Goal: Task Accomplishment & Management: Use online tool/utility

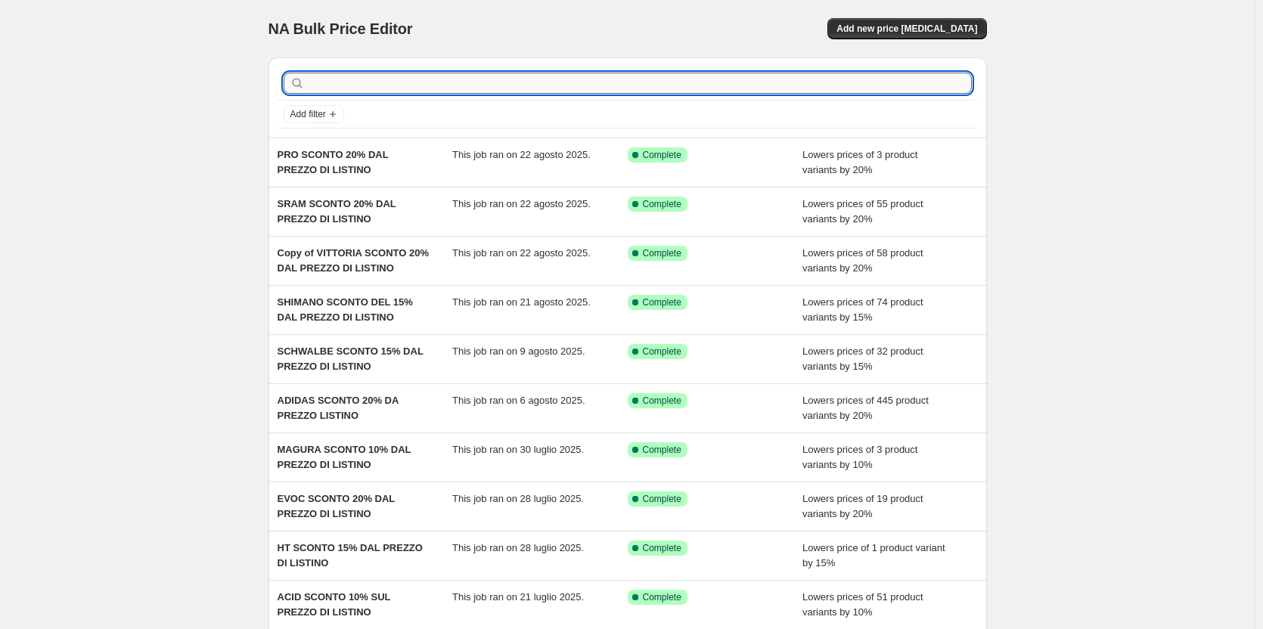
click at [339, 76] on input "text" at bounding box center [640, 83] width 664 height 21
type input "acid"
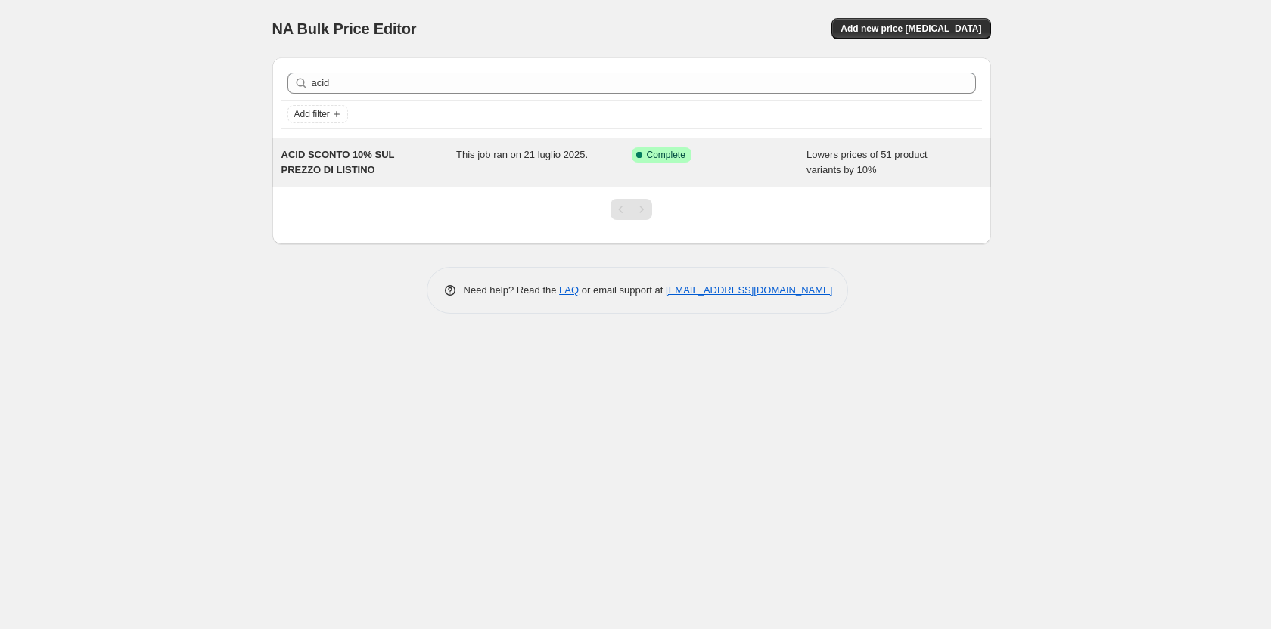
click at [381, 163] on div "ACID SCONTO 10% SUL PREZZO DI LISTINO" at bounding box center [368, 162] width 175 height 30
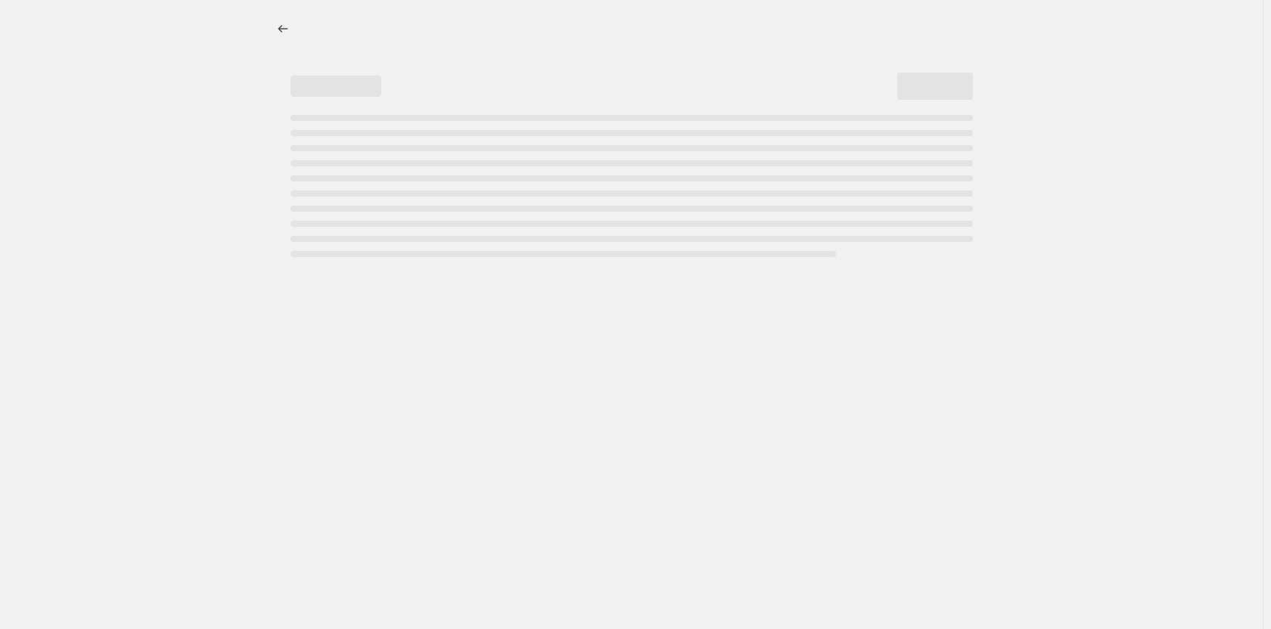
select select "percentage"
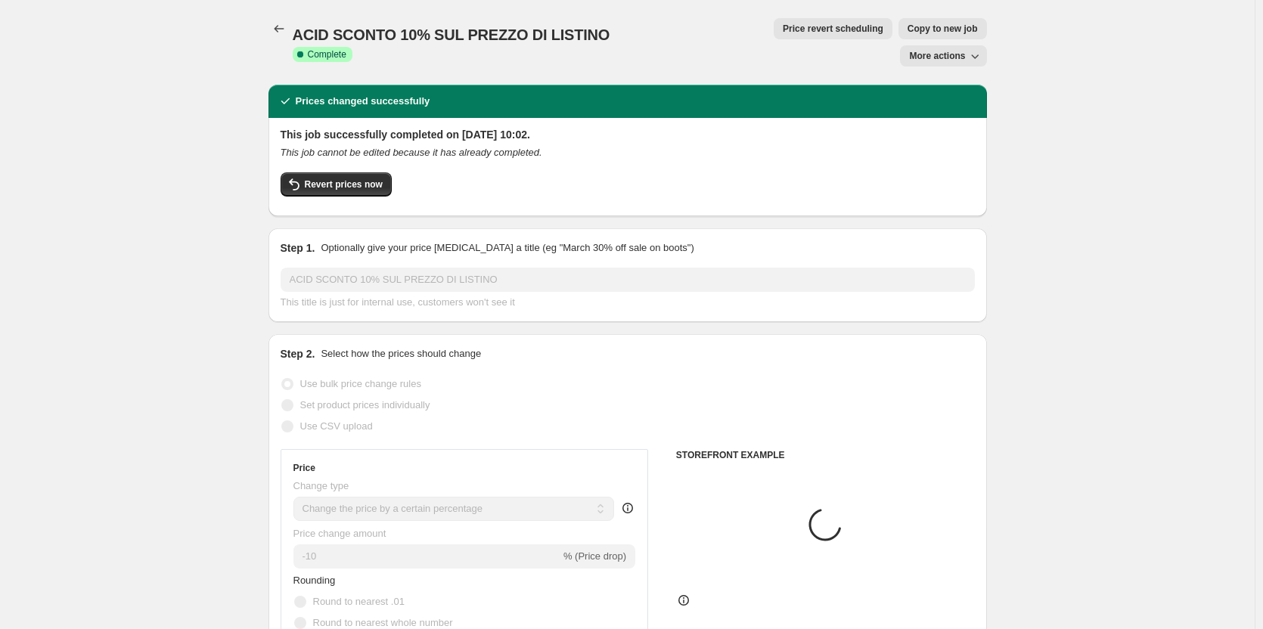
select select "vendor"
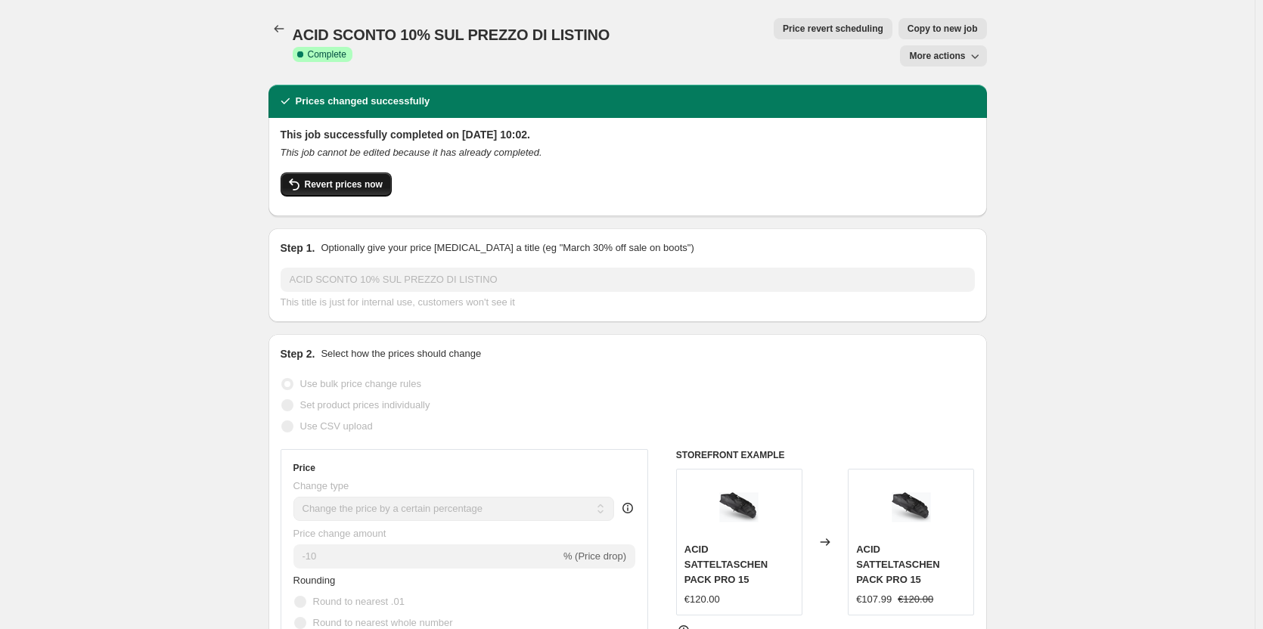
click at [384, 172] on button "Revert prices now" at bounding box center [336, 184] width 111 height 24
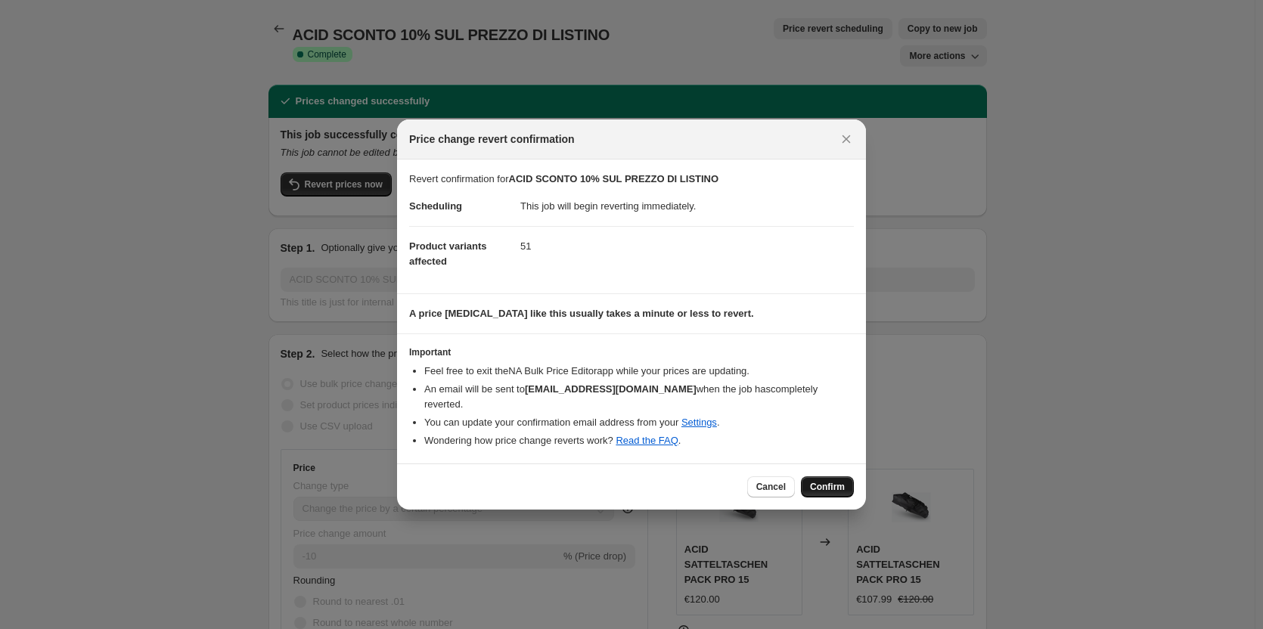
click at [818, 476] on button "Confirm" at bounding box center [827, 486] width 53 height 21
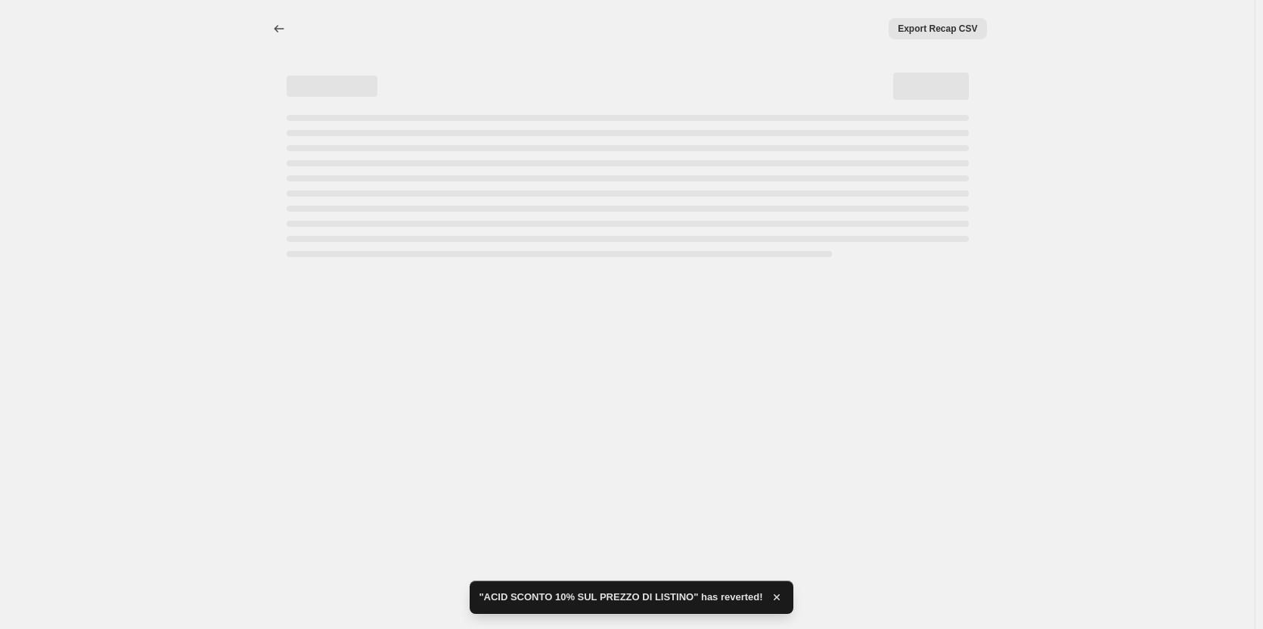
select select "percentage"
select select "vendor"
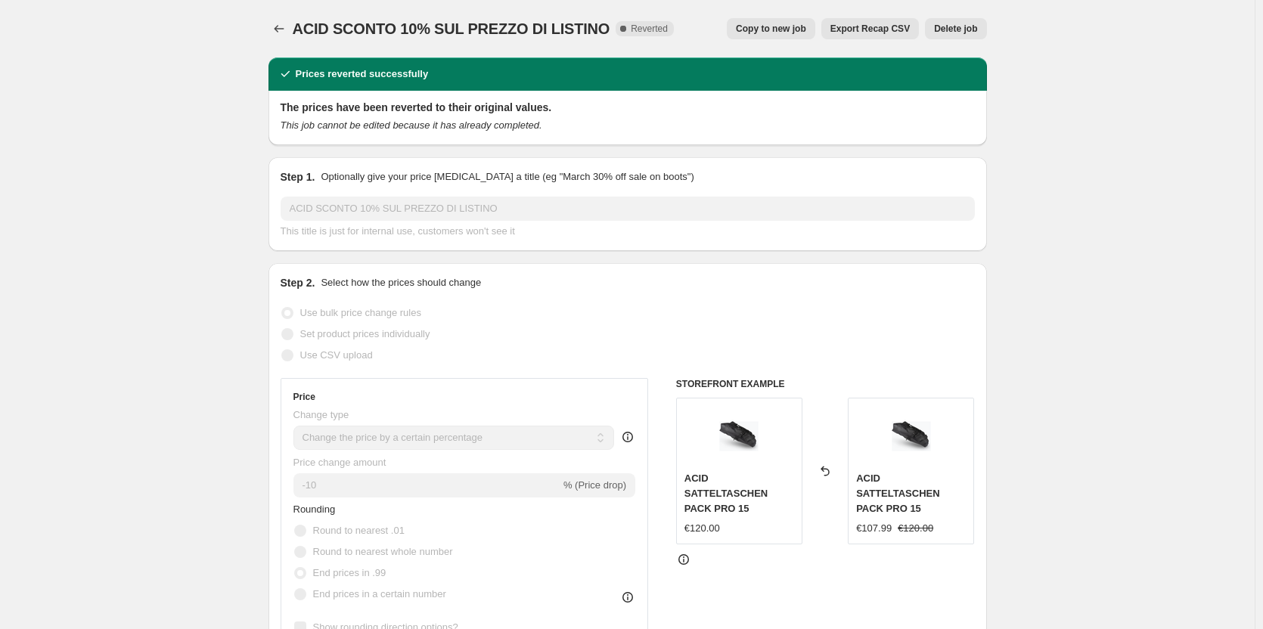
click at [806, 31] on span "Copy to new job" at bounding box center [771, 29] width 70 height 12
select select "percentage"
select select "vendor"
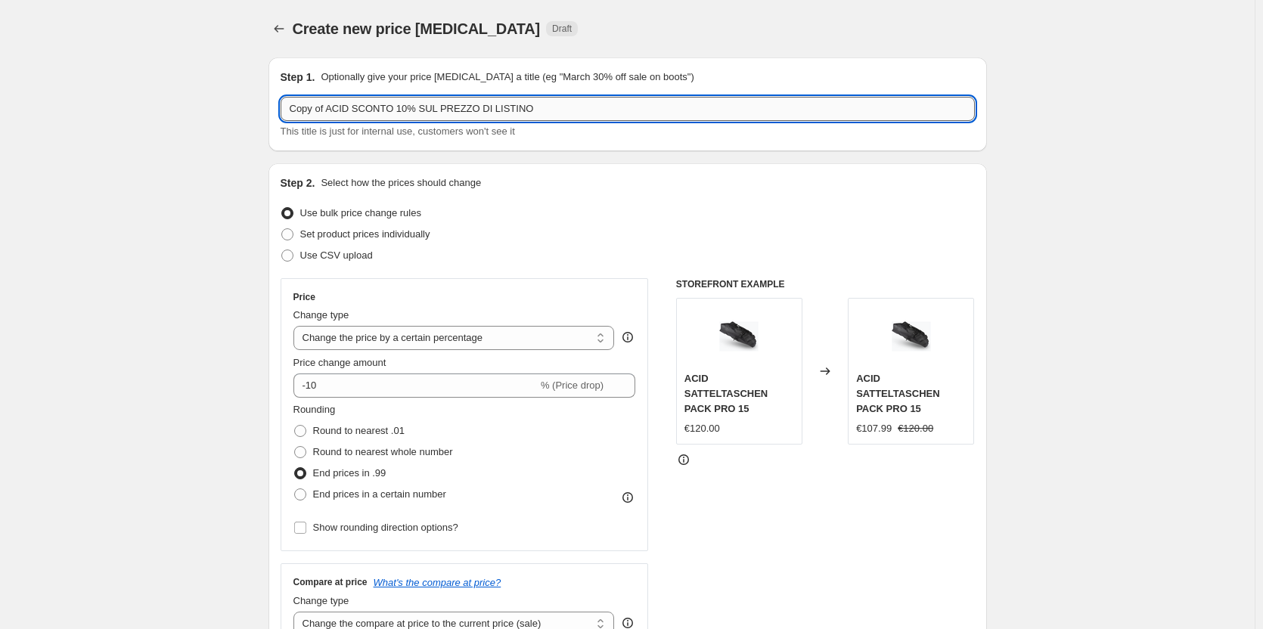
click at [549, 112] on input "Copy of ACID SCONTO 10% SUL PREZZO DI LISTINO" at bounding box center [628, 109] width 694 height 24
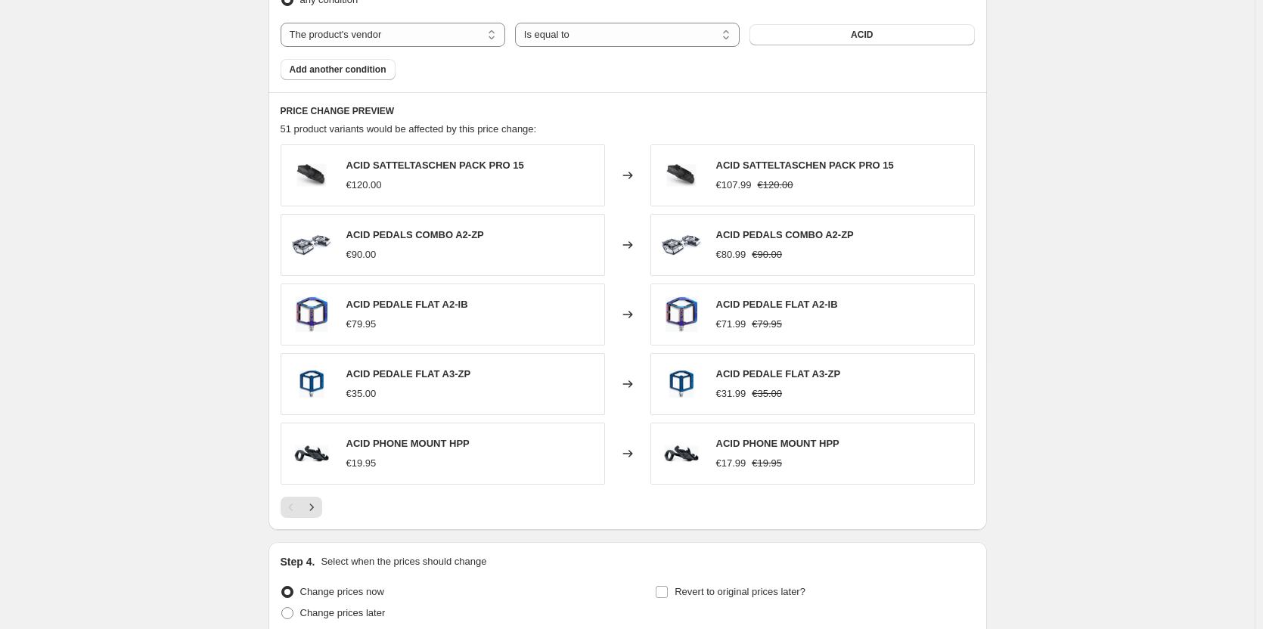
scroll to position [1053, 0]
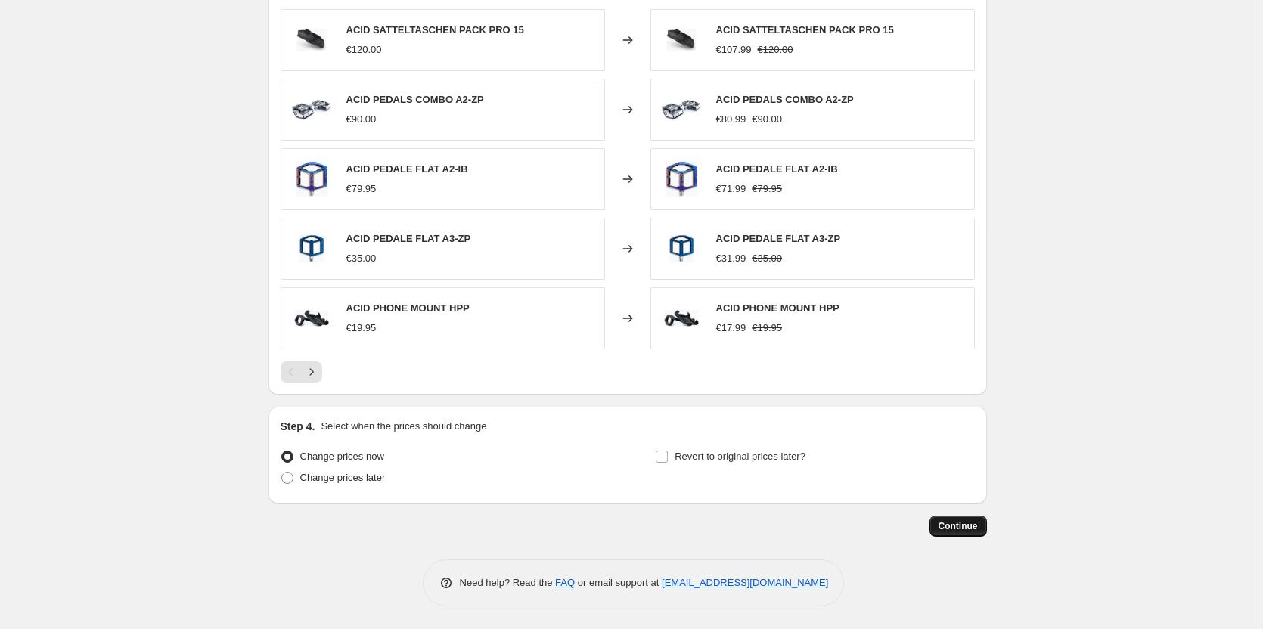
type input "ACID SCONTO 10% SUL PREZZO DI LISTINO"
click at [952, 529] on span "Continue" at bounding box center [958, 526] width 39 height 12
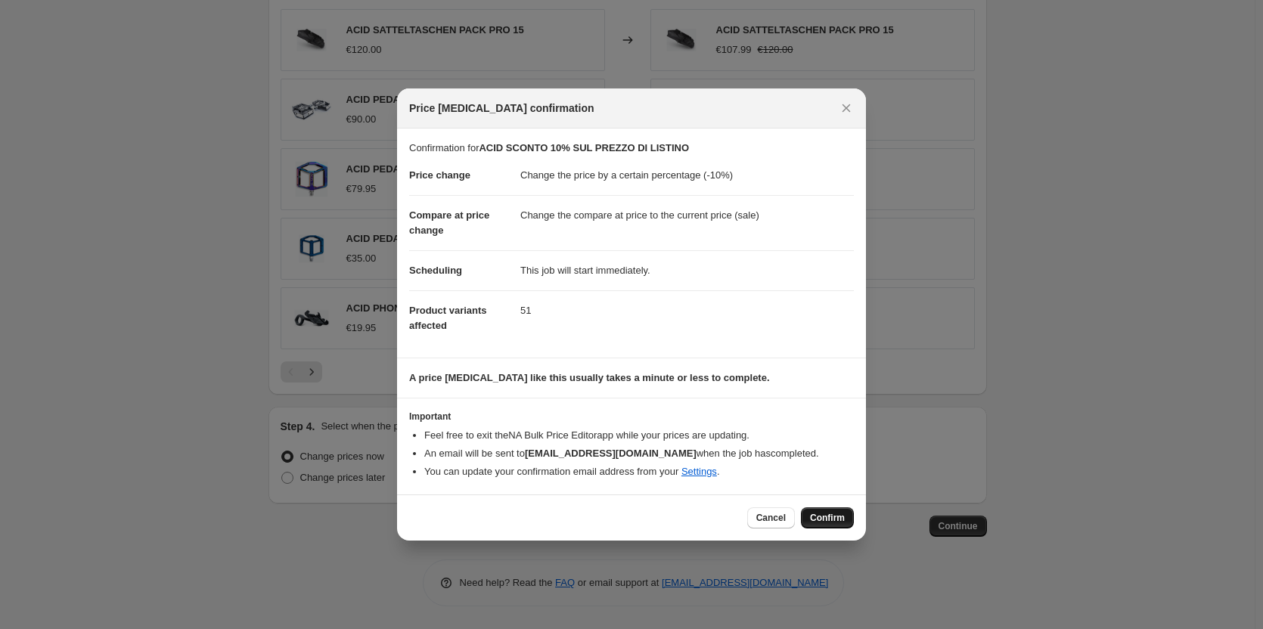
click at [824, 519] on span "Confirm" at bounding box center [827, 518] width 35 height 12
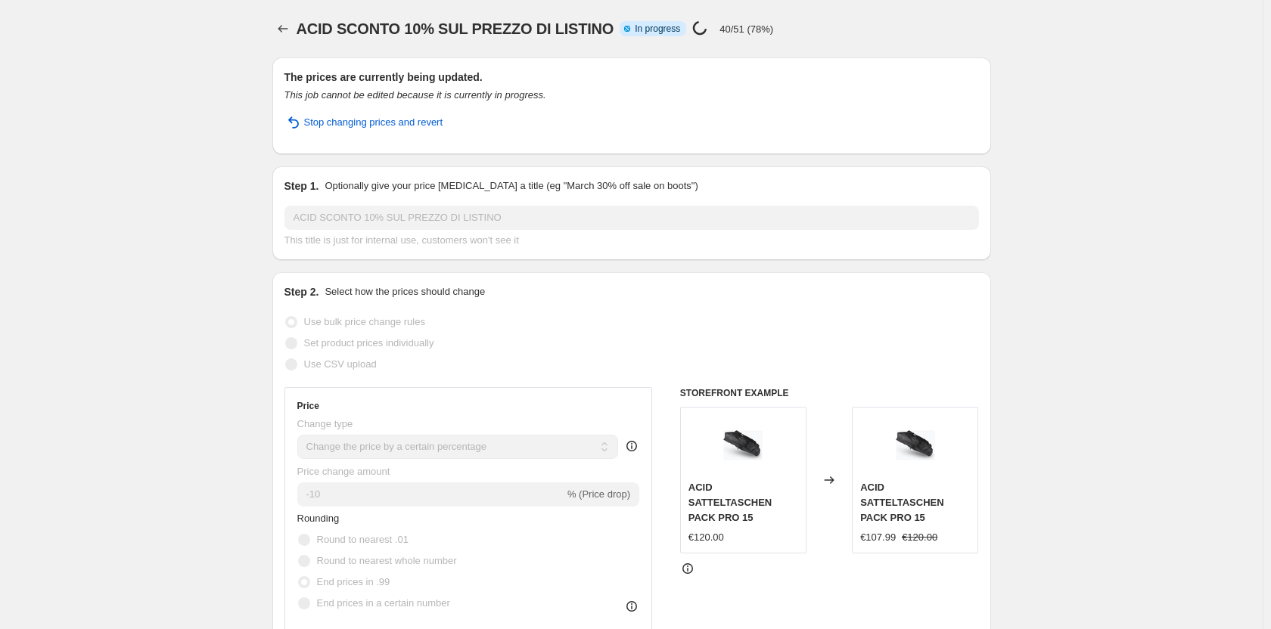
select select "percentage"
select select "vendor"
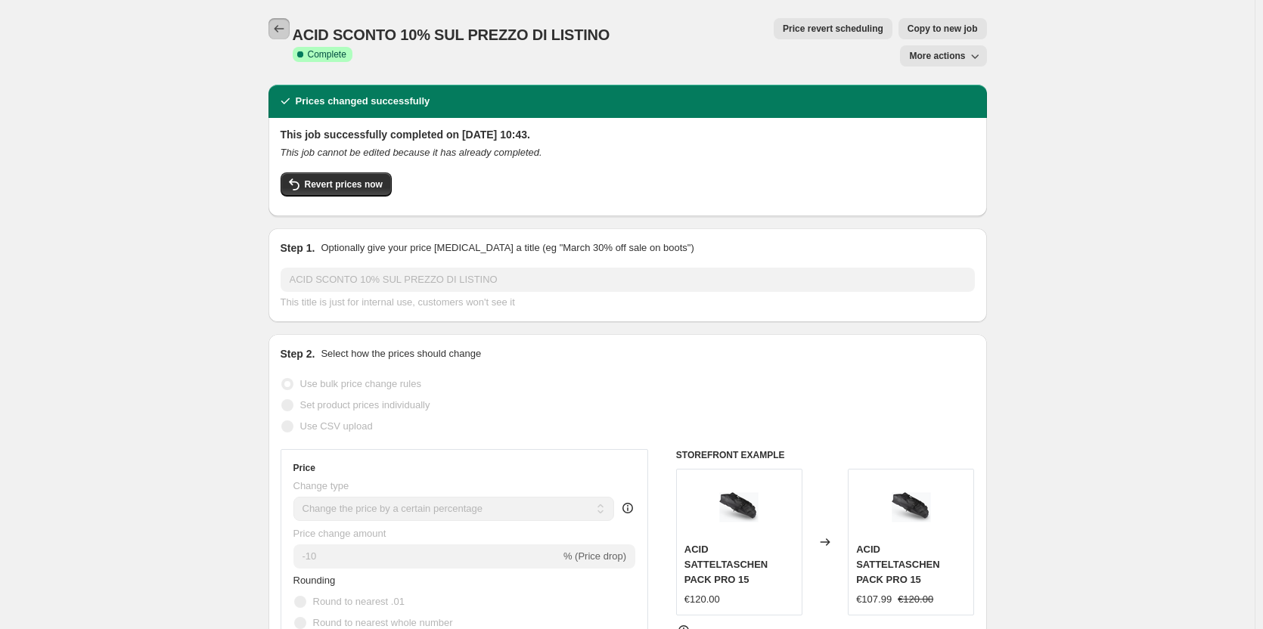
click at [277, 26] on icon "Price change jobs" at bounding box center [278, 28] width 15 height 15
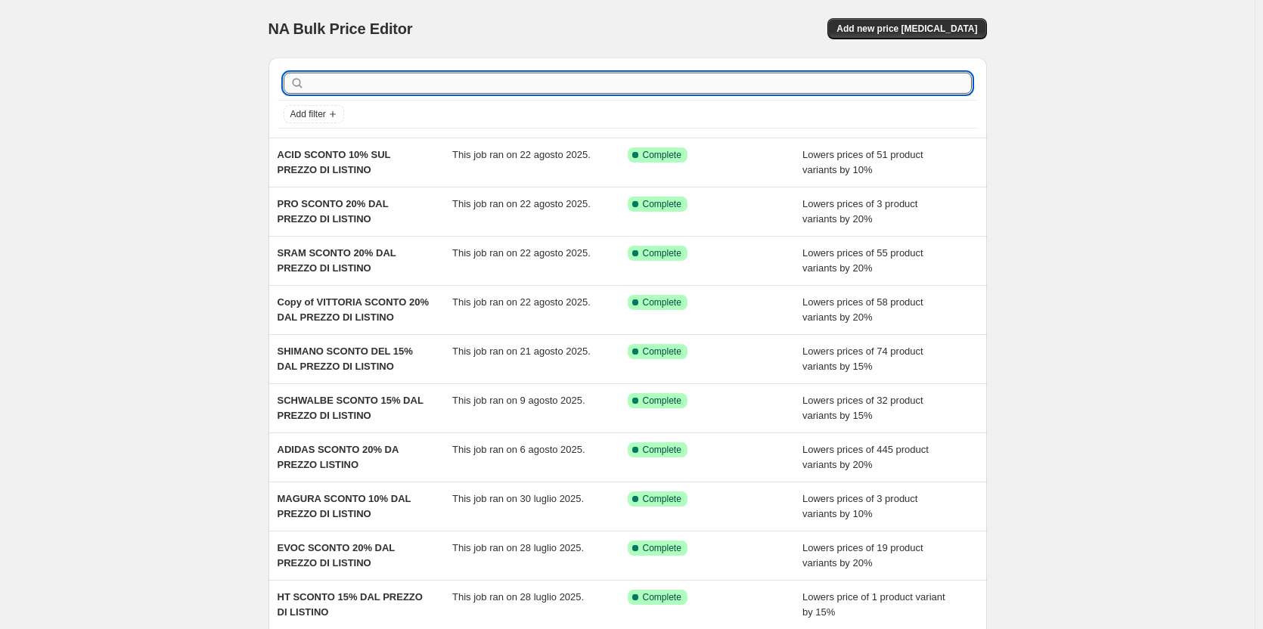
click at [331, 79] on input "text" at bounding box center [640, 83] width 664 height 21
type input "aci"
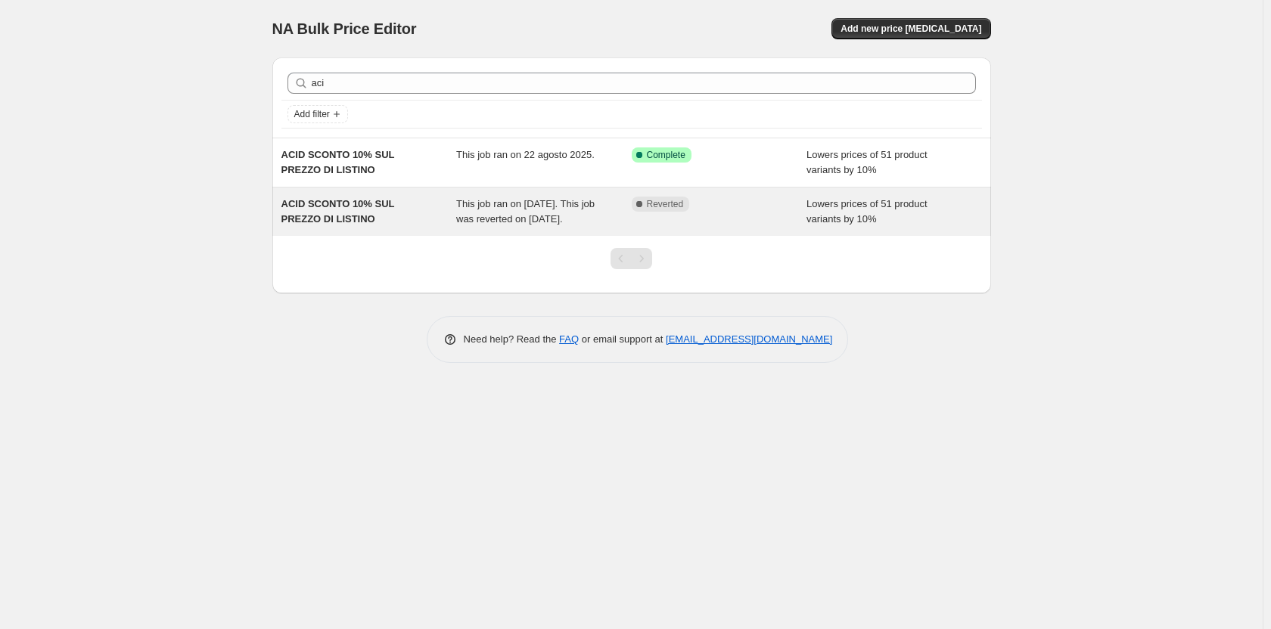
click at [496, 219] on span "This job ran on [DATE]. This job was reverted on [DATE]." at bounding box center [525, 211] width 138 height 26
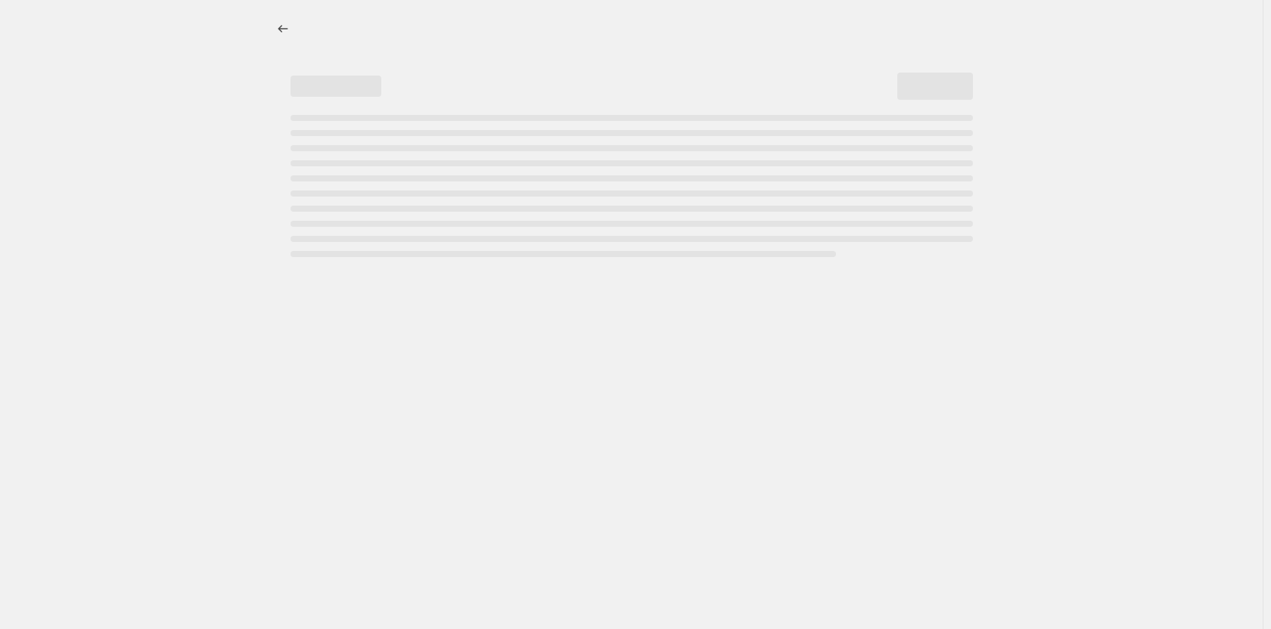
select select "percentage"
select select "vendor"
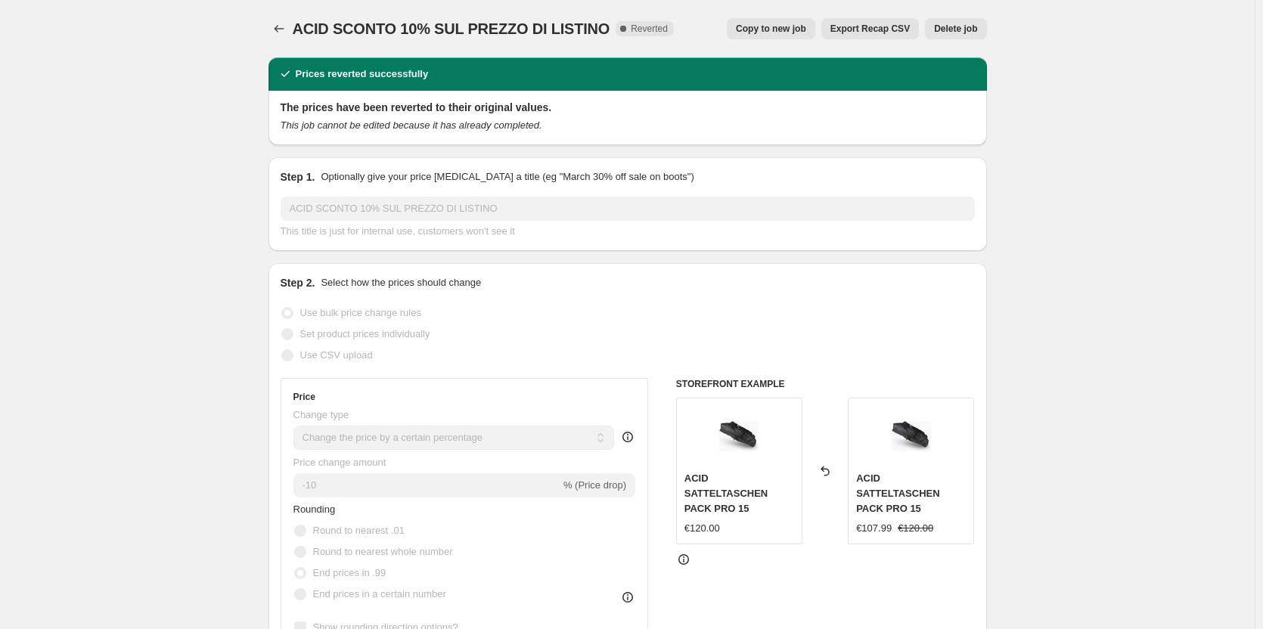
click at [973, 34] on span "Delete job" at bounding box center [955, 29] width 43 height 12
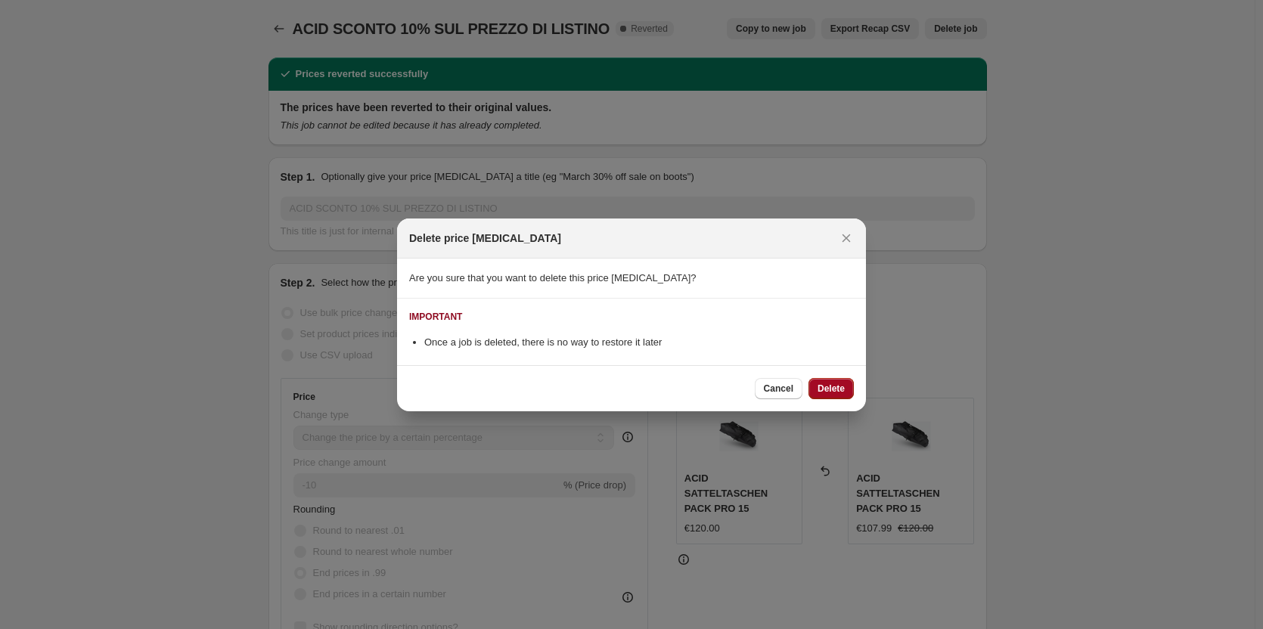
click at [840, 380] on button "Delete" at bounding box center [830, 388] width 45 height 21
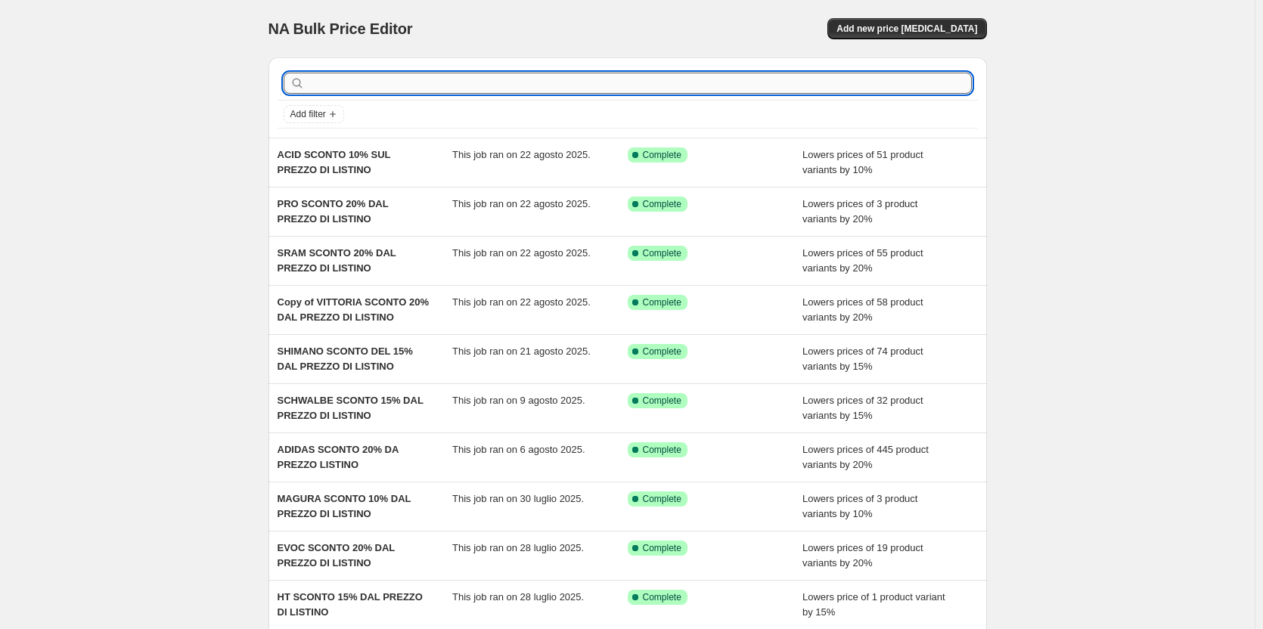
click at [393, 88] on input "text" at bounding box center [640, 83] width 664 height 21
type input "bon"
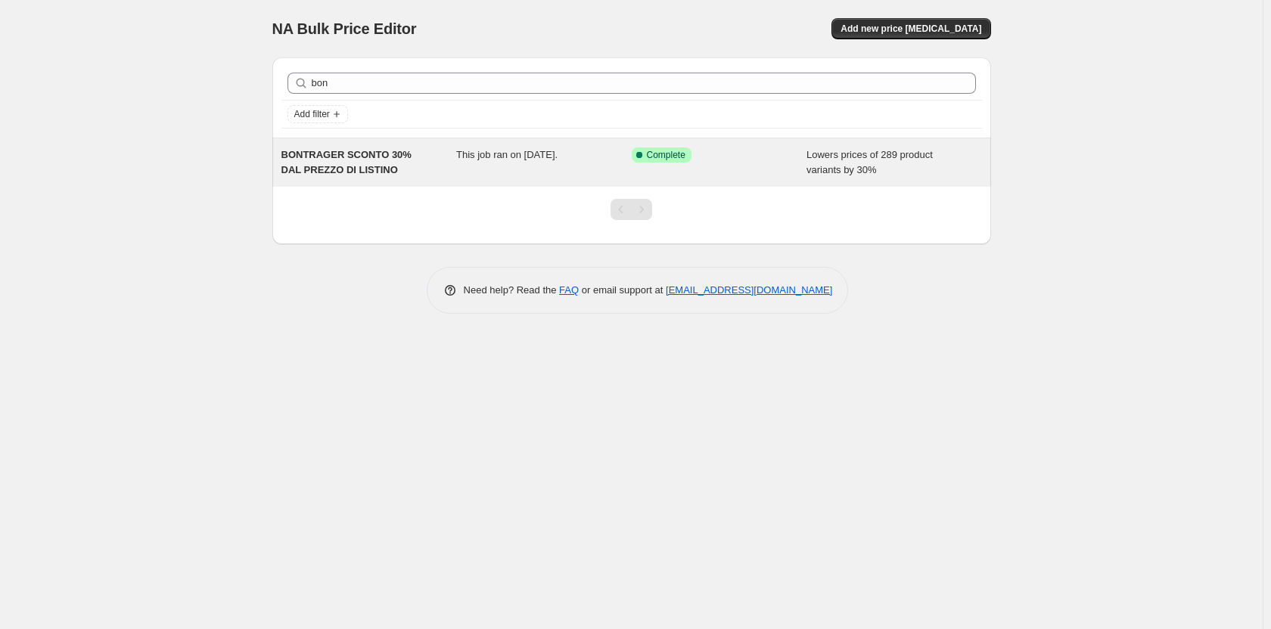
click at [370, 172] on div "BONTRAGER SCONTO 30% DAL PREZZO DI LISTINO" at bounding box center [368, 162] width 175 height 30
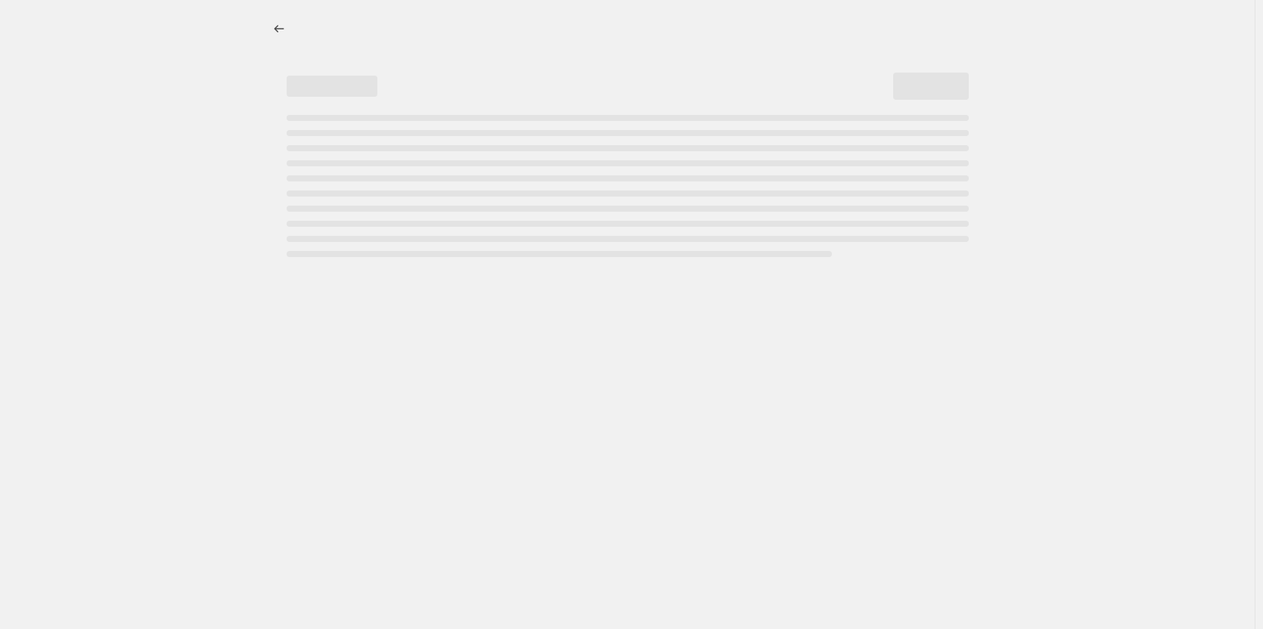
select select "percentage"
select select "vendor"
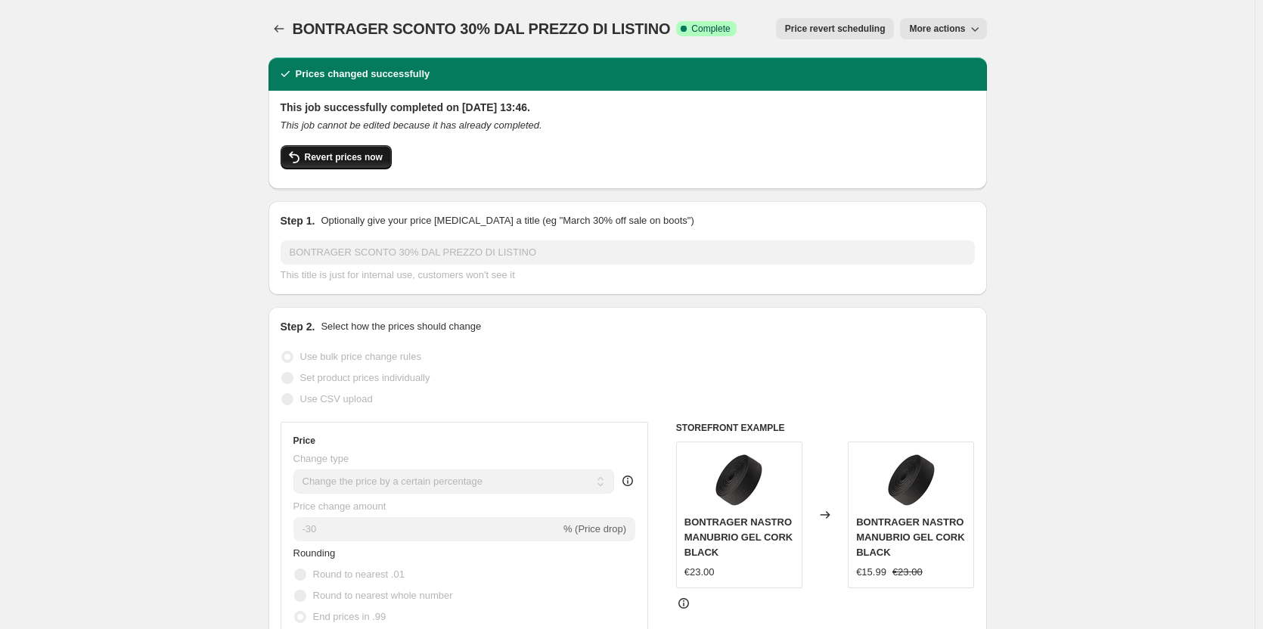
click at [357, 163] on button "Revert prices now" at bounding box center [336, 157] width 111 height 24
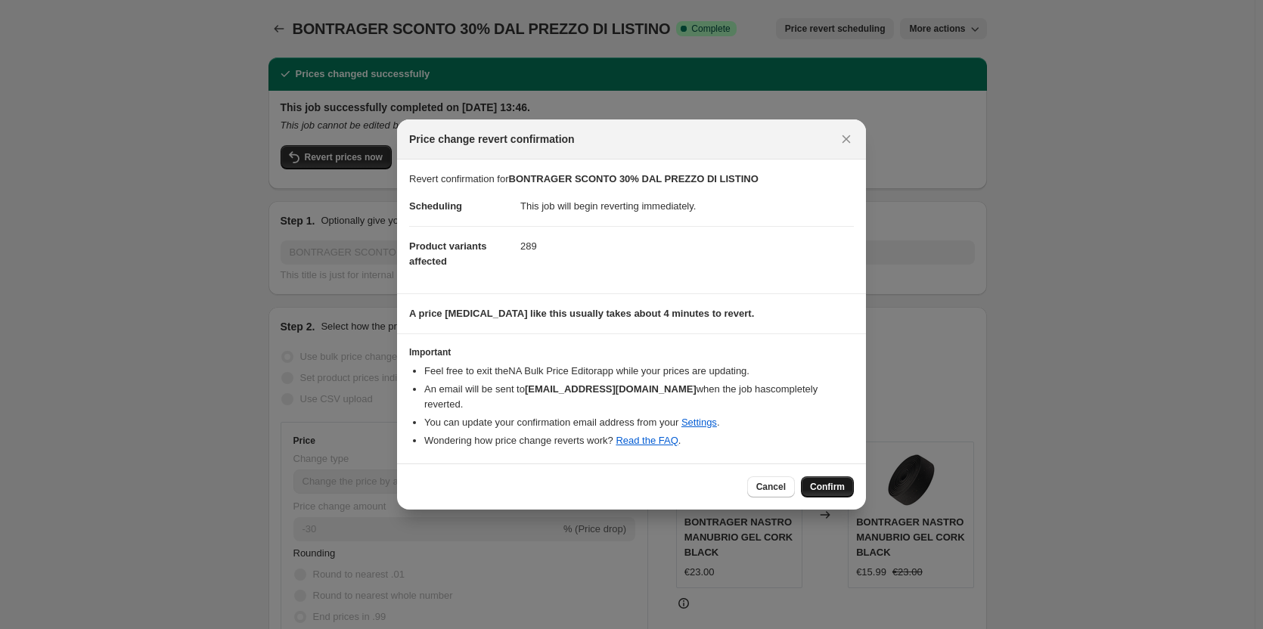
click at [852, 478] on button "Confirm" at bounding box center [827, 486] width 53 height 21
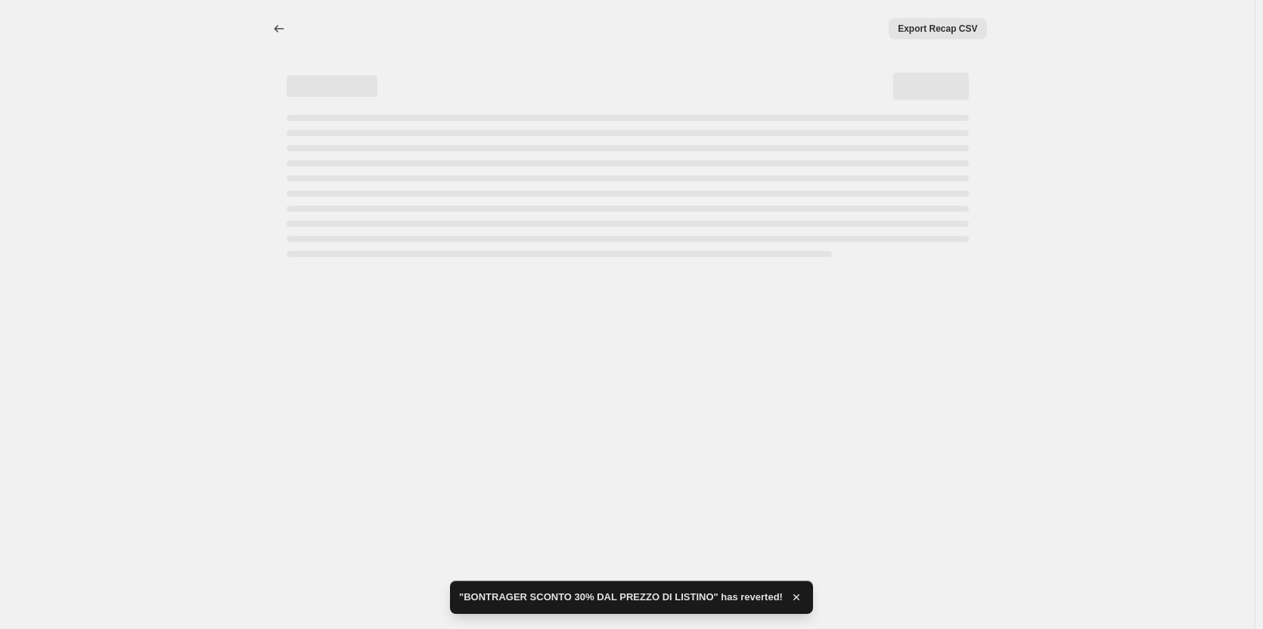
select select "percentage"
select select "vendor"
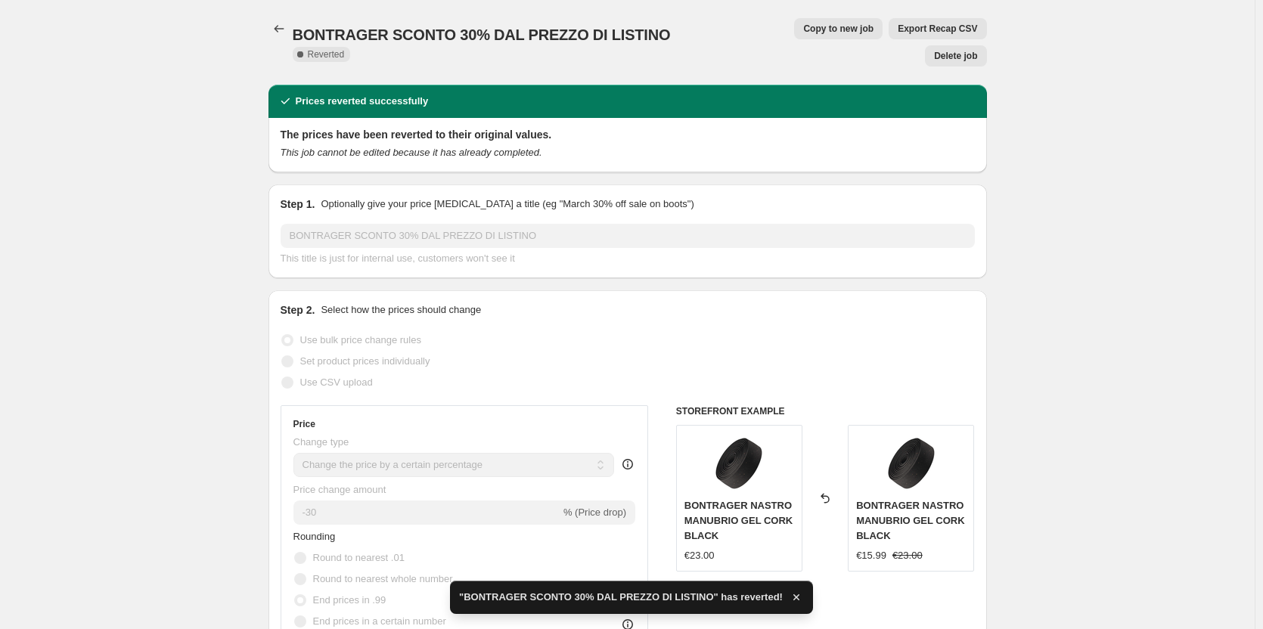
click at [803, 24] on span "Copy to new job" at bounding box center [838, 29] width 70 height 12
select select "percentage"
select select "vendor"
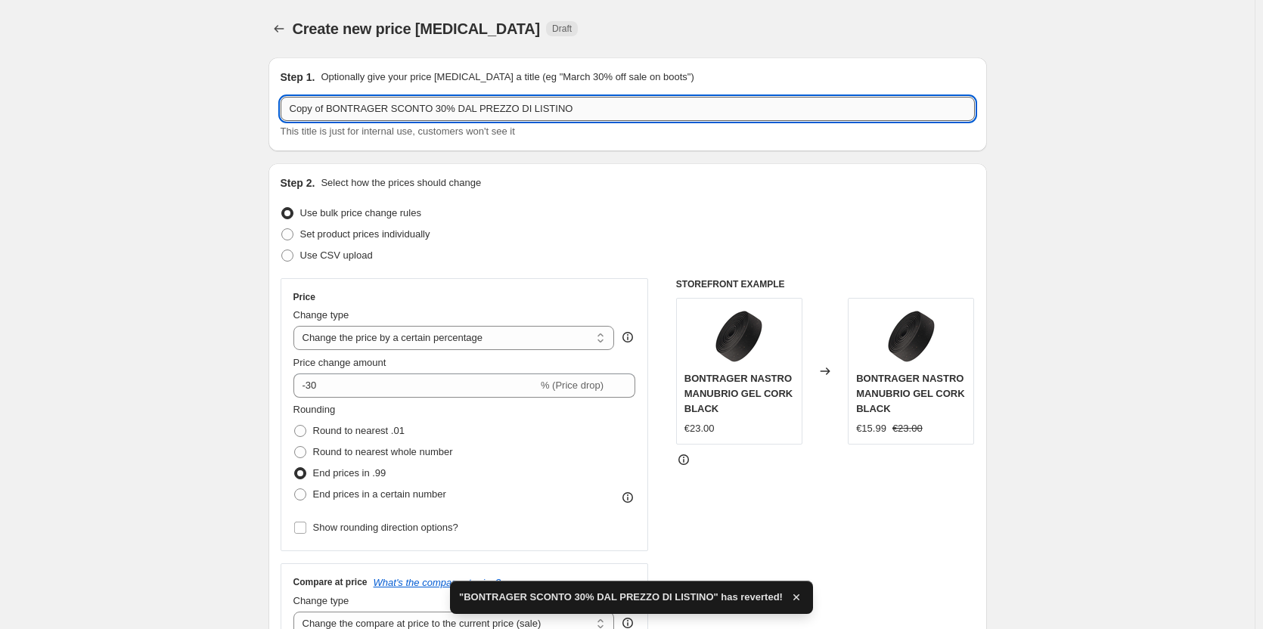
click at [596, 119] on input "Copy of BONTRAGER SCONTO 30% DAL PREZZO DI LISTINO" at bounding box center [628, 109] width 694 height 24
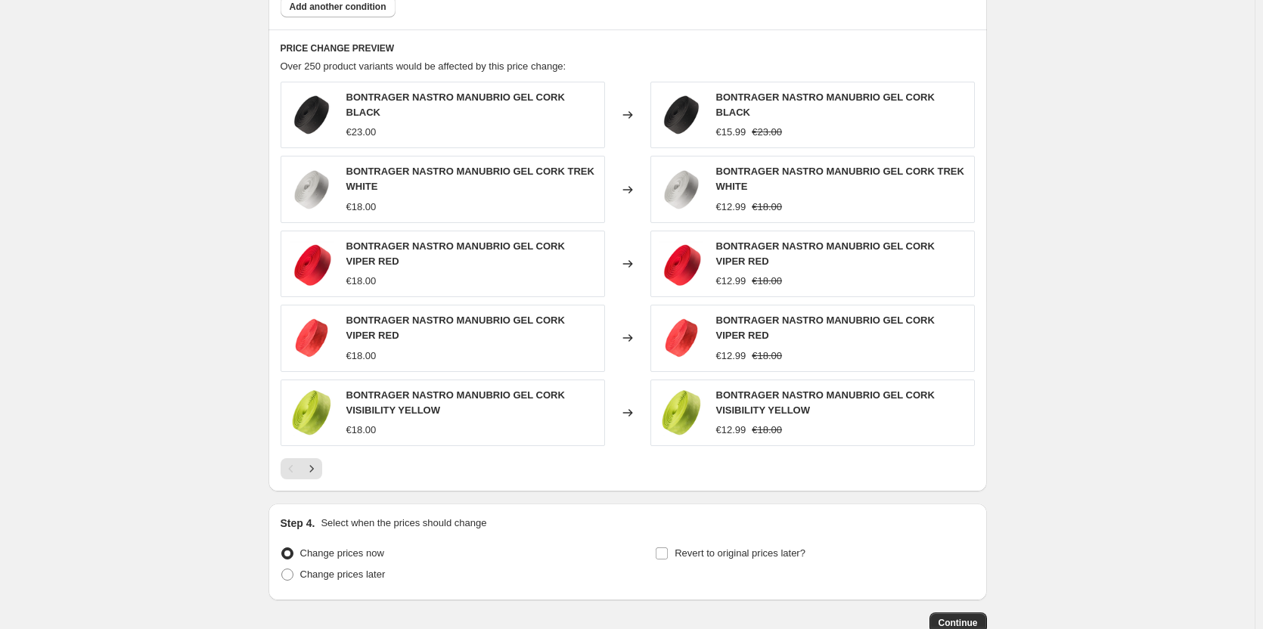
scroll to position [1073, 0]
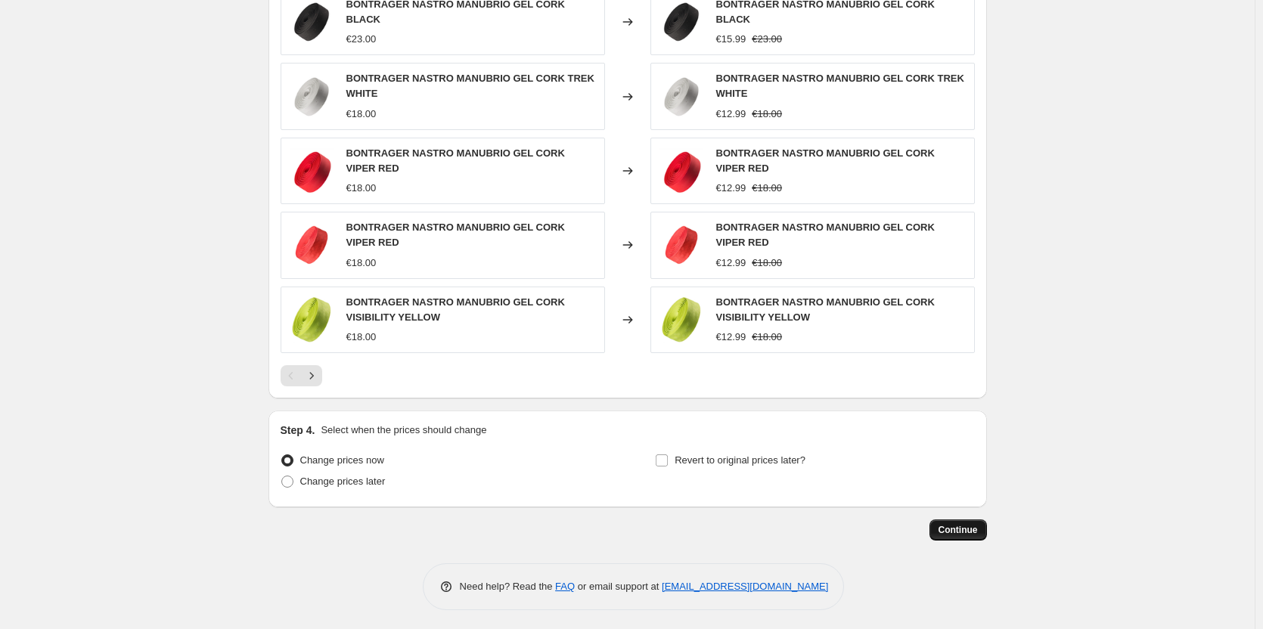
type input "BONTRAGER SCONTO 30% DAL PREZZO DI LISTINO"
click at [967, 528] on span "Continue" at bounding box center [958, 530] width 39 height 12
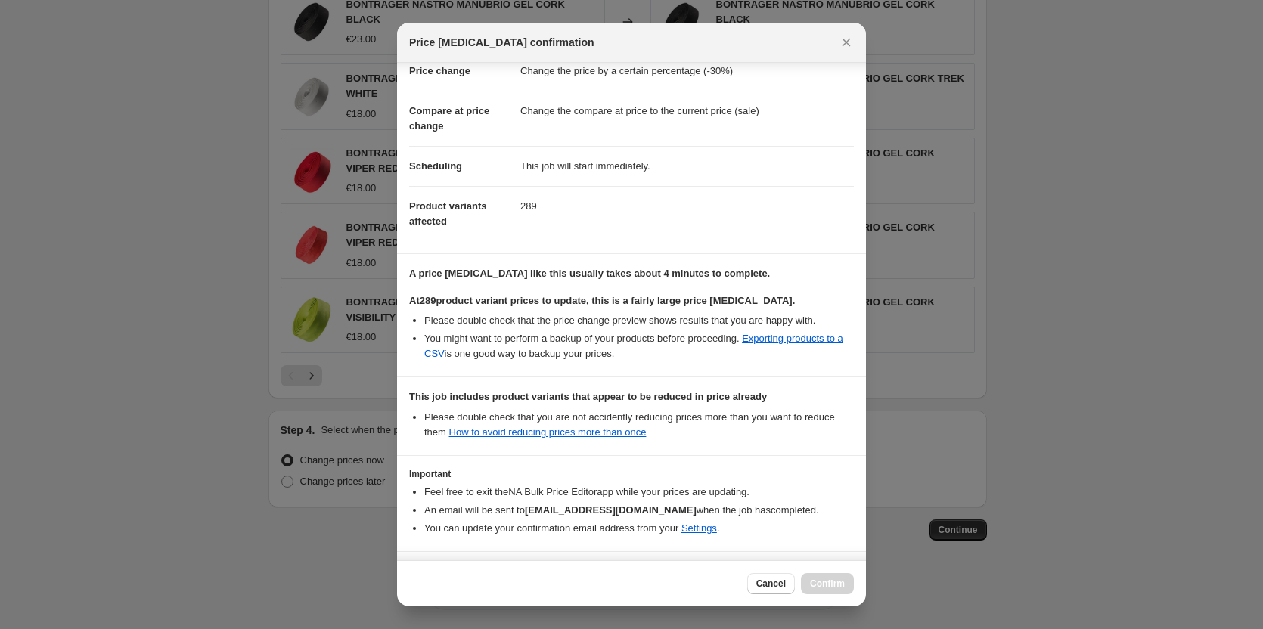
scroll to position [91, 0]
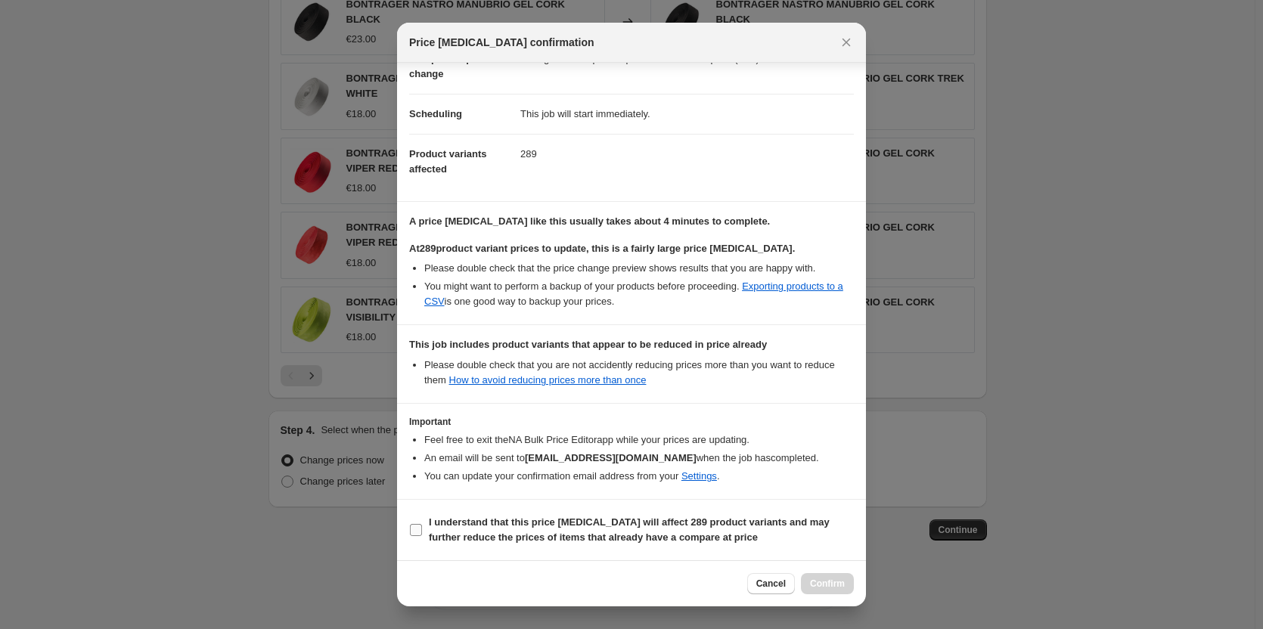
click at [418, 535] on input "I understand that this price [MEDICAL_DATA] will affect 289 product variants an…" at bounding box center [416, 530] width 12 height 12
checkbox input "true"
click at [827, 581] on span "Confirm" at bounding box center [827, 584] width 35 height 12
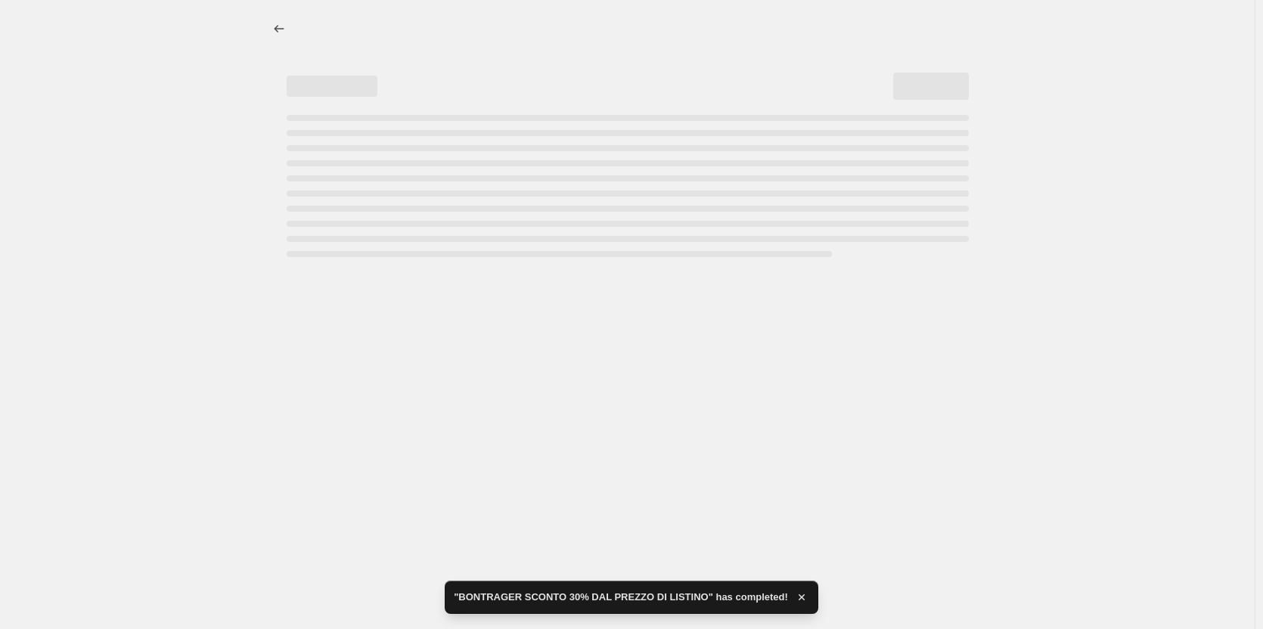
select select "percentage"
select select "vendor"
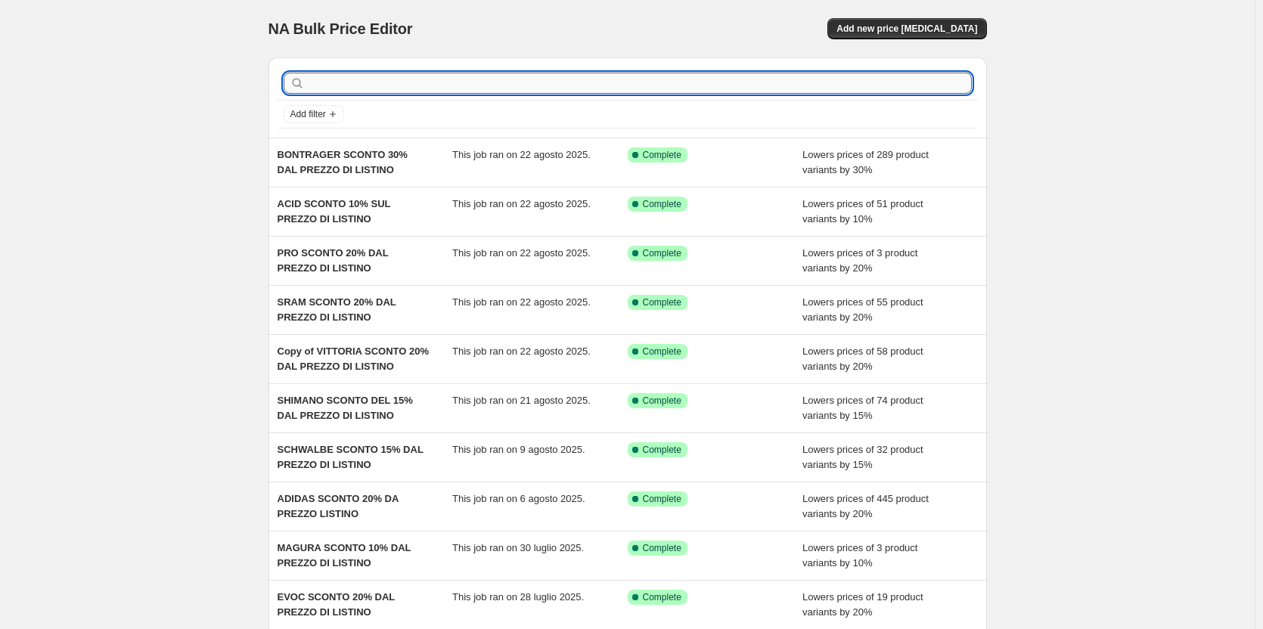
click at [349, 87] on input "text" at bounding box center [640, 83] width 664 height 21
type input "ks"
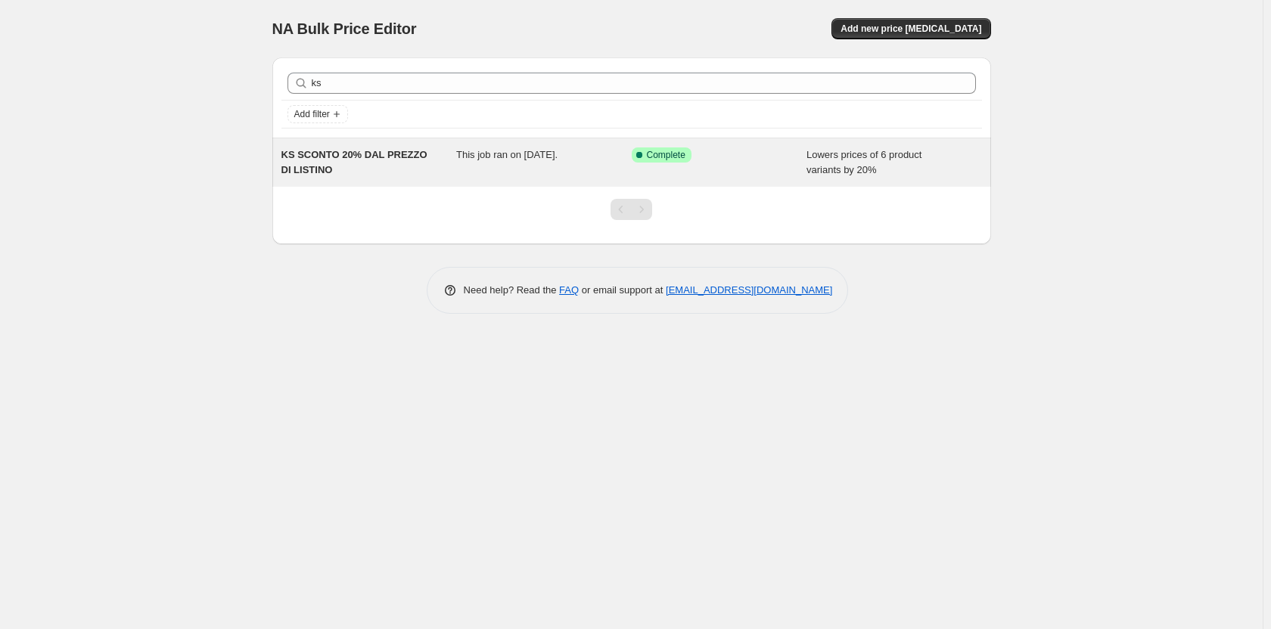
click at [649, 157] on span "Complete" at bounding box center [666, 155] width 39 height 12
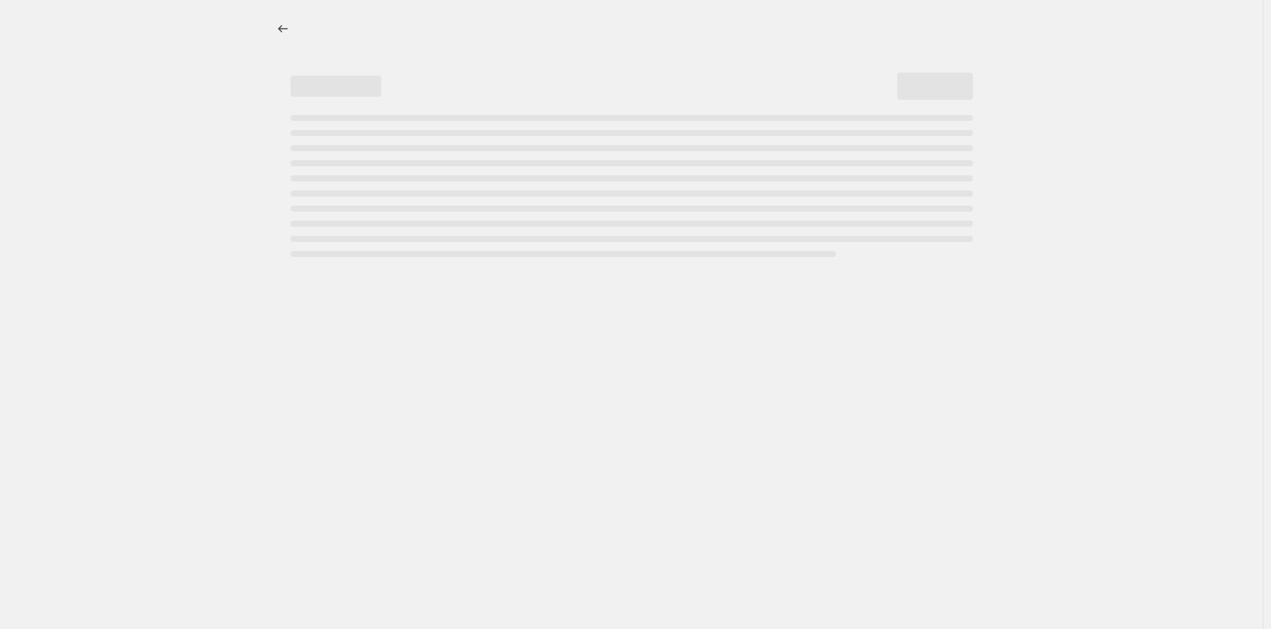
select select "percentage"
select select "vendor"
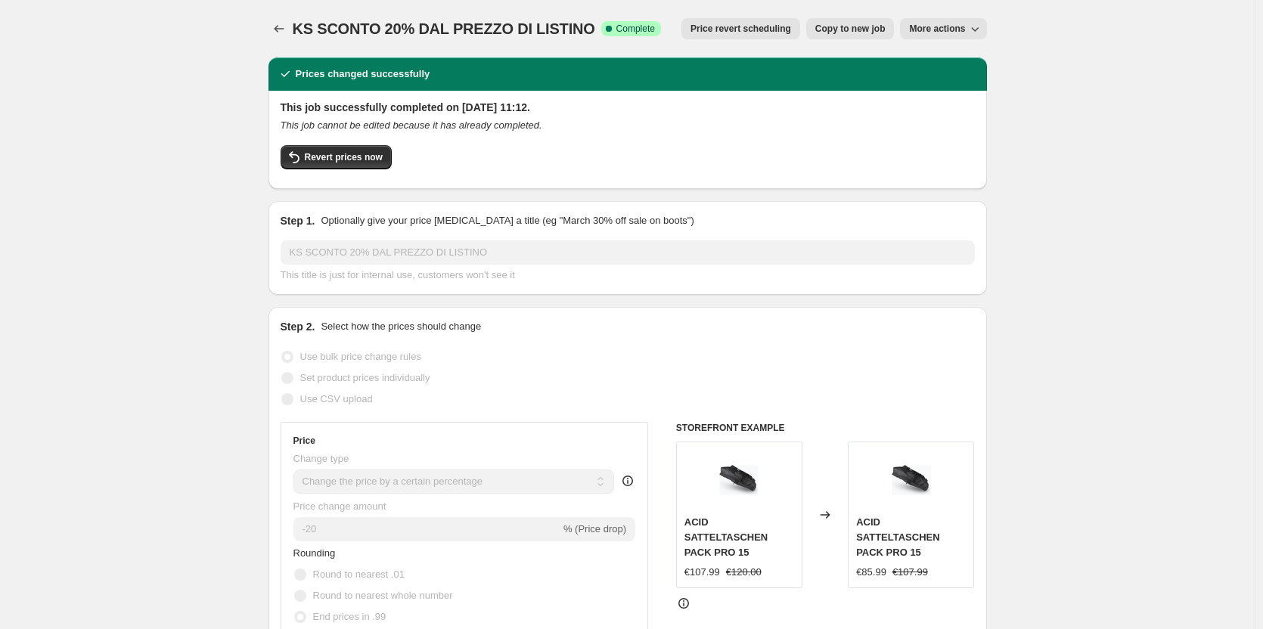
click at [865, 35] on button "Copy to new job" at bounding box center [850, 28] width 88 height 21
select select "percentage"
select select "vendor"
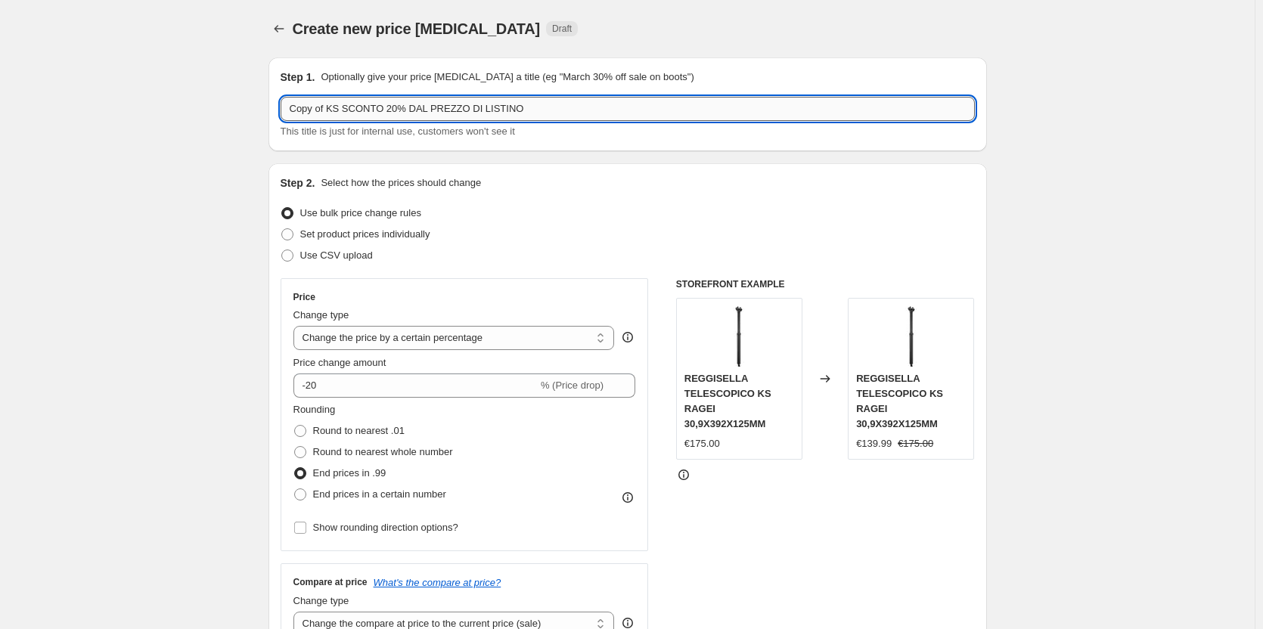
click at [613, 104] on input "Copy of KS SCONTO 20% DAL PREZZO DI LISTINO" at bounding box center [628, 109] width 694 height 24
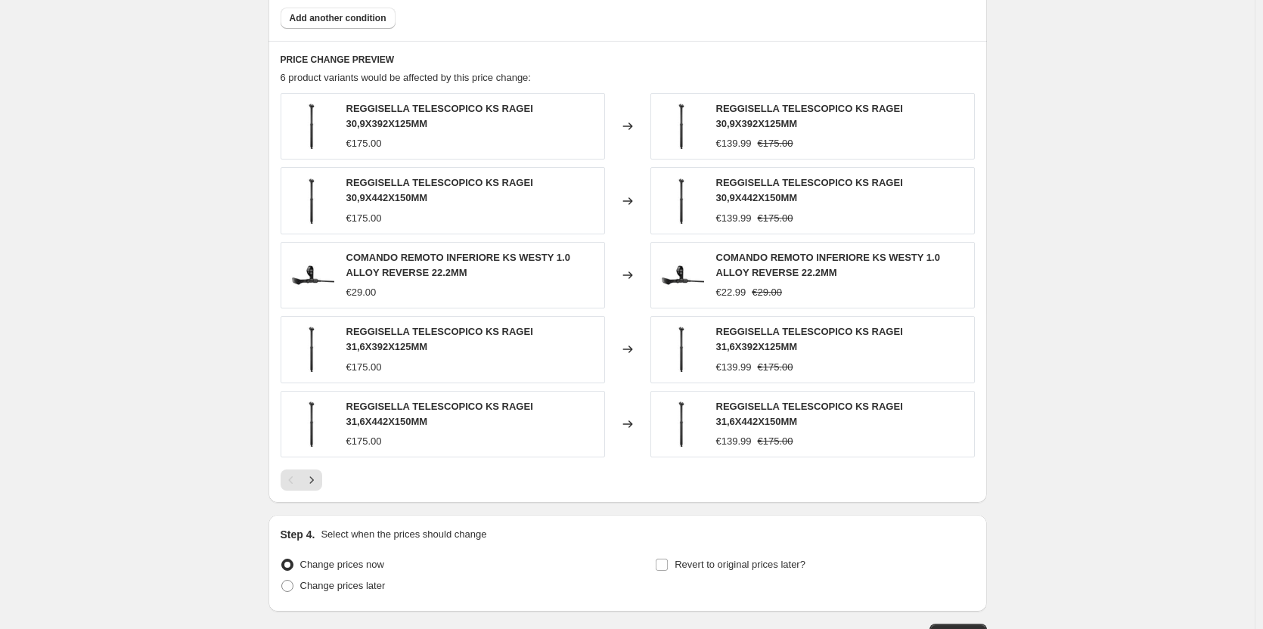
scroll to position [1078, 0]
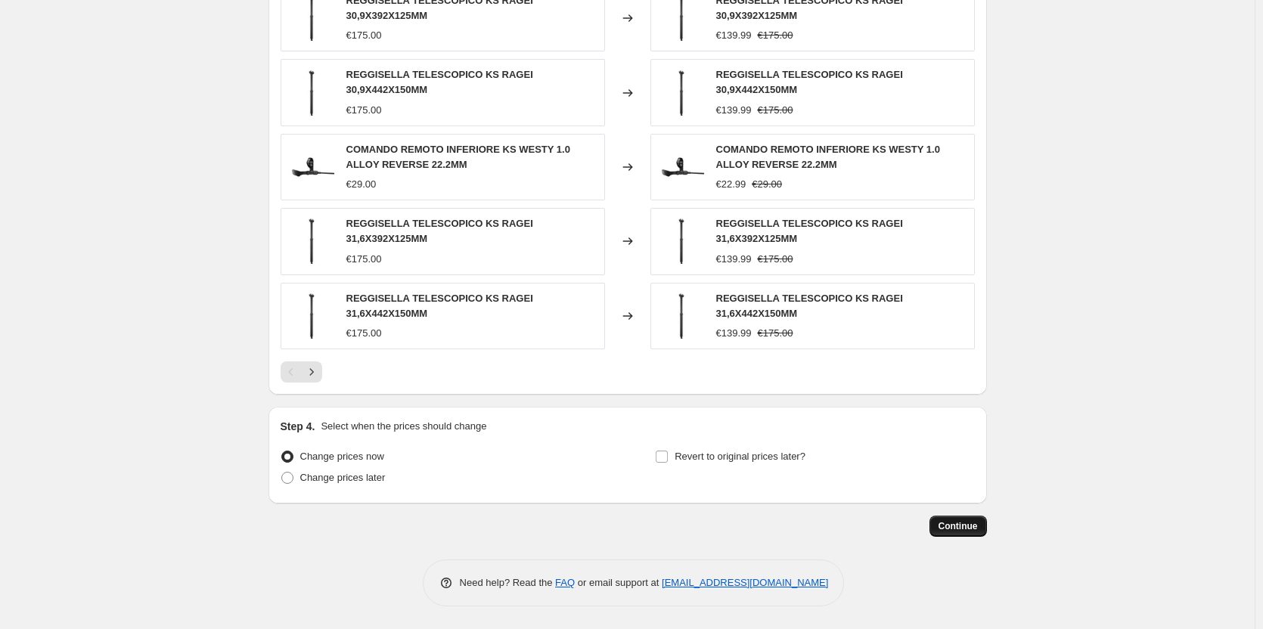
type input "KS SCONTO 20% DAL PREZZO DI LISTINO"
click at [960, 526] on span "Continue" at bounding box center [958, 526] width 39 height 12
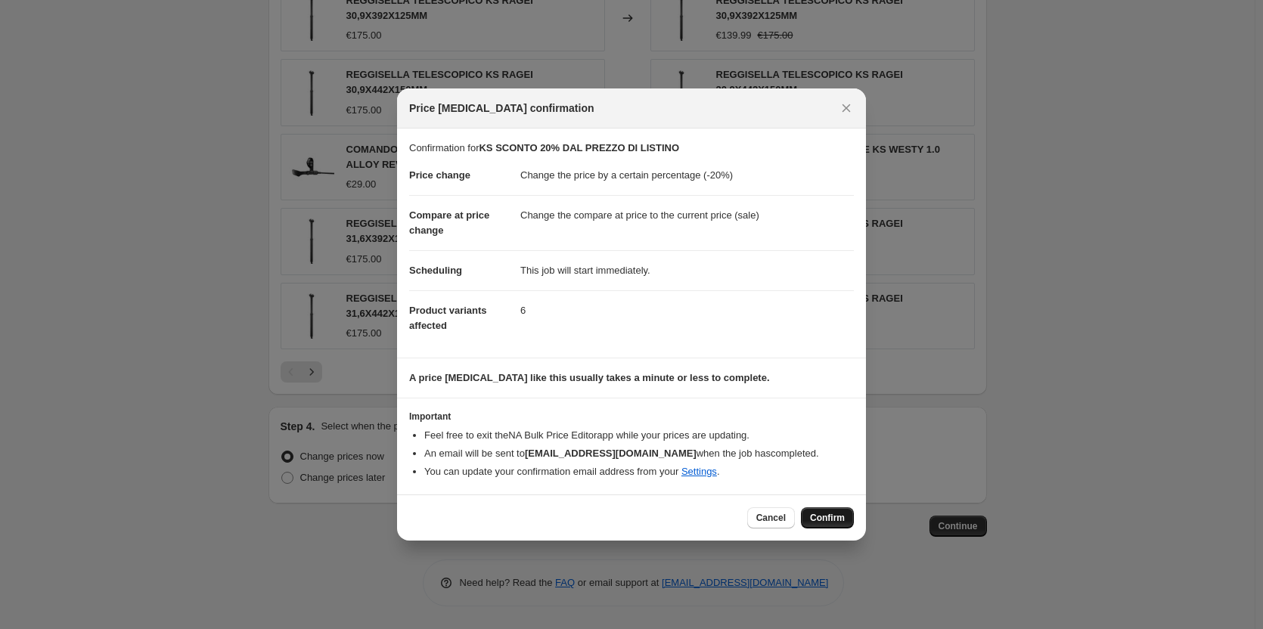
click at [824, 515] on span "Confirm" at bounding box center [827, 518] width 35 height 12
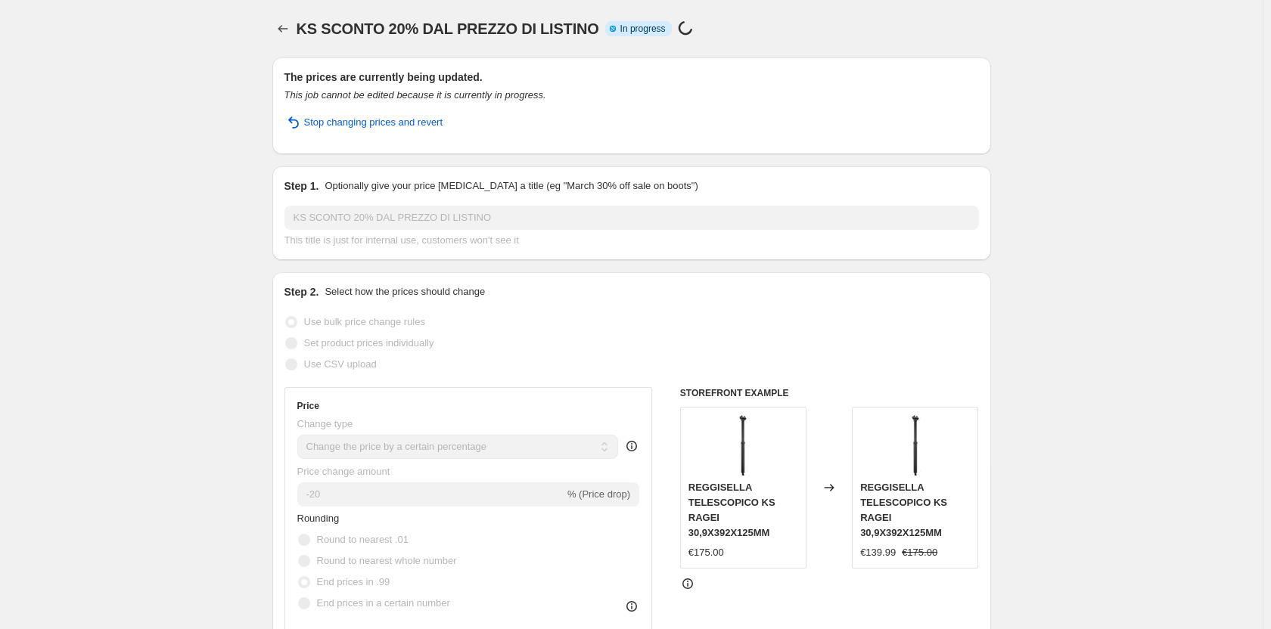
select select "percentage"
select select "vendor"
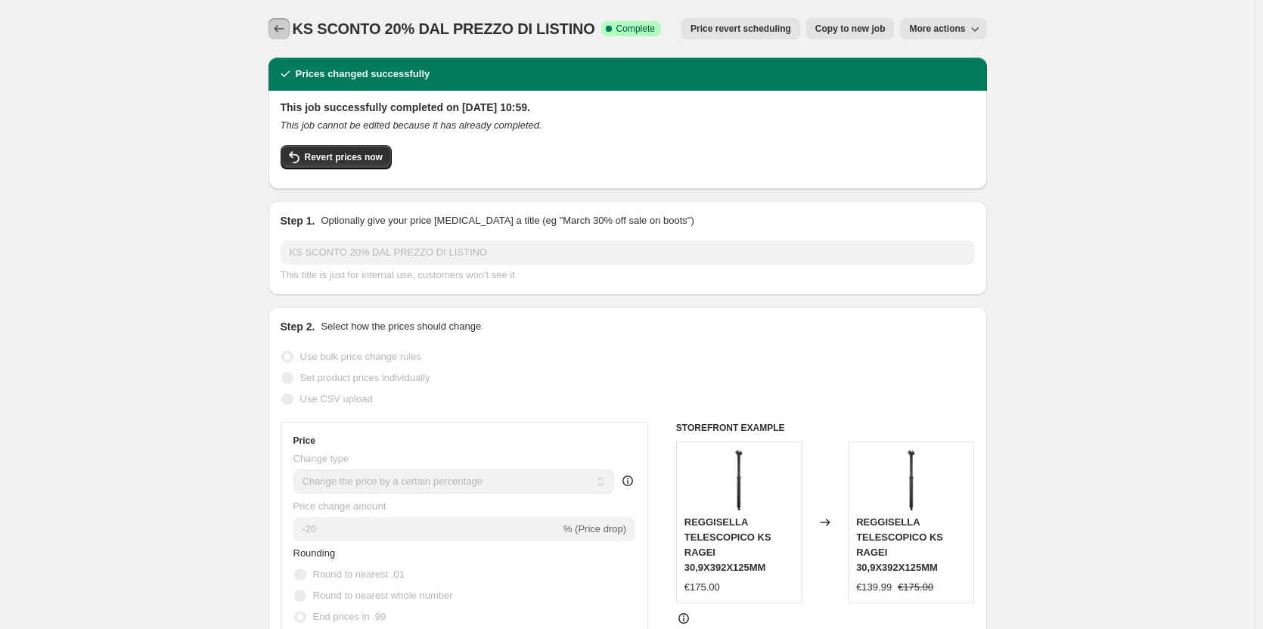
click at [283, 30] on icon "Price change jobs" at bounding box center [278, 28] width 15 height 15
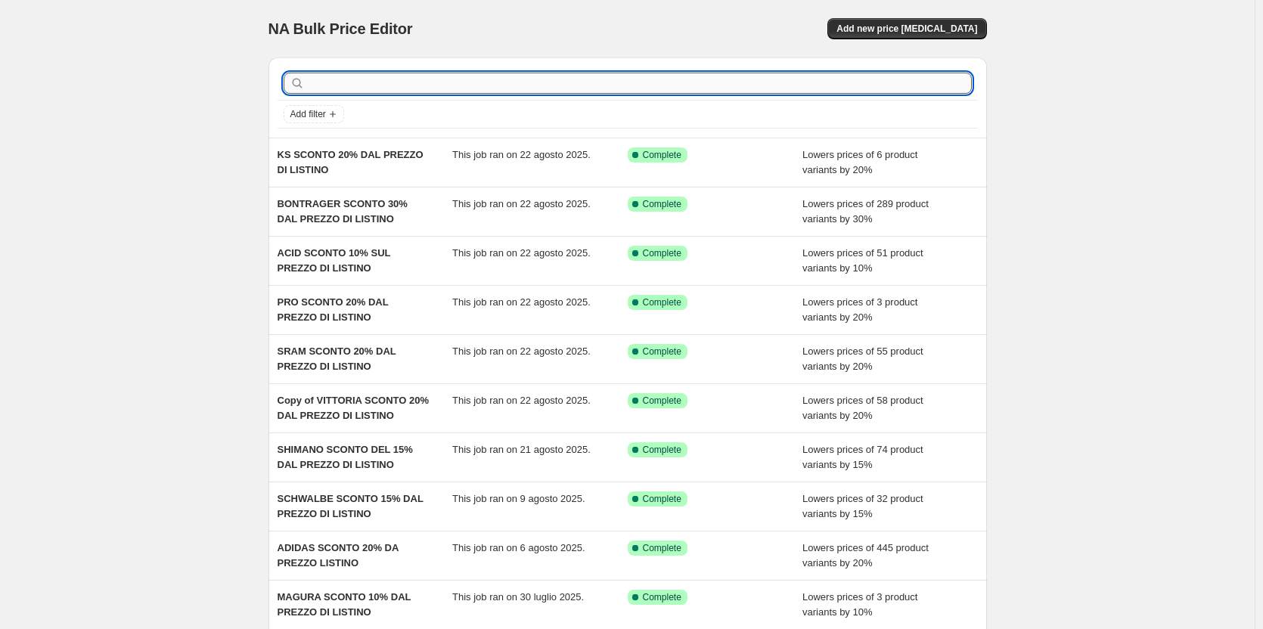
click at [364, 80] on input "text" at bounding box center [640, 83] width 664 height 21
type input "kx"
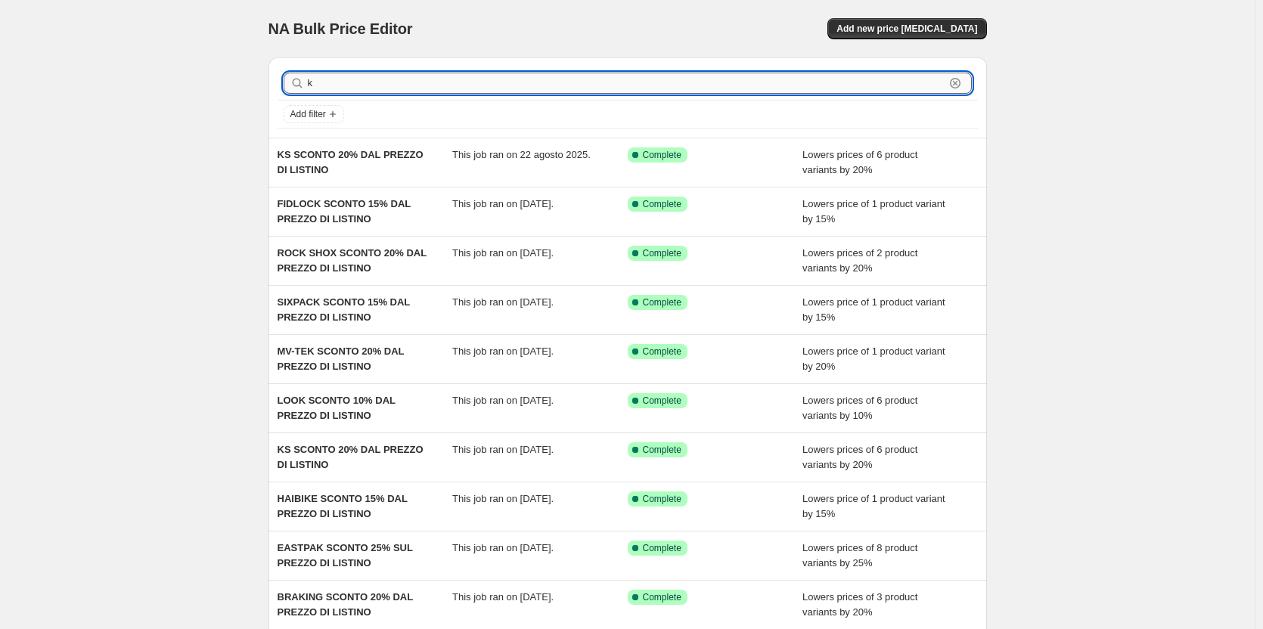
click at [356, 90] on input "k" at bounding box center [626, 83] width 637 height 21
type input "ks"
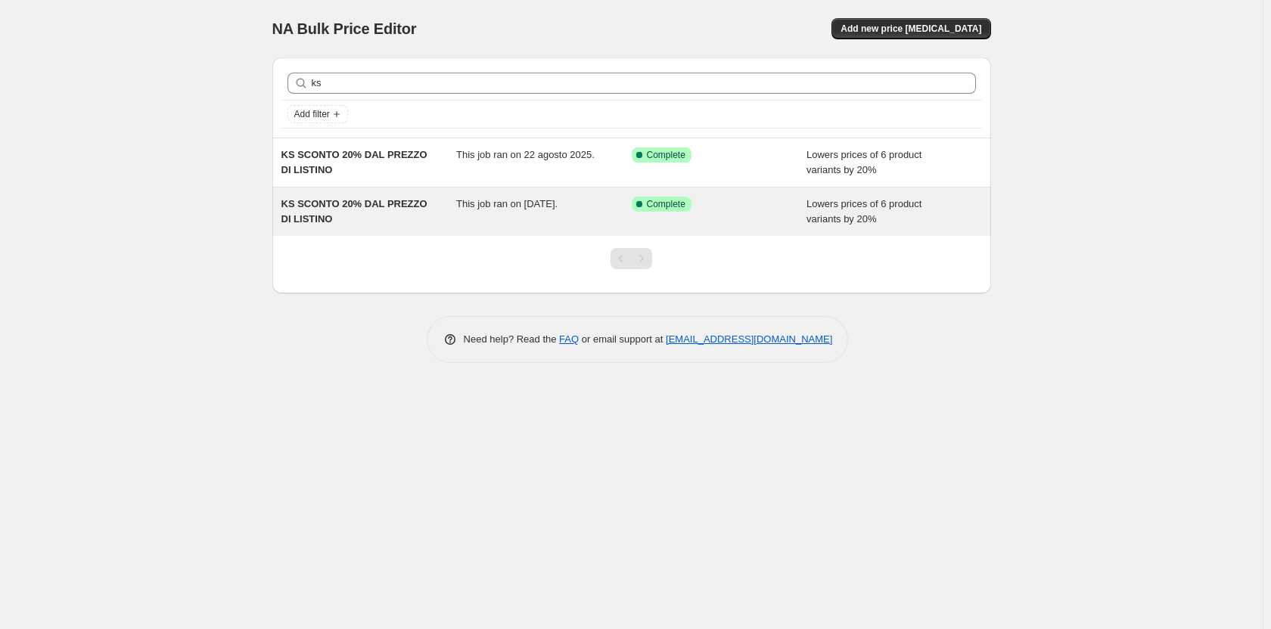
click at [538, 209] on span "This job ran on [DATE]." at bounding box center [506, 203] width 101 height 11
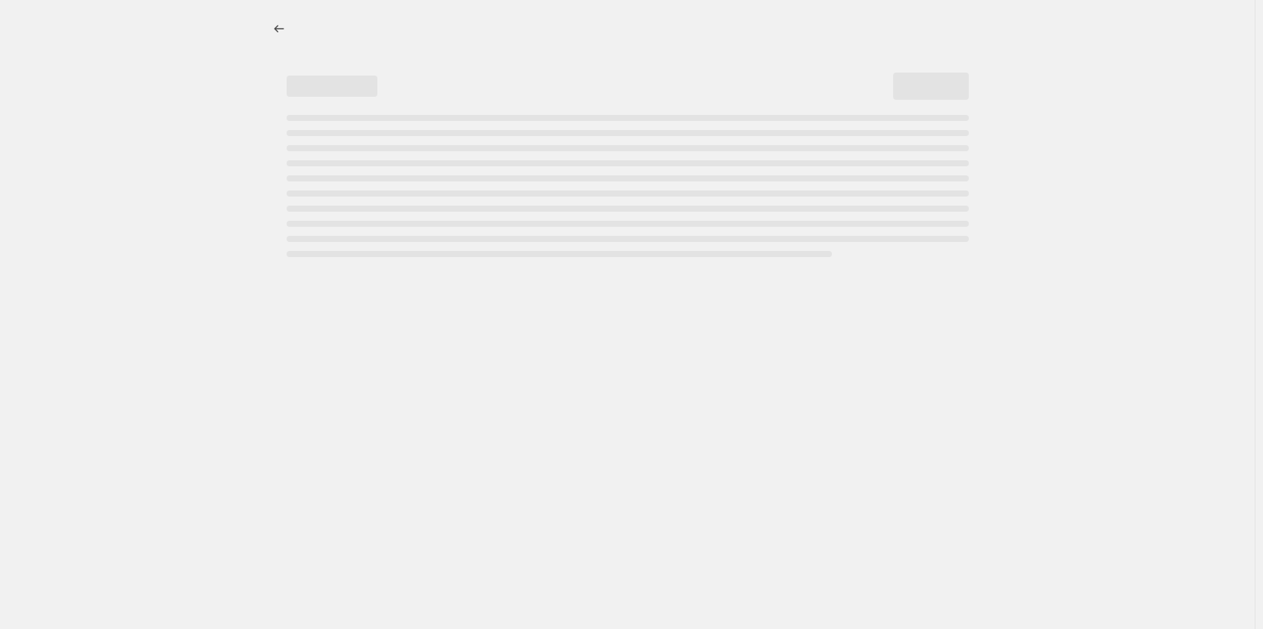
select select "percentage"
select select "vendor"
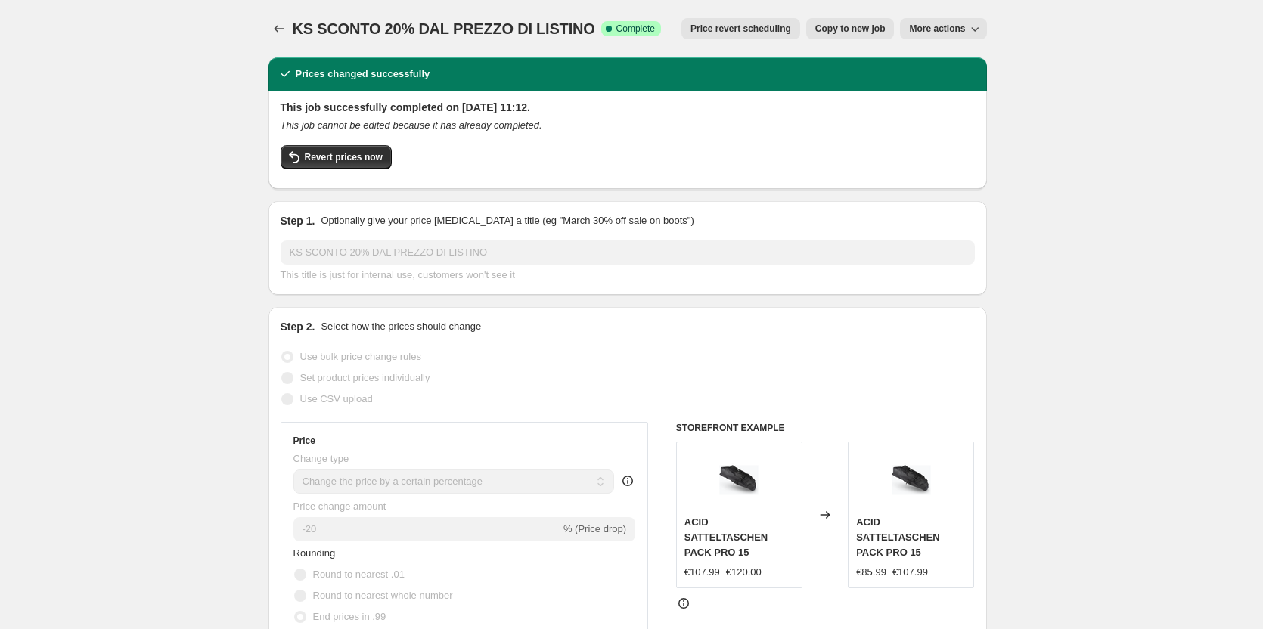
click at [925, 26] on span "More actions" at bounding box center [937, 29] width 56 height 12
click at [942, 79] on span "Delete job" at bounding box center [957, 86] width 82 height 15
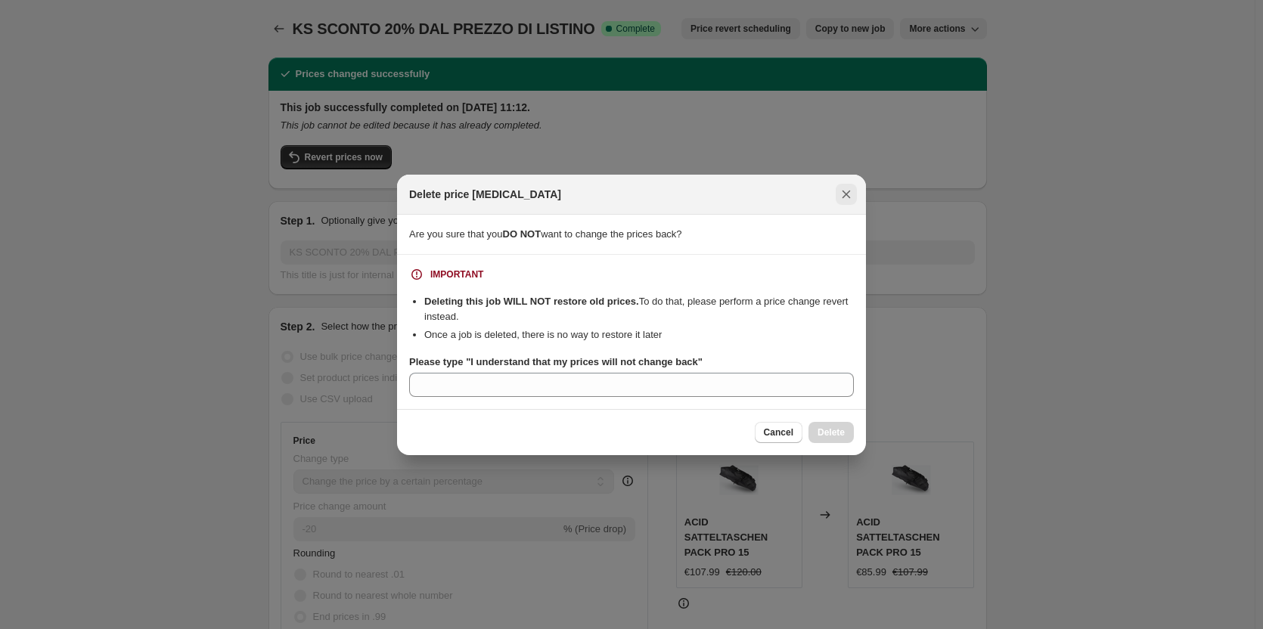
click at [842, 195] on icon "Close" at bounding box center [846, 194] width 15 height 15
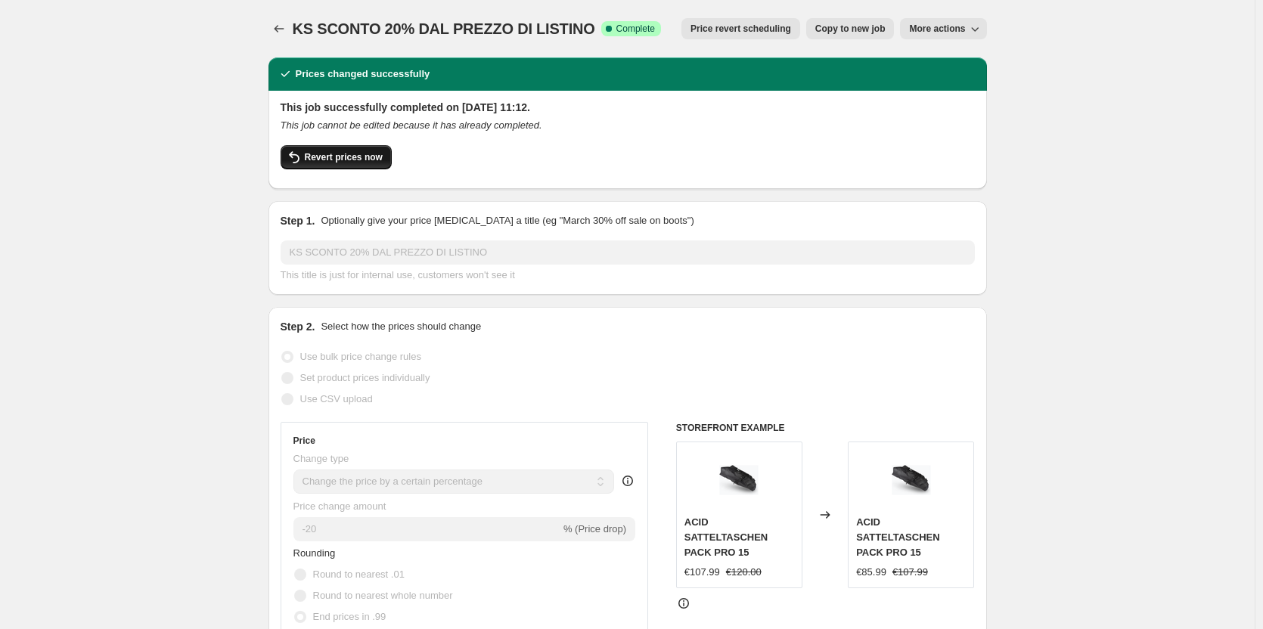
click at [358, 151] on button "Revert prices now" at bounding box center [336, 157] width 111 height 24
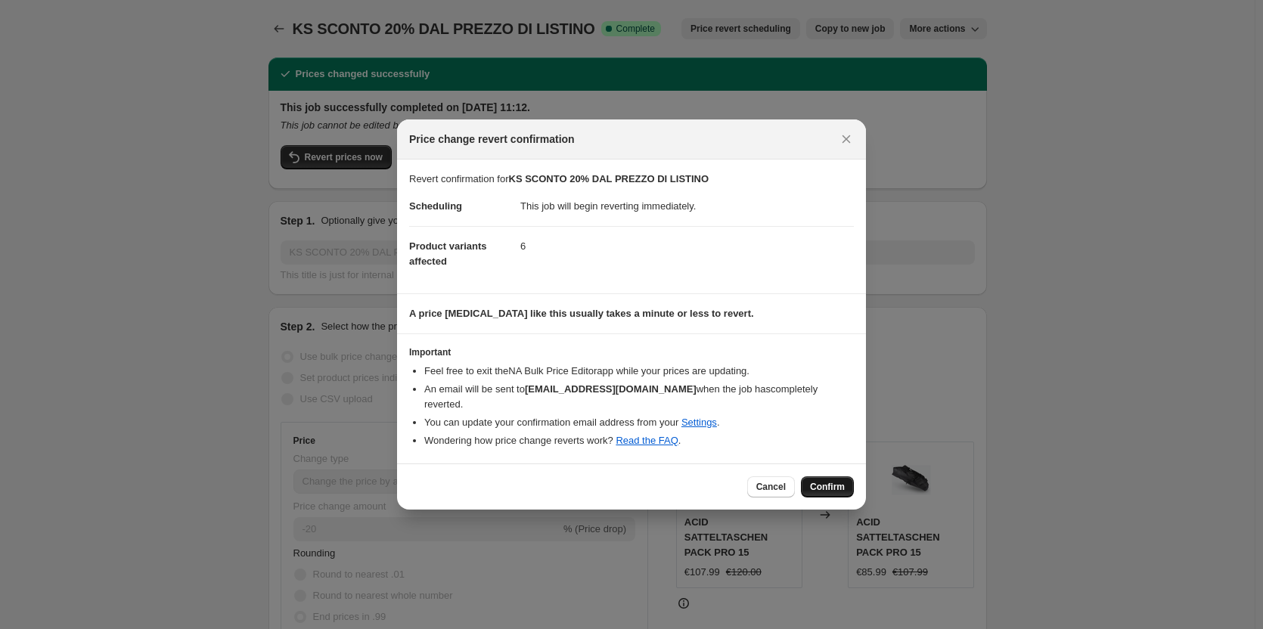
click at [829, 476] on button "Confirm" at bounding box center [827, 486] width 53 height 21
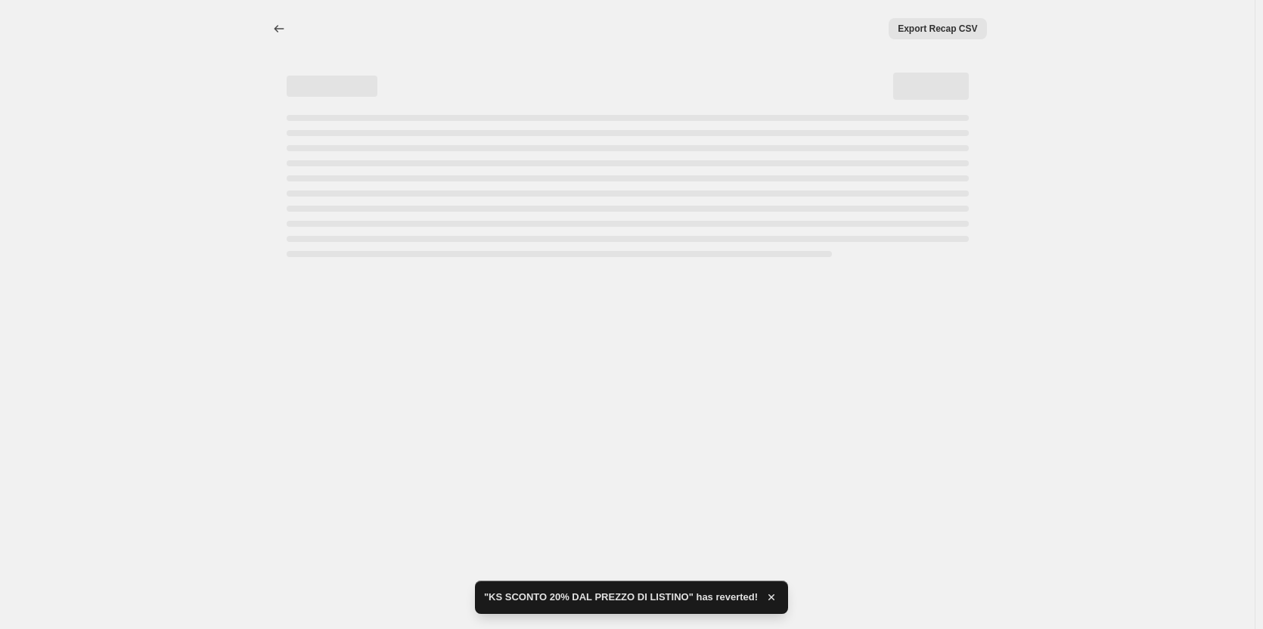
select select "percentage"
select select "vendor"
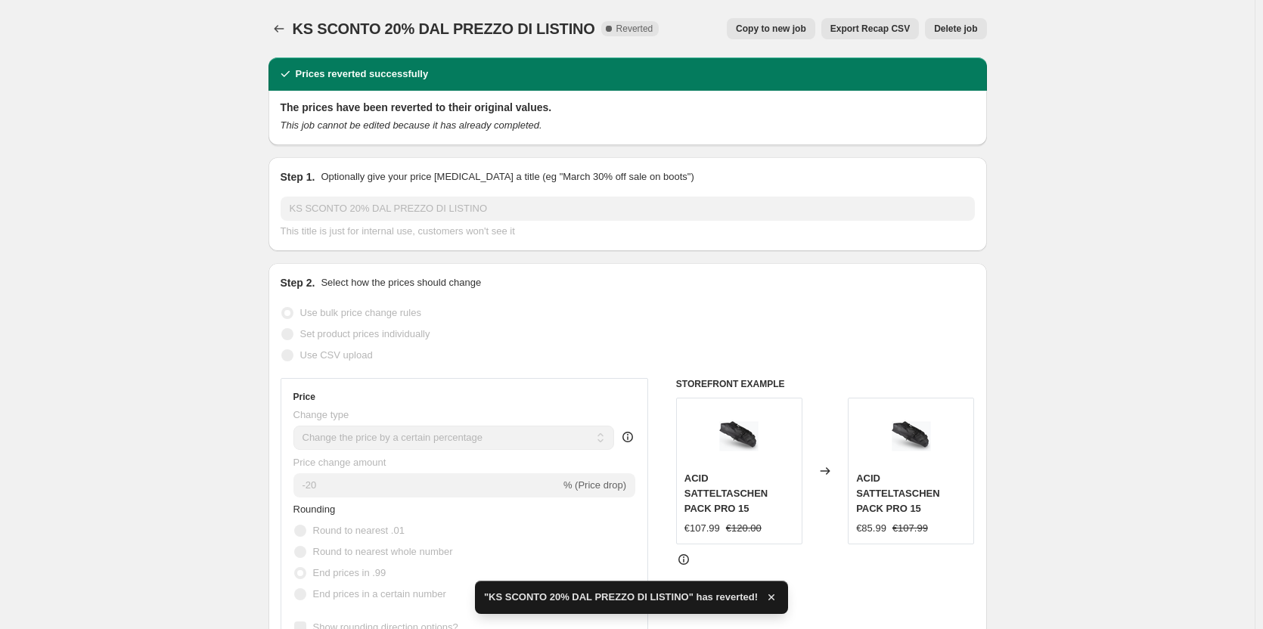
click at [948, 30] on span "Delete job" at bounding box center [955, 29] width 43 height 12
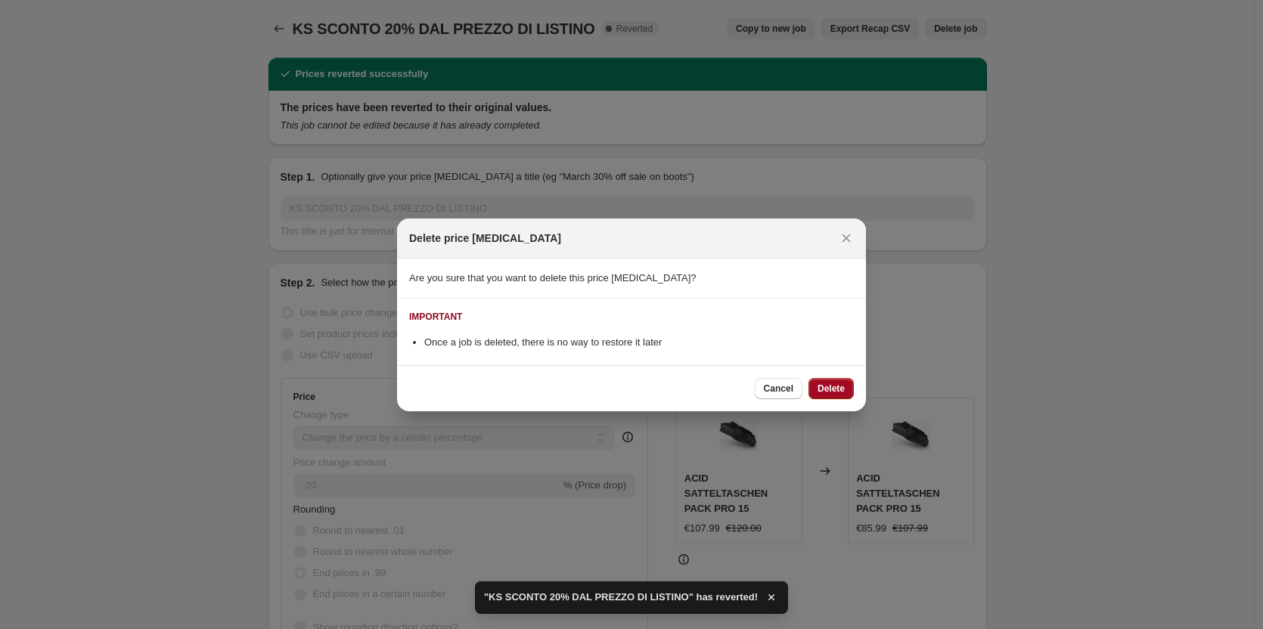
click at [824, 380] on button "Delete" at bounding box center [830, 388] width 45 height 21
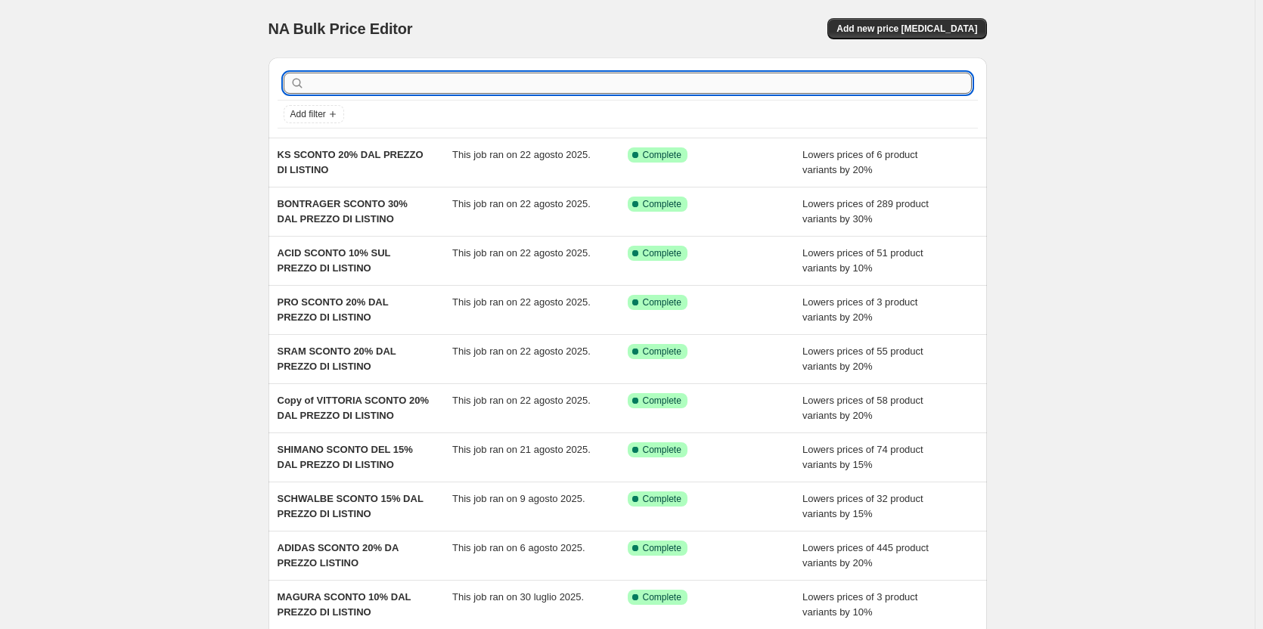
click at [454, 79] on input "text" at bounding box center [640, 83] width 664 height 21
type input "muc"
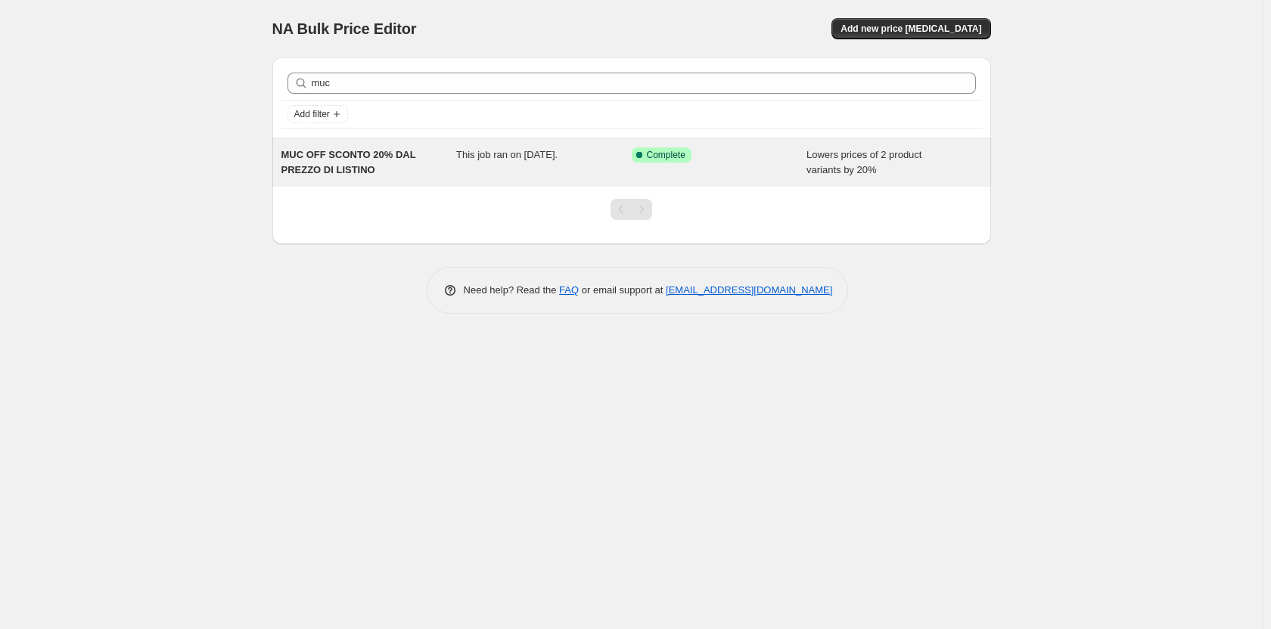
click at [368, 172] on span "MUC OFF SCONTO 20% DAL PREZZO DI LISTINO" at bounding box center [348, 162] width 135 height 26
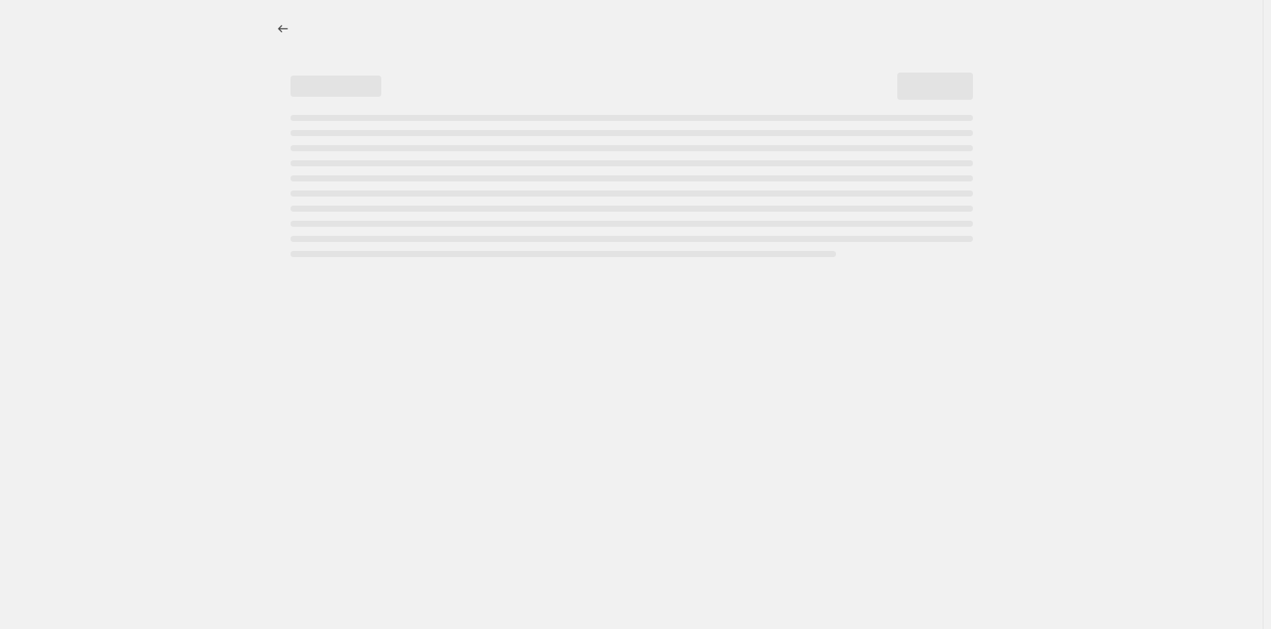
select select "percentage"
select select "vendor"
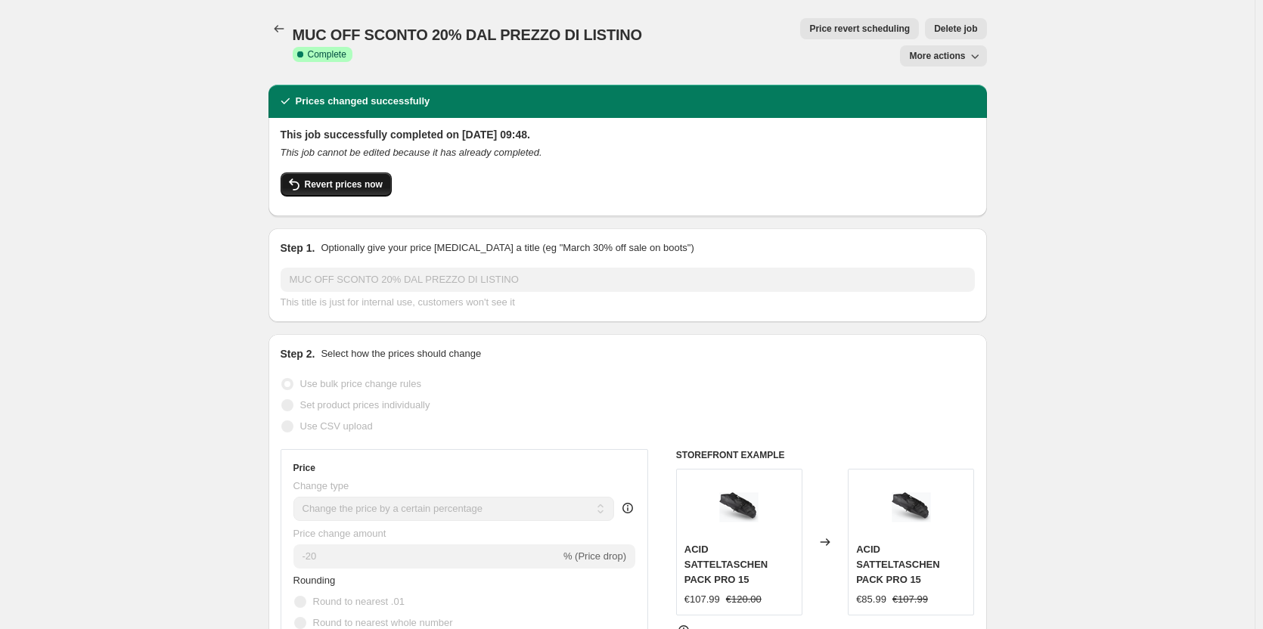
click at [332, 178] on span "Revert prices now" at bounding box center [344, 184] width 78 height 12
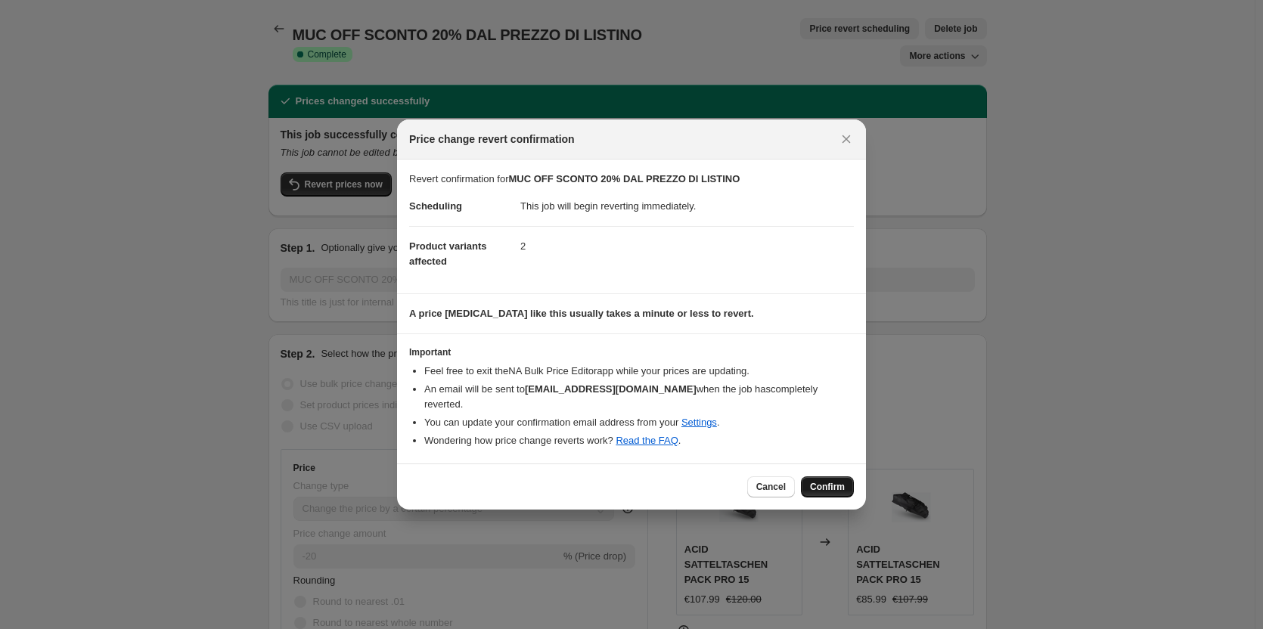
click at [823, 486] on button "Confirm" at bounding box center [827, 486] width 53 height 21
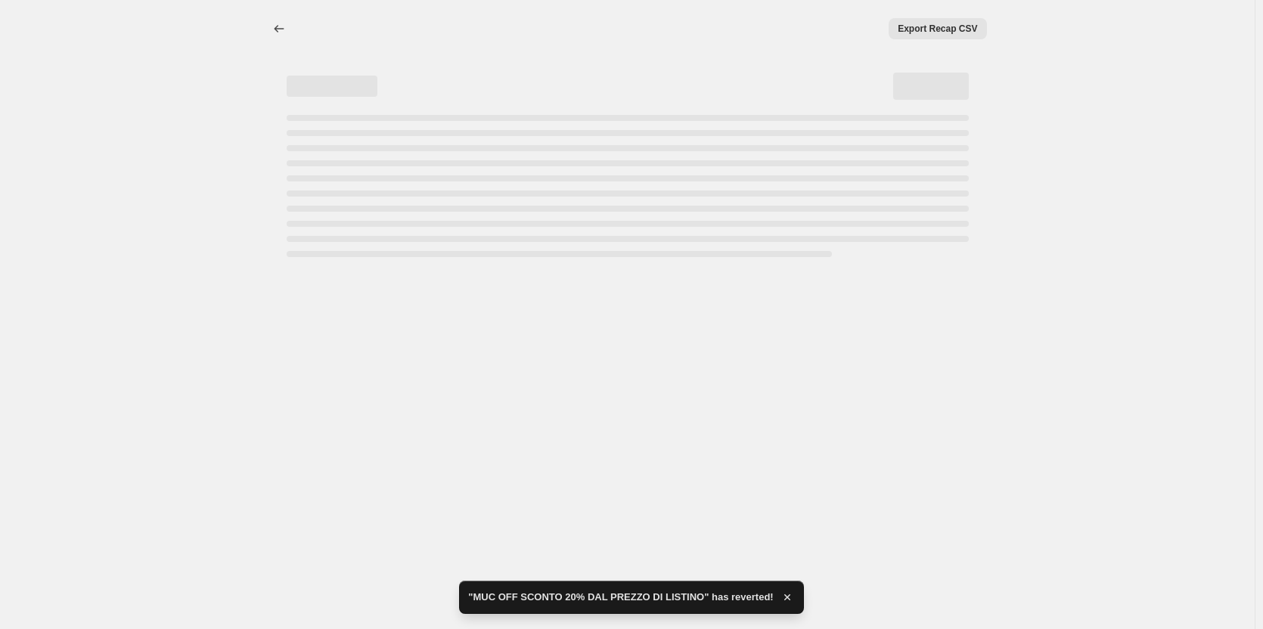
select select "percentage"
select select "vendor"
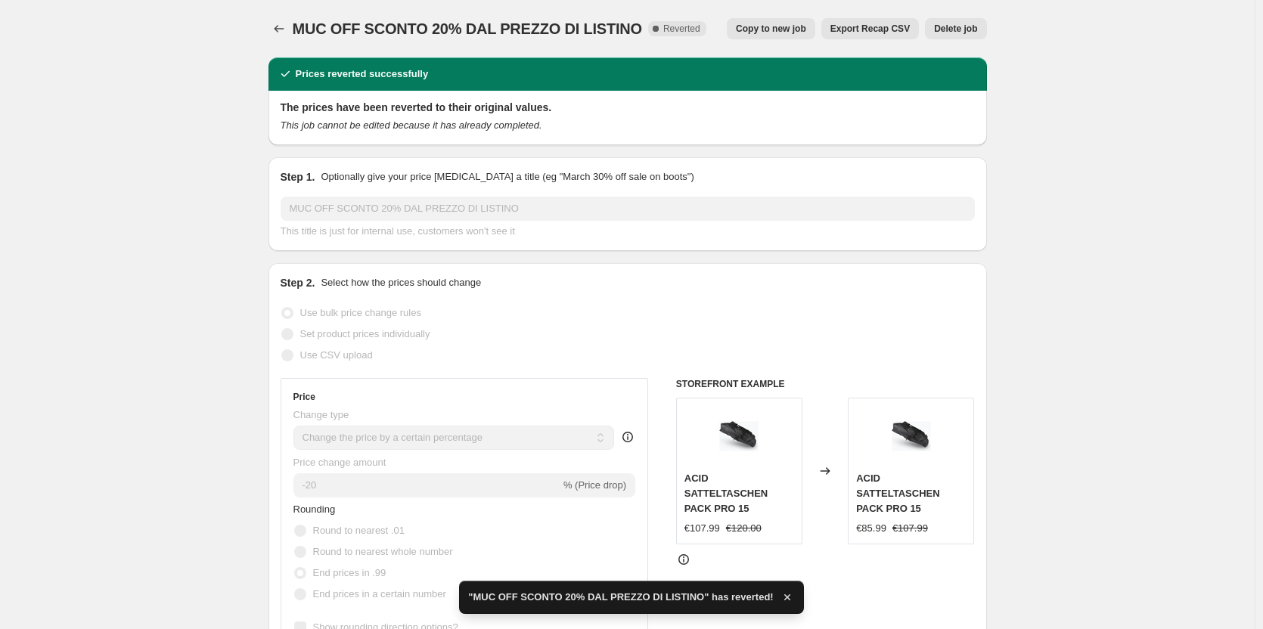
click at [806, 31] on span "Copy to new job" at bounding box center [771, 29] width 70 height 12
select select "percentage"
select select "vendor"
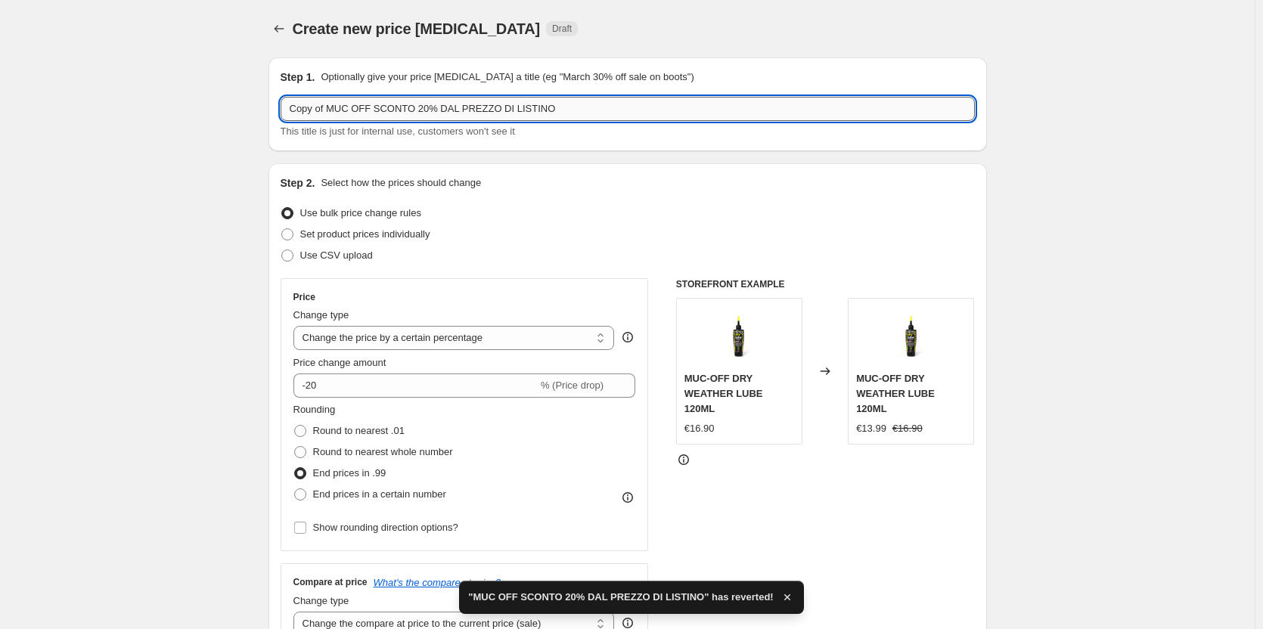
click at [584, 110] on input "Copy of MUC OFF SCONTO 20% DAL PREZZO DI LISTINO" at bounding box center [628, 109] width 694 height 24
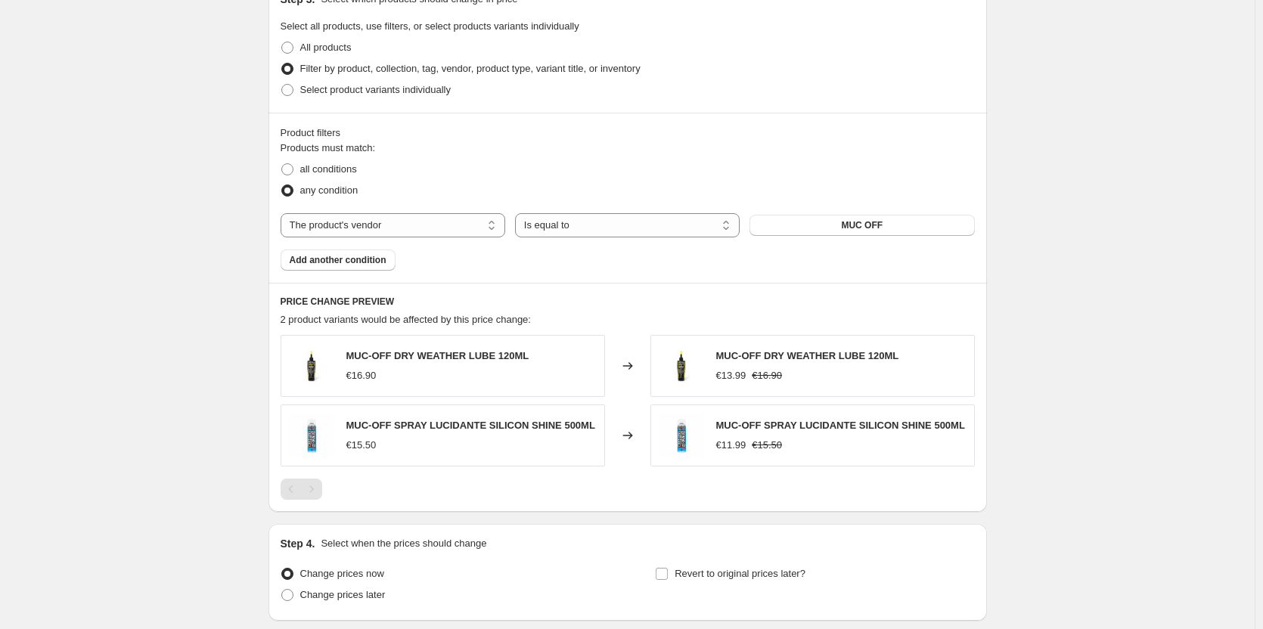
scroll to position [845, 0]
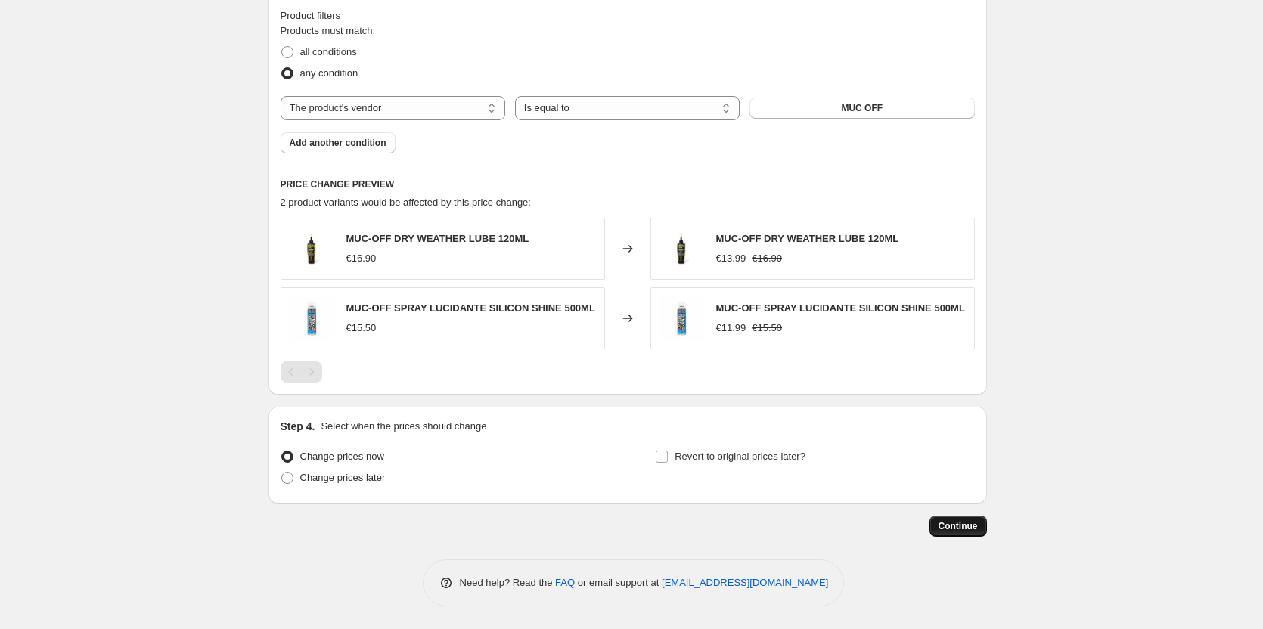
type input "MUC OFF SCONTO 20% DAL PREZZO DI LISTINO"
click at [975, 526] on span "Continue" at bounding box center [958, 526] width 39 height 12
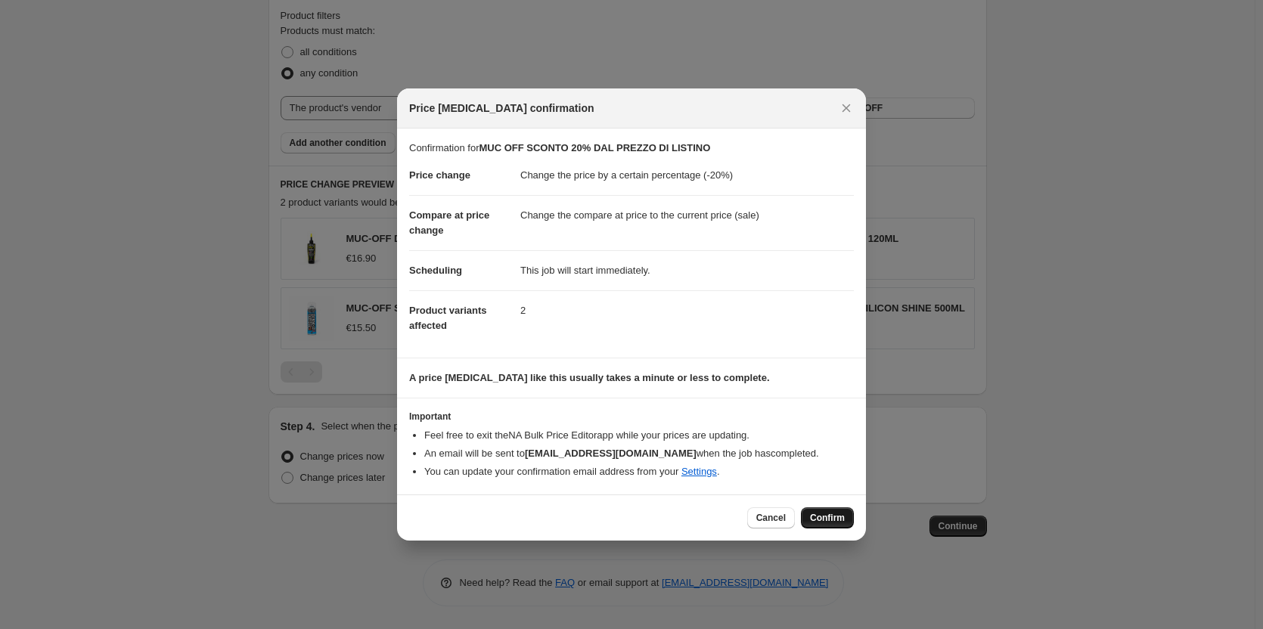
click at [853, 516] on button "Confirm" at bounding box center [827, 517] width 53 height 21
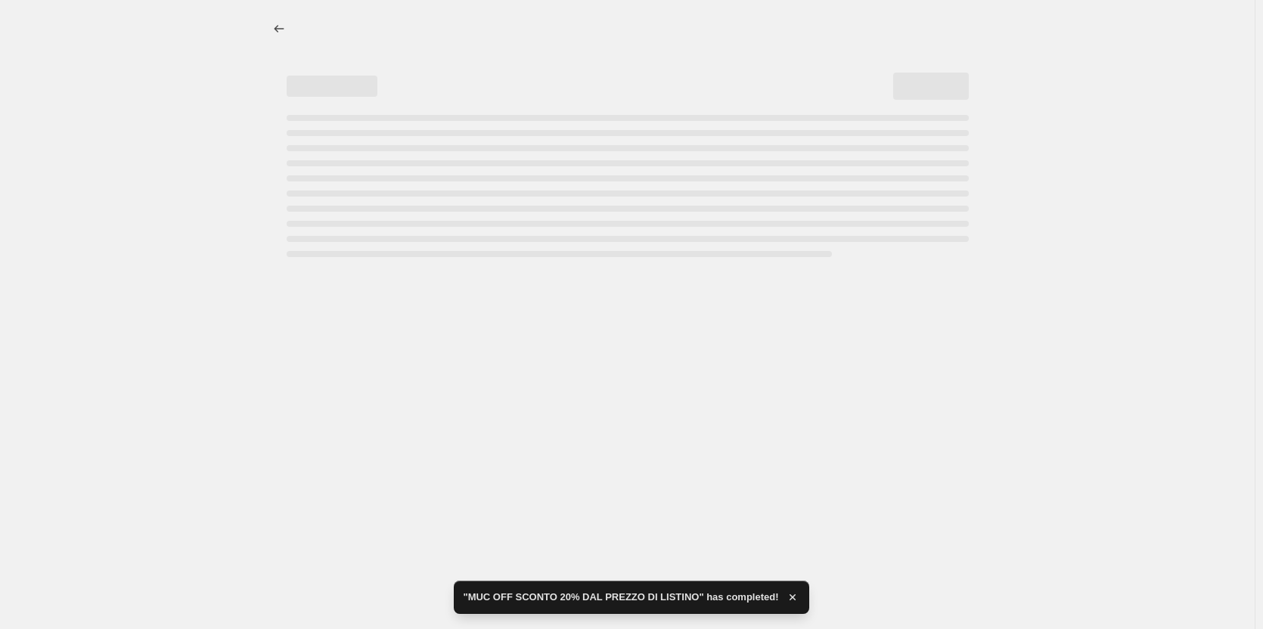
select select "percentage"
select select "vendor"
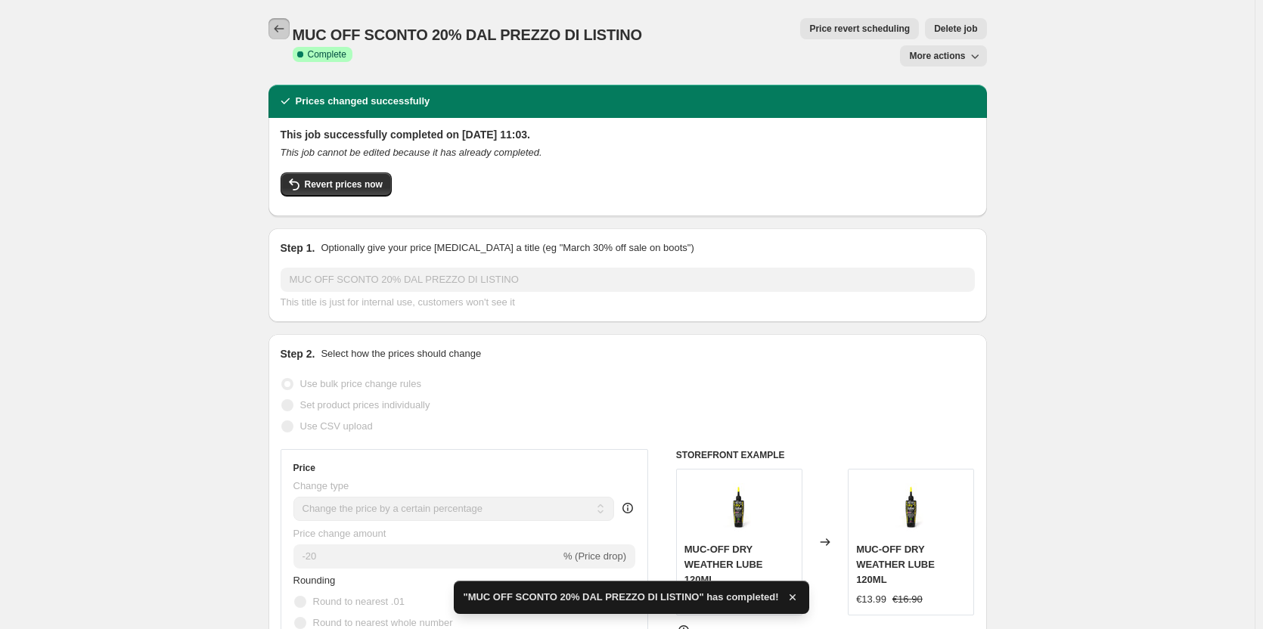
click at [290, 31] on button "Price change jobs" at bounding box center [278, 28] width 21 height 21
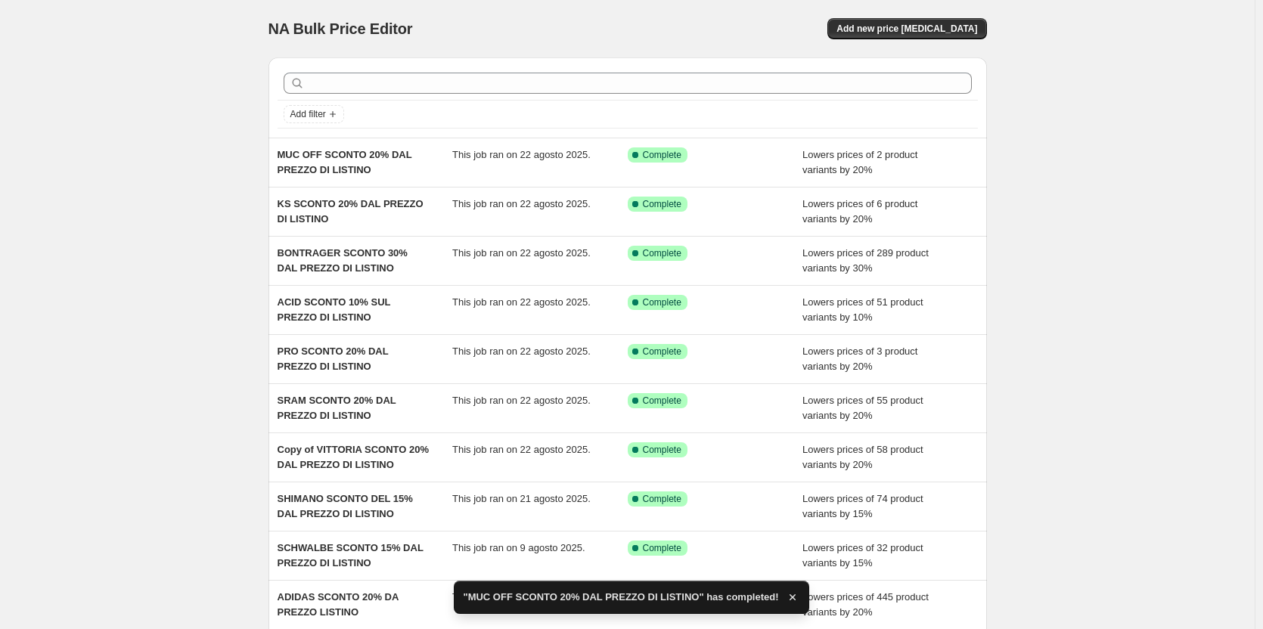
click at [465, 97] on div at bounding box center [628, 83] width 700 height 33
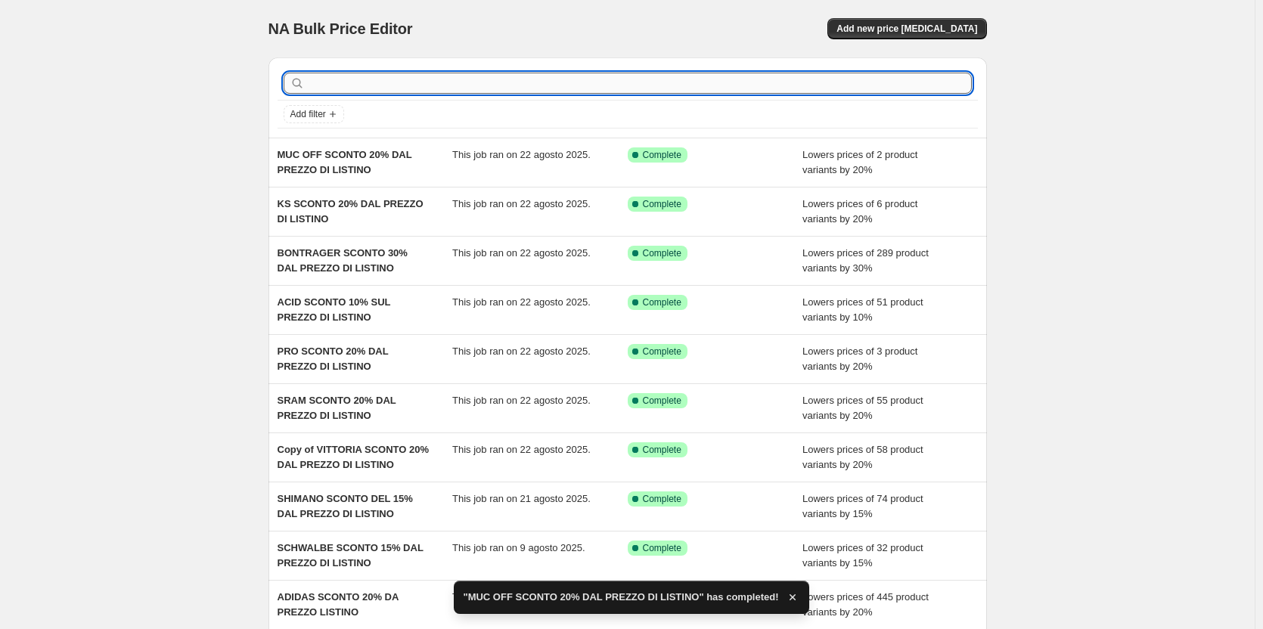
click at [468, 92] on input "text" at bounding box center [640, 83] width 664 height 21
type input "muc"
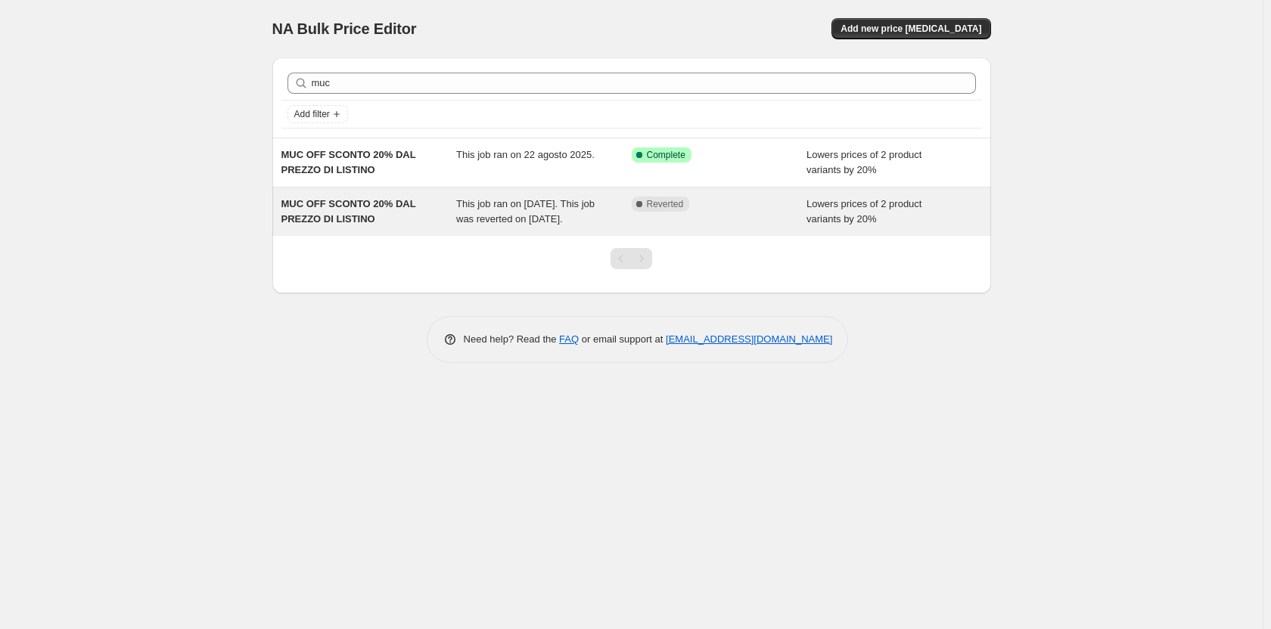
click at [687, 213] on div "Complete Reverted" at bounding box center [718, 212] width 175 height 30
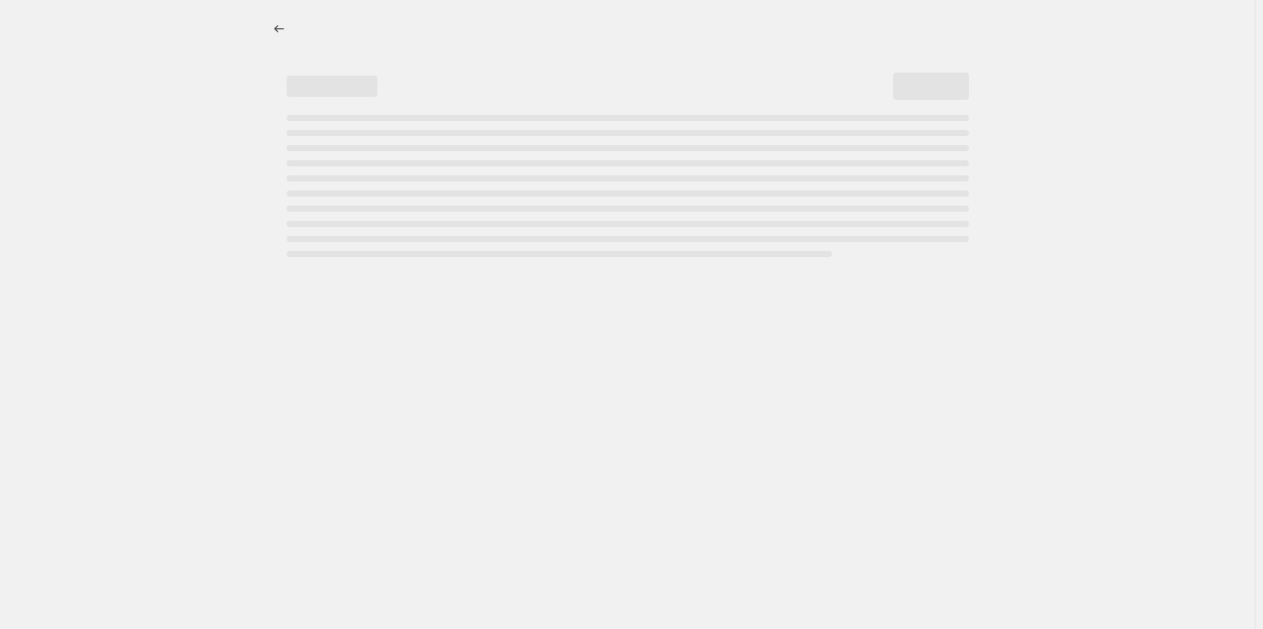
select select "percentage"
select select "vendor"
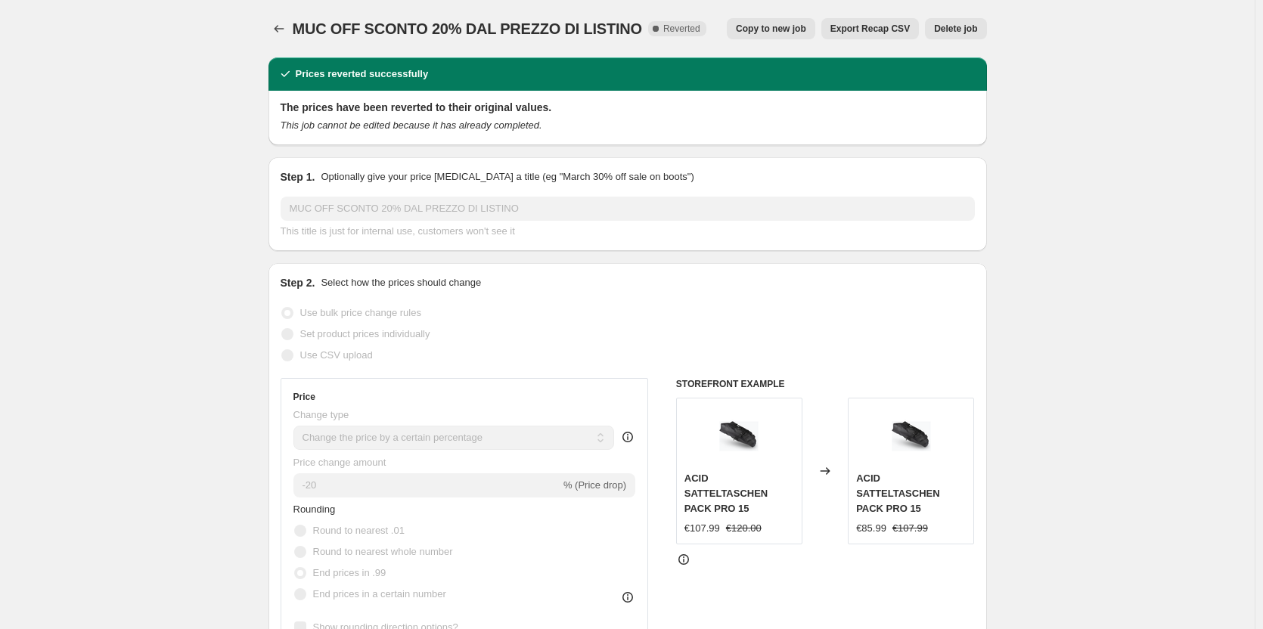
click at [963, 34] on span "Delete job" at bounding box center [955, 29] width 43 height 12
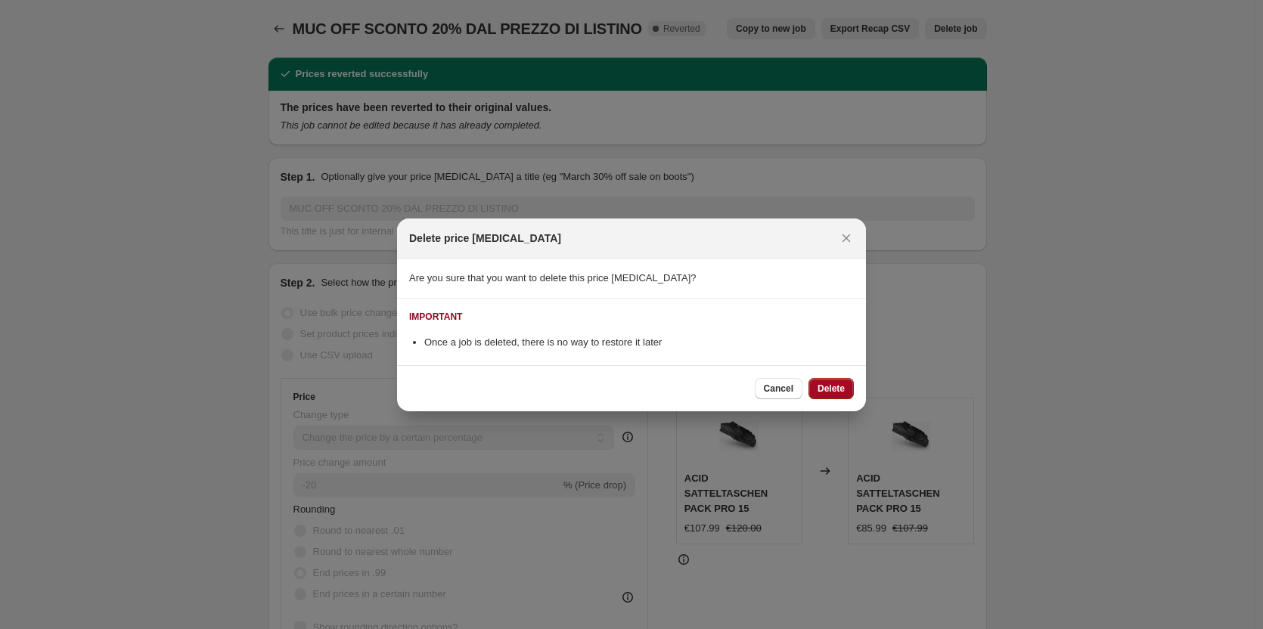
click at [815, 378] on button "Delete" at bounding box center [830, 388] width 45 height 21
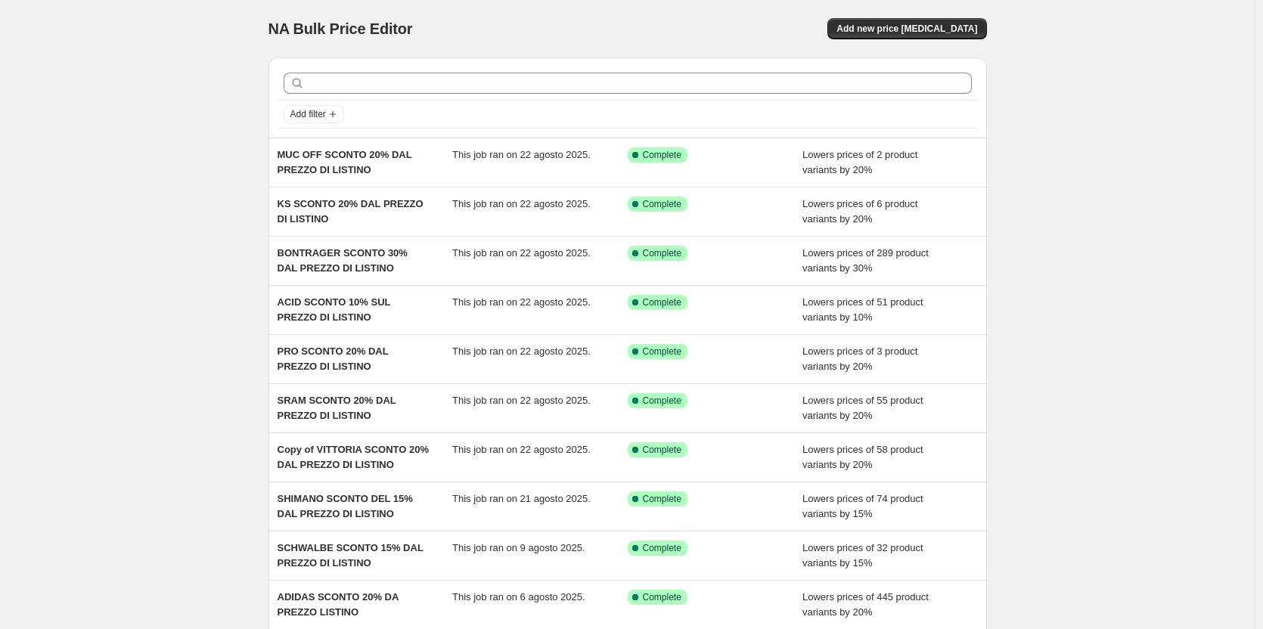
click at [310, 80] on div at bounding box center [628, 83] width 688 height 21
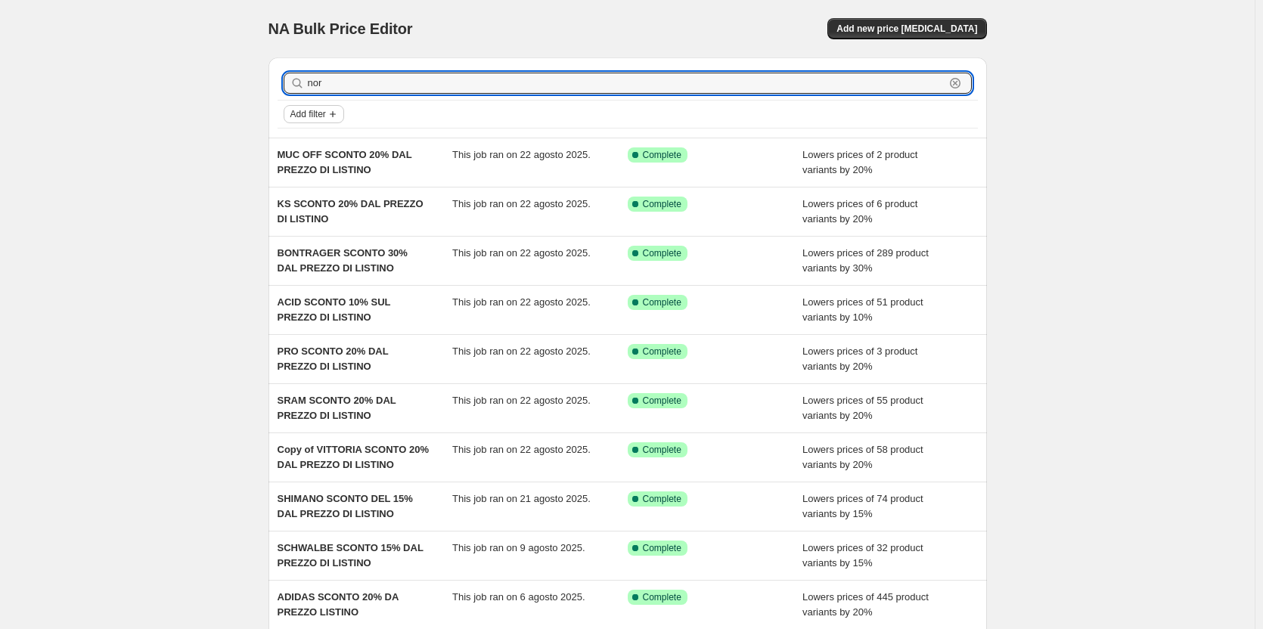
type input "nort"
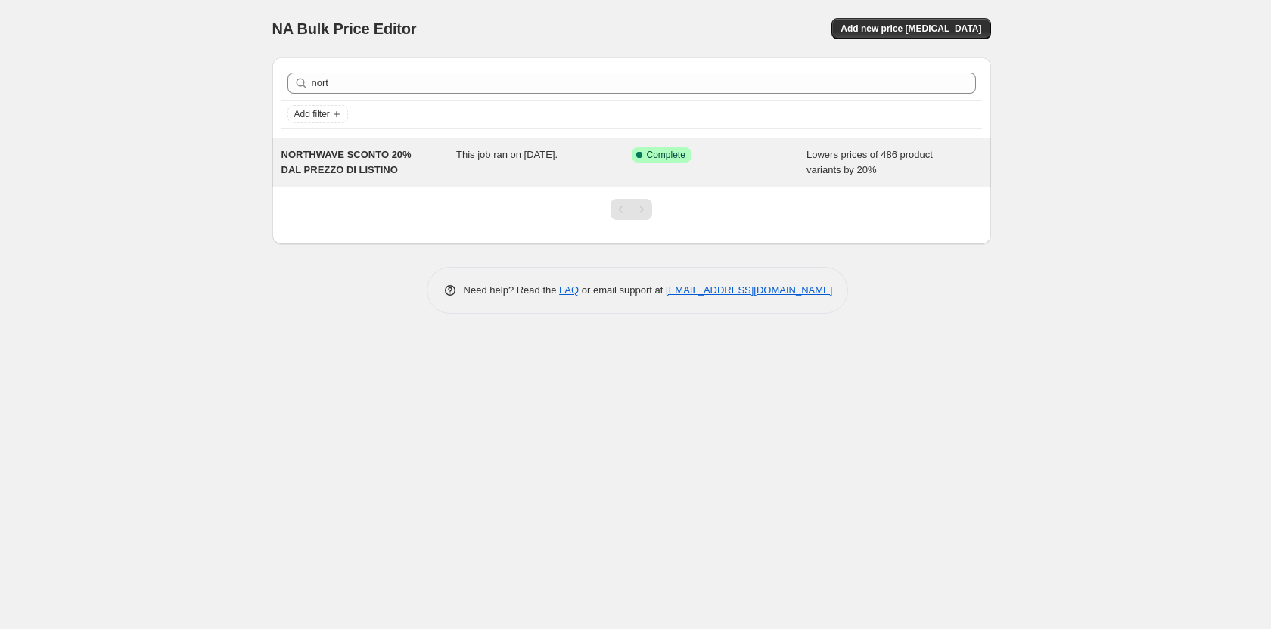
click at [471, 153] on span "This job ran on [DATE]." at bounding box center [506, 154] width 101 height 11
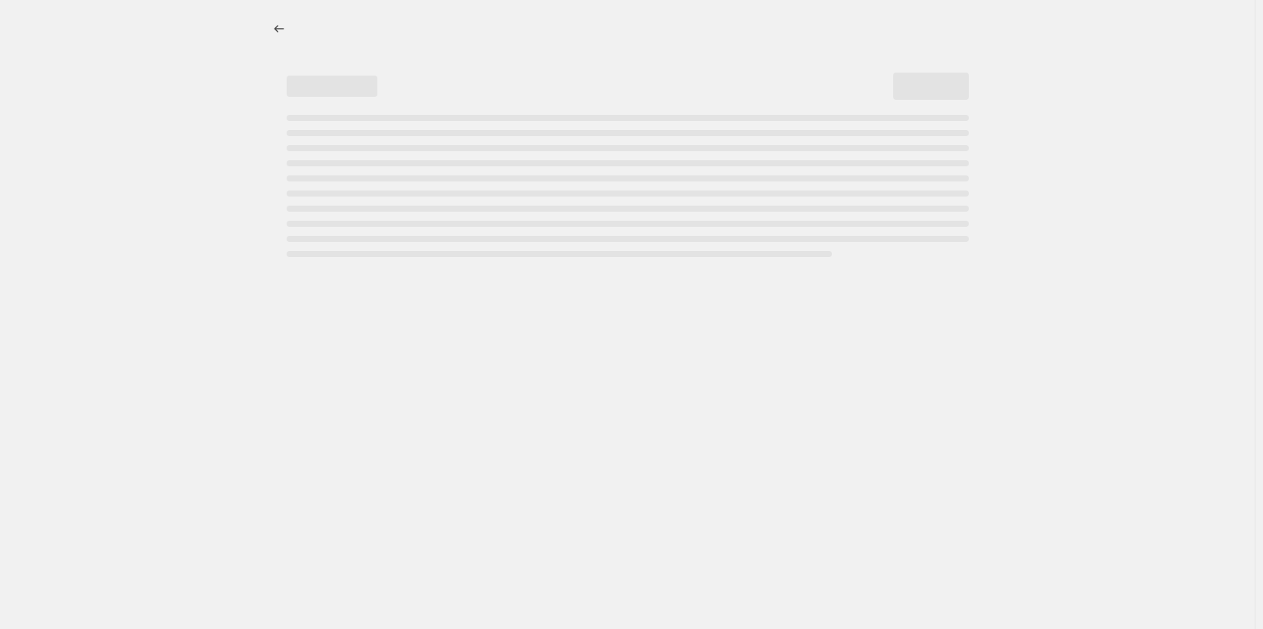
select select "percentage"
select select "vendor"
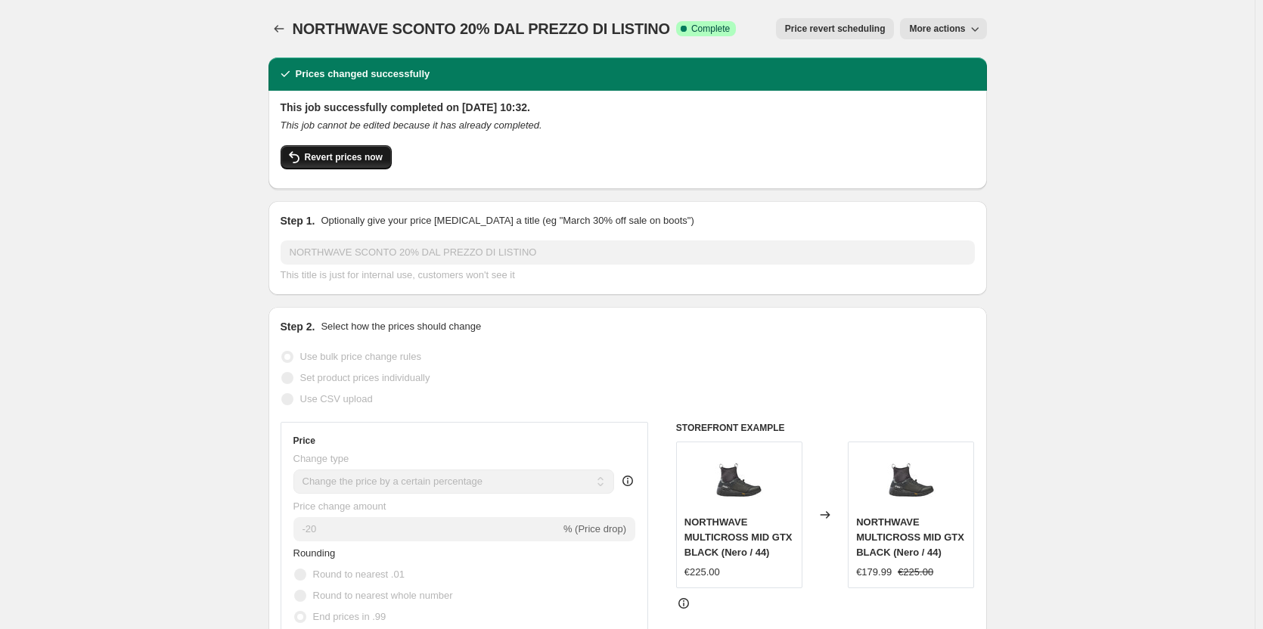
click at [356, 162] on span "Revert prices now" at bounding box center [344, 157] width 78 height 12
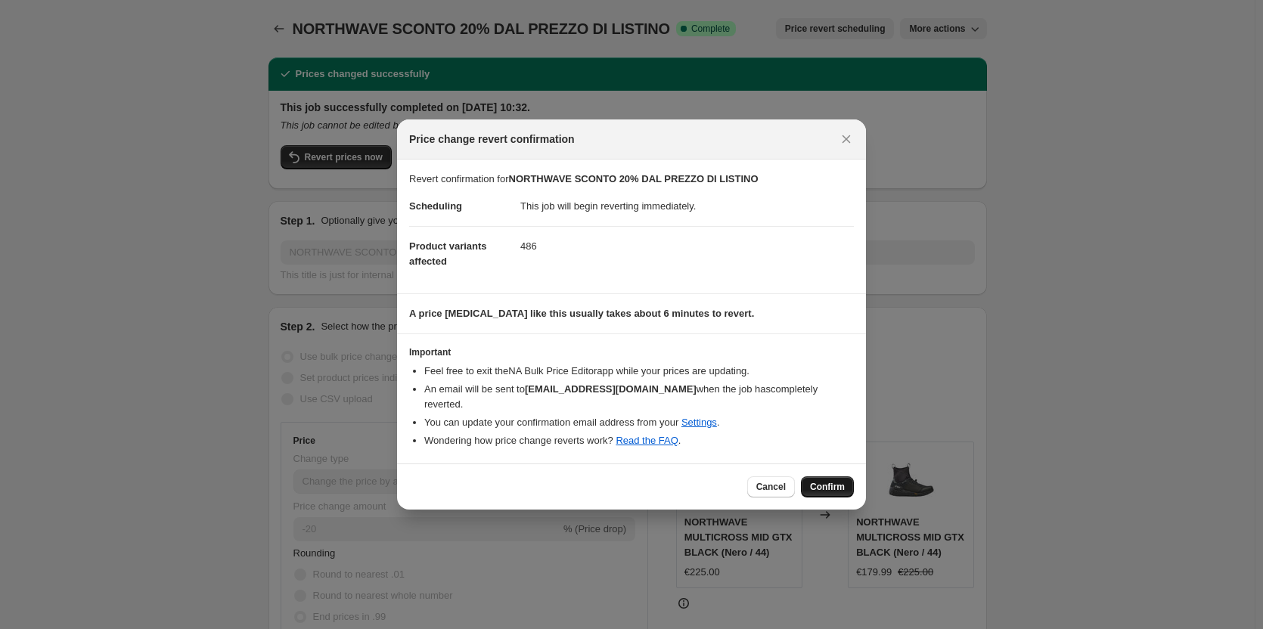
click at [829, 484] on span "Confirm" at bounding box center [827, 487] width 35 height 12
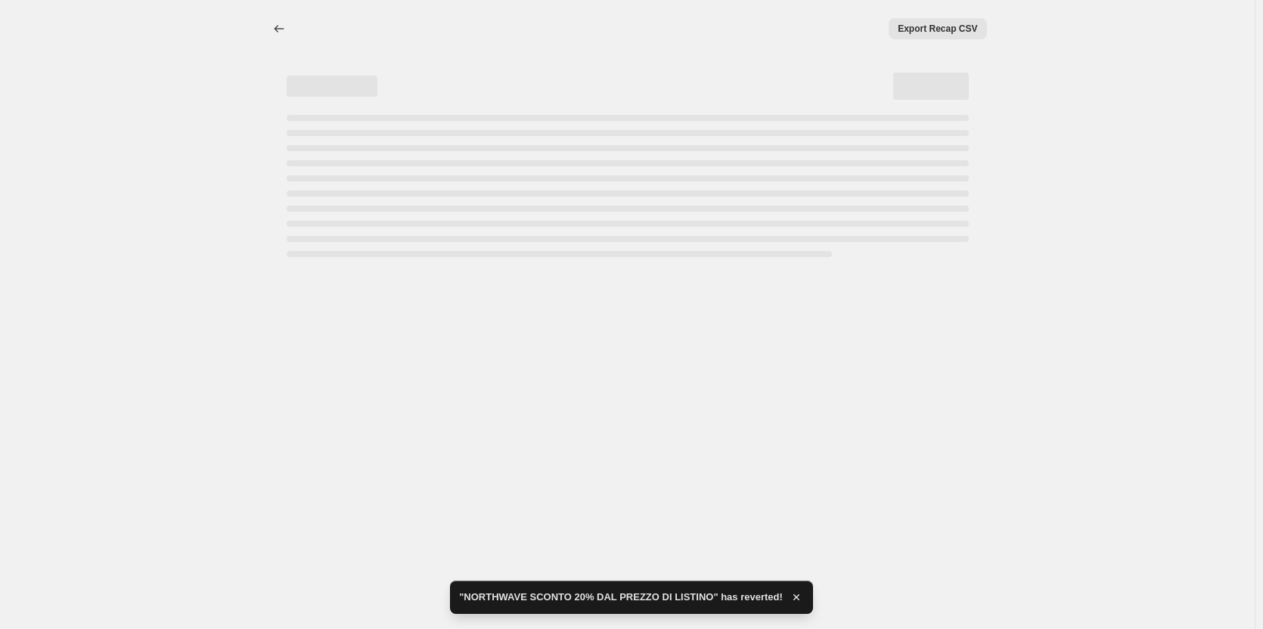
select select "percentage"
select select "vendor"
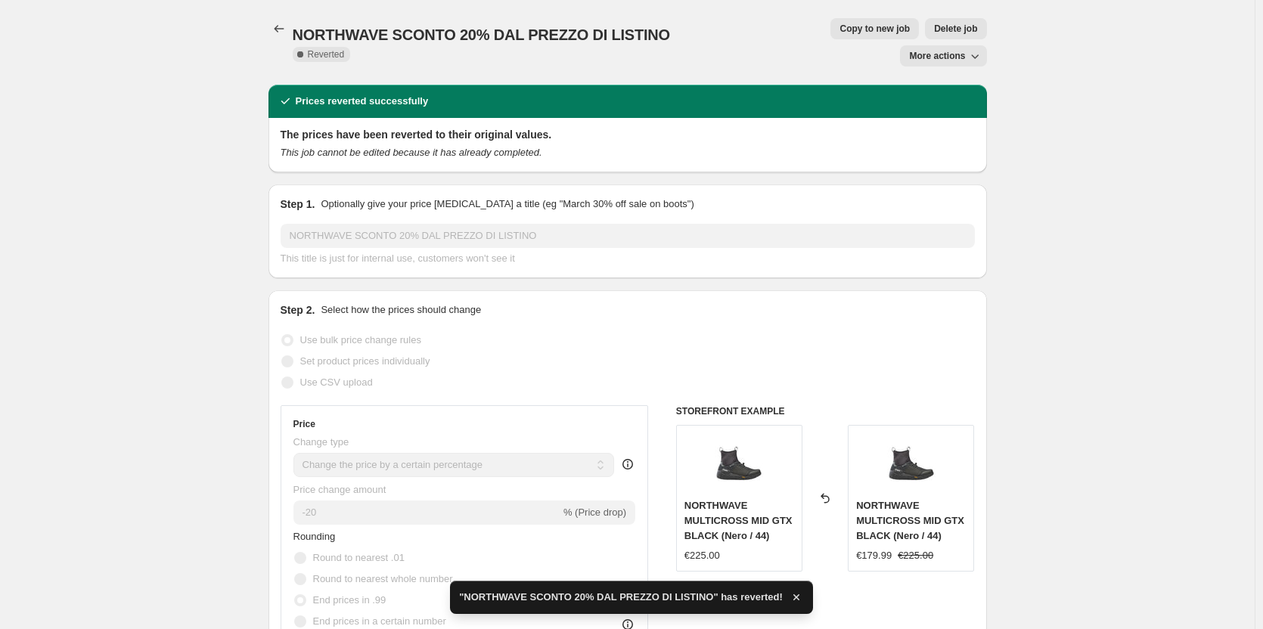
click at [830, 33] on button "Copy to new job" at bounding box center [874, 28] width 88 height 21
select select "percentage"
select select "vendor"
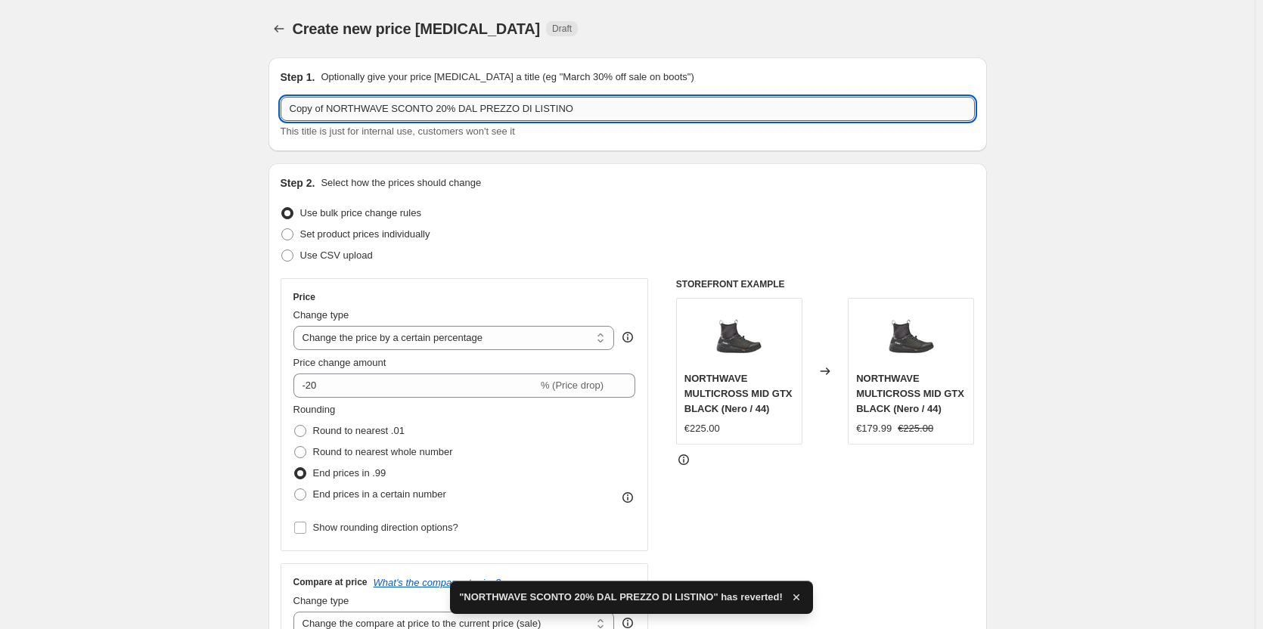
click at [661, 119] on input "Copy of NORTHWAVE SCONTO 20% DAL PREZZO DI LISTINO" at bounding box center [628, 109] width 694 height 24
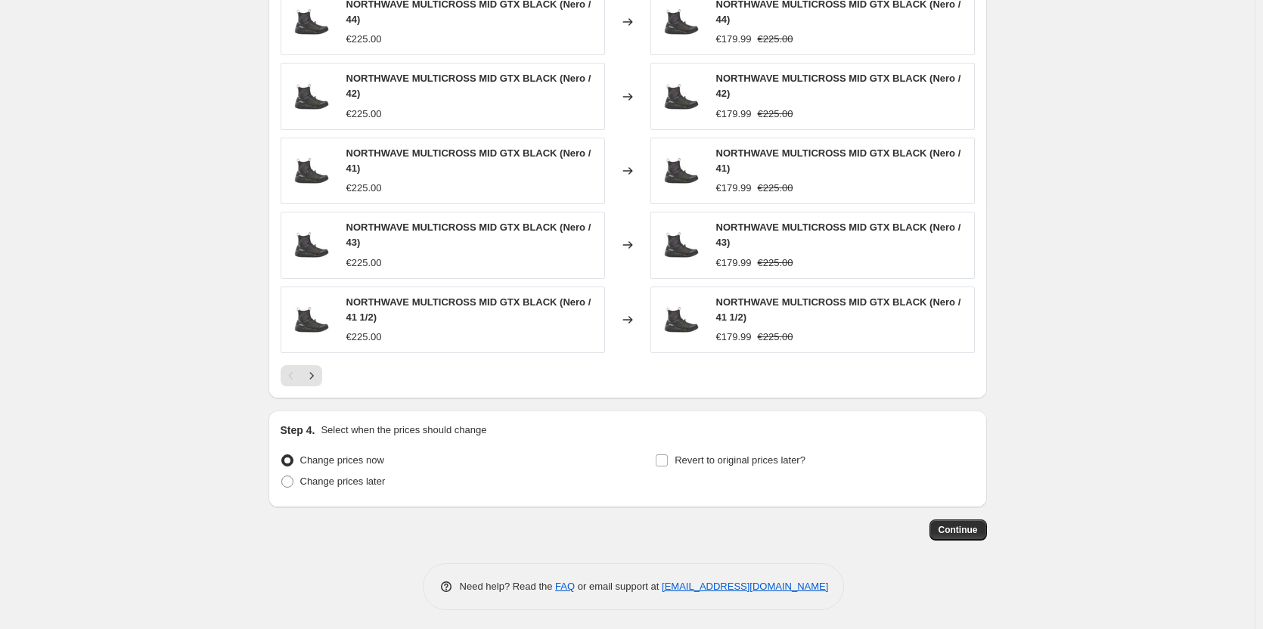
scroll to position [1078, 0]
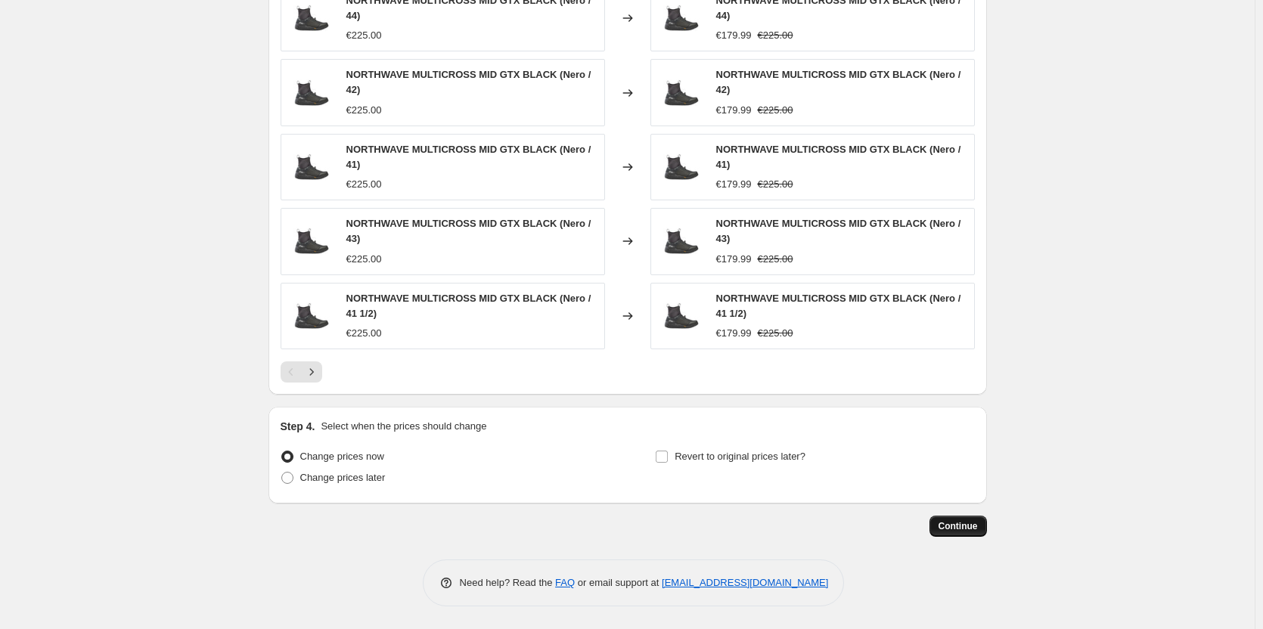
type input "NORTHWAVE SCONTO 20% DAL PREZZO DI LISTINO"
click at [976, 523] on span "Continue" at bounding box center [958, 526] width 39 height 12
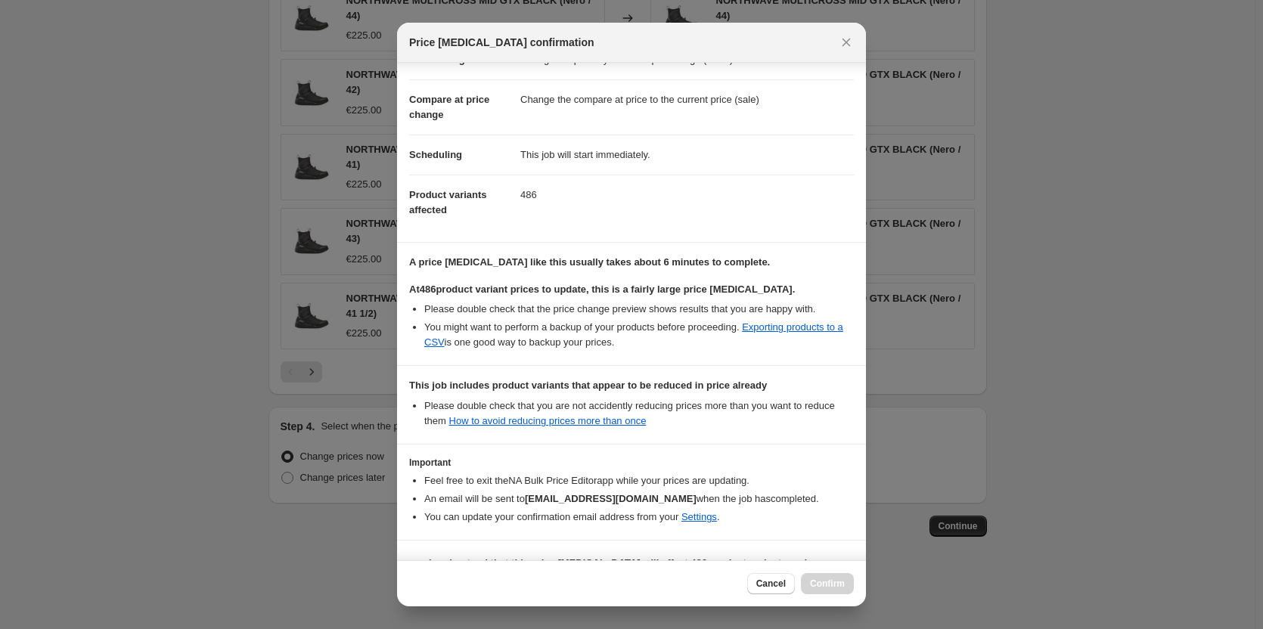
scroll to position [91, 0]
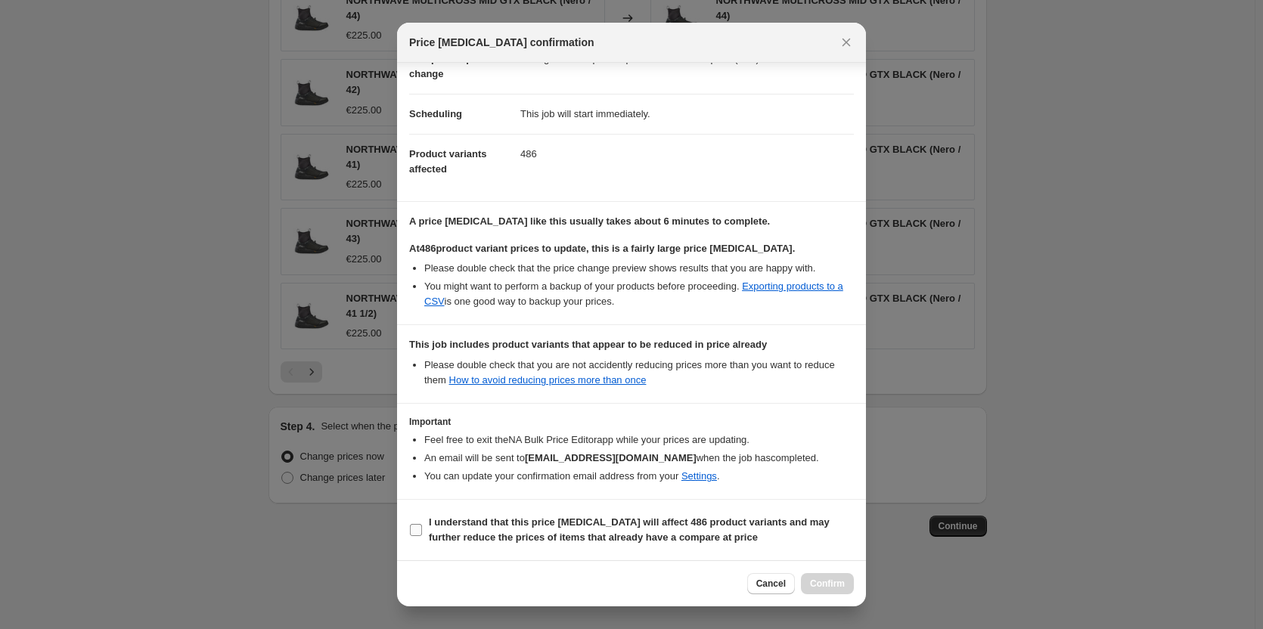
click at [417, 526] on input "I understand that this price [MEDICAL_DATA] will affect 486 product variants an…" at bounding box center [416, 530] width 12 height 12
checkbox input "true"
click at [837, 582] on span "Confirm" at bounding box center [827, 584] width 35 height 12
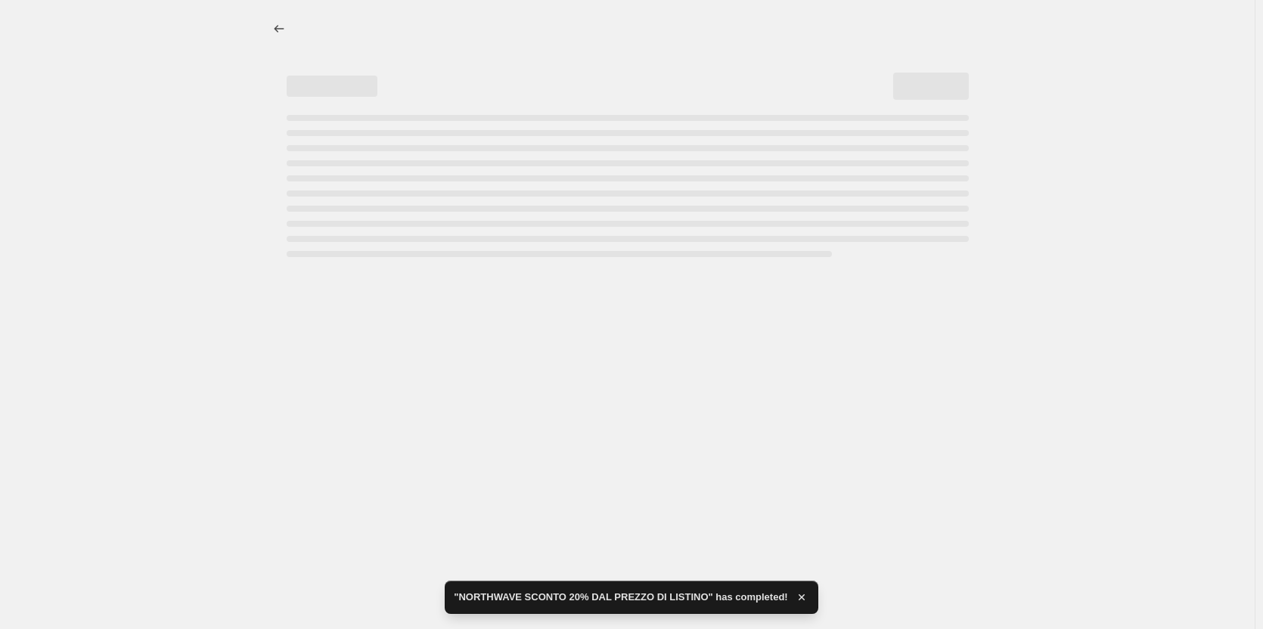
select select "percentage"
select select "vendor"
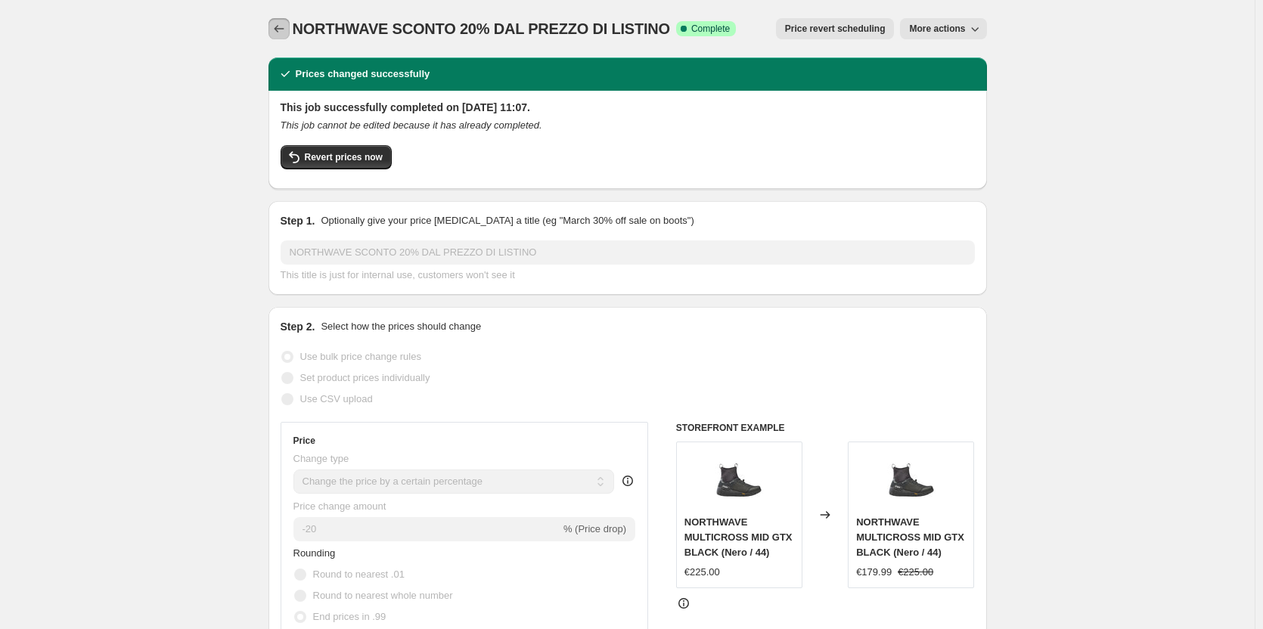
click at [275, 24] on icon "Price change jobs" at bounding box center [278, 28] width 15 height 15
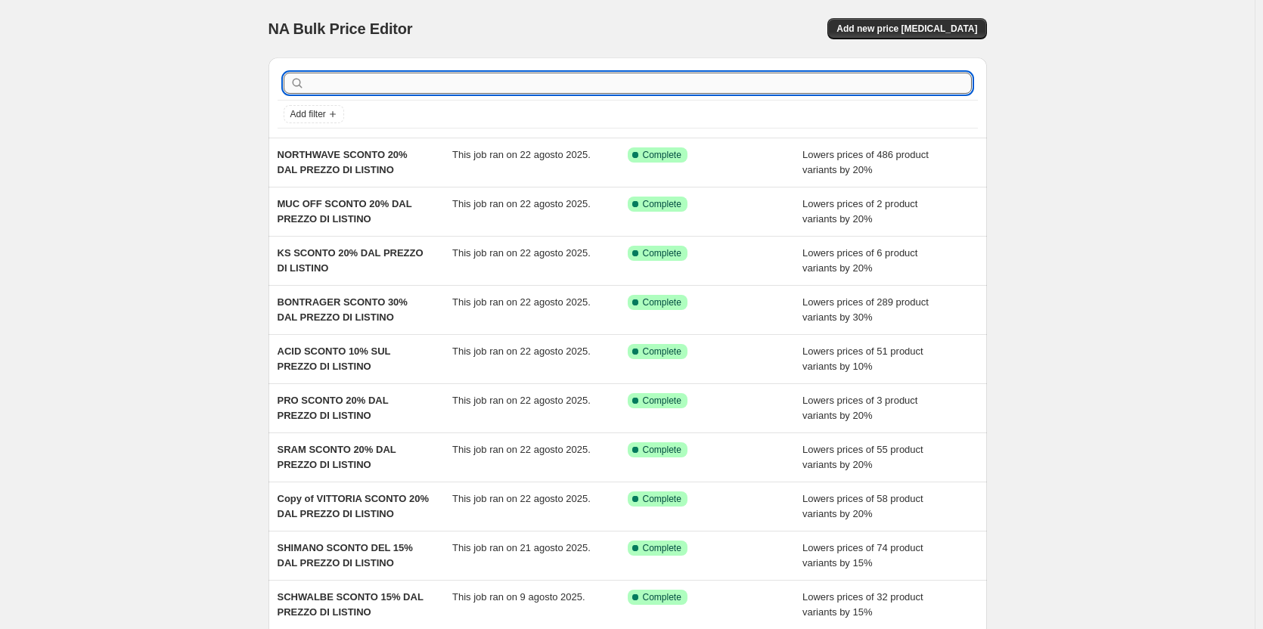
click at [393, 85] on input "text" at bounding box center [640, 83] width 664 height 21
type input "nor"
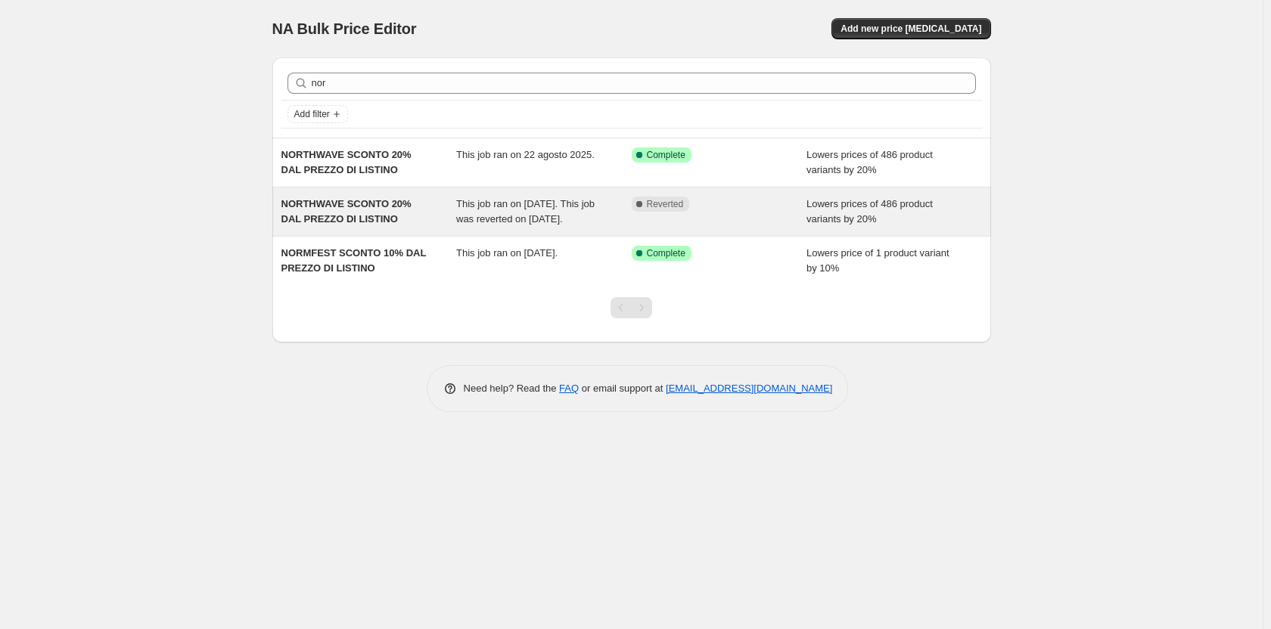
click at [575, 218] on span "This job ran on [DATE]. This job was reverted on [DATE]." at bounding box center [525, 211] width 138 height 26
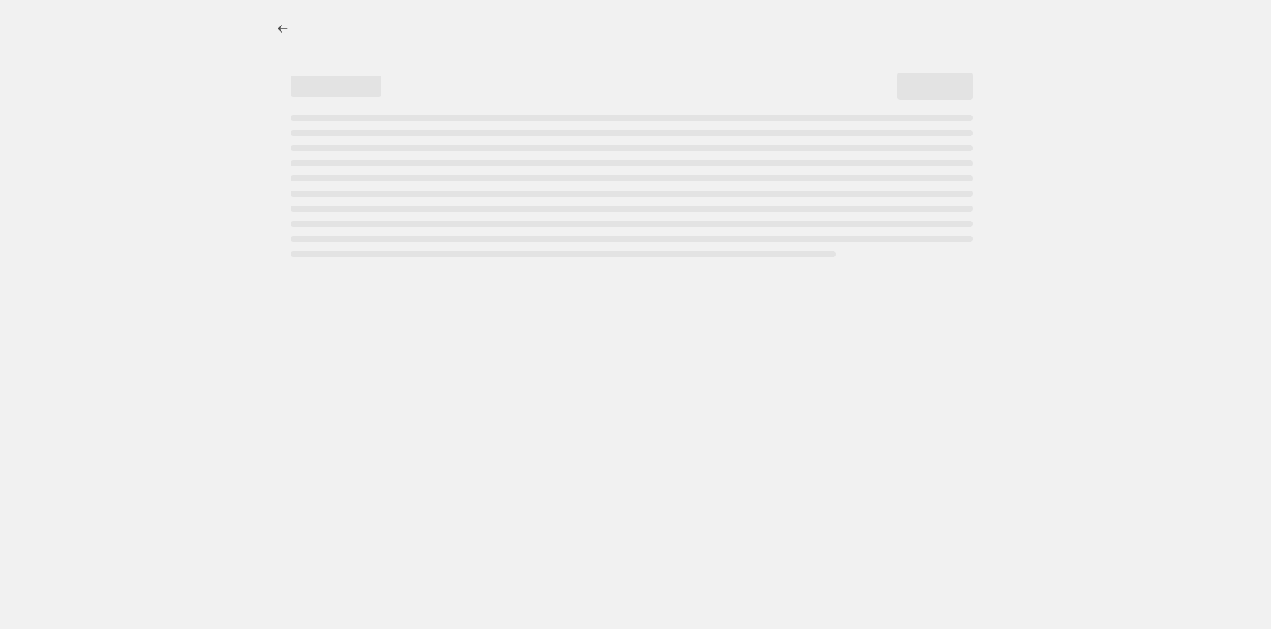
select select "percentage"
select select "vendor"
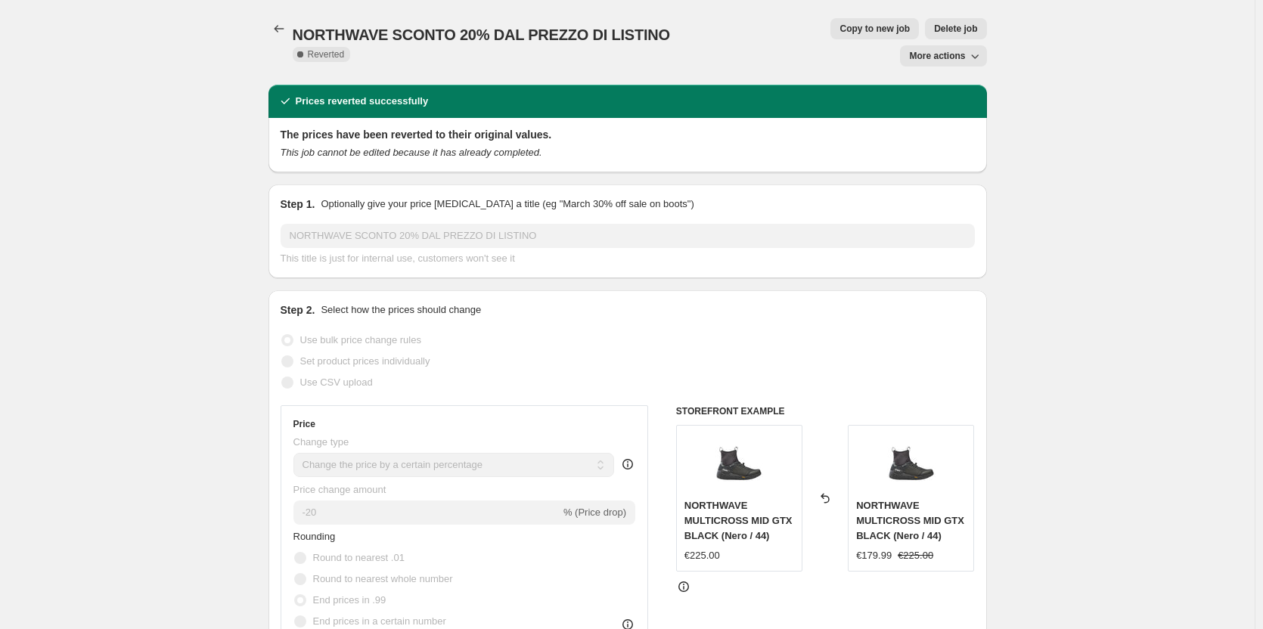
click at [925, 36] on button "Delete job" at bounding box center [955, 28] width 61 height 21
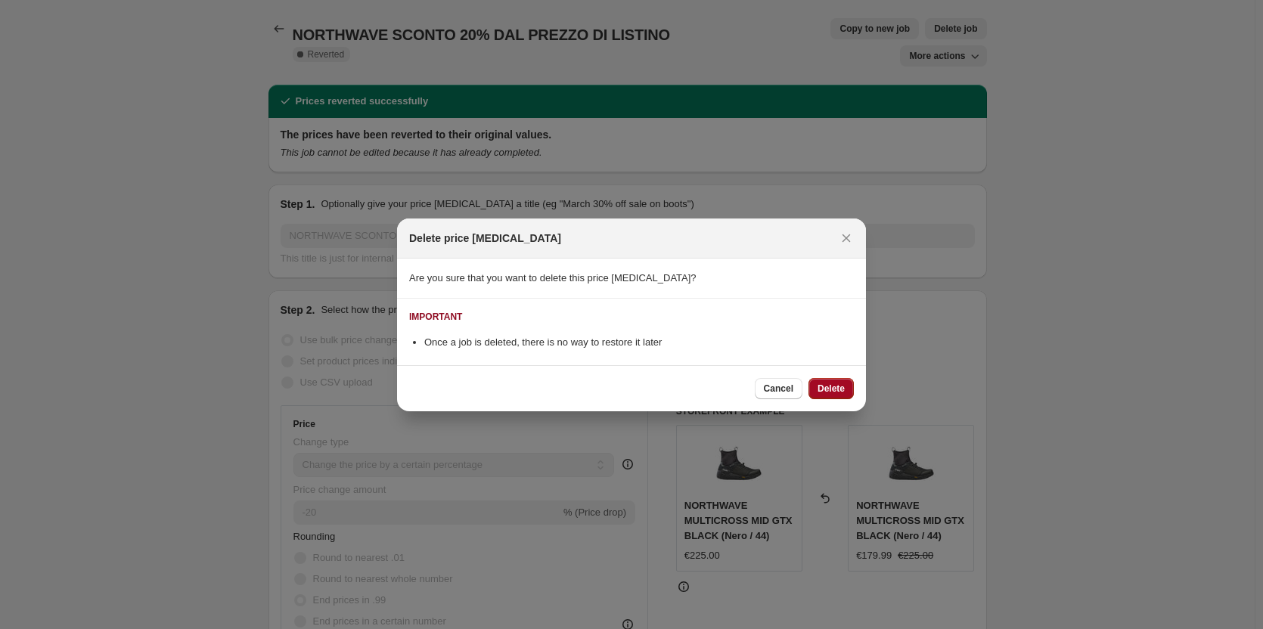
click at [841, 396] on button "Delete" at bounding box center [830, 388] width 45 height 21
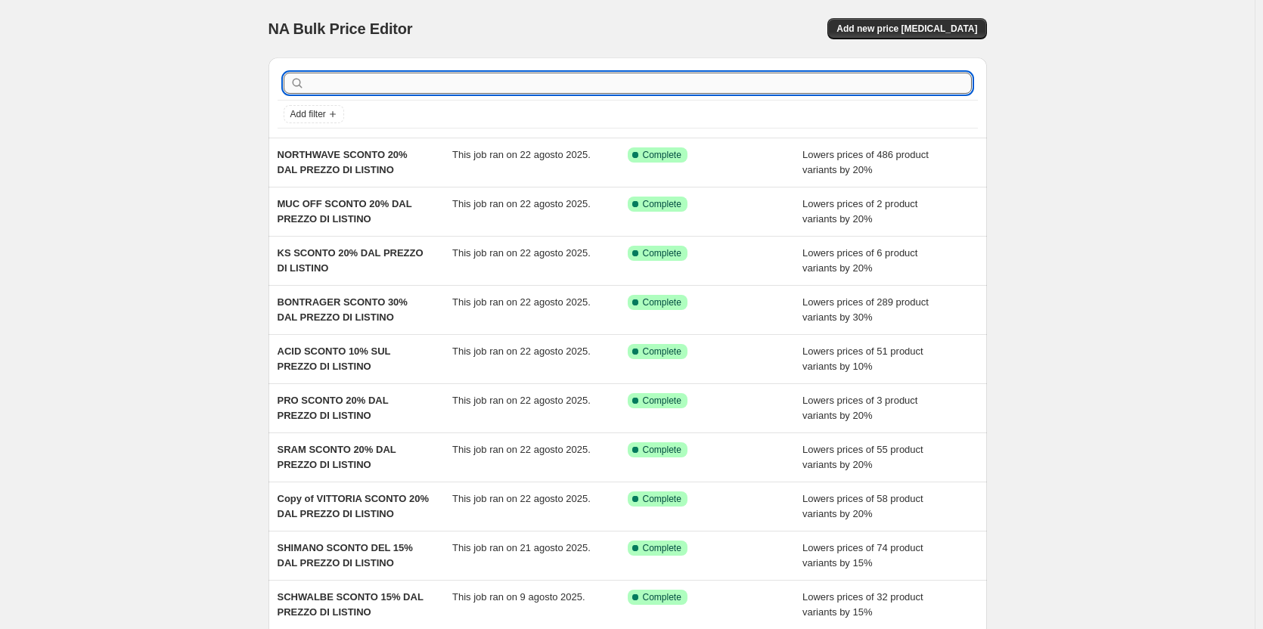
click at [474, 82] on input "text" at bounding box center [640, 83] width 664 height 21
type input "roc"
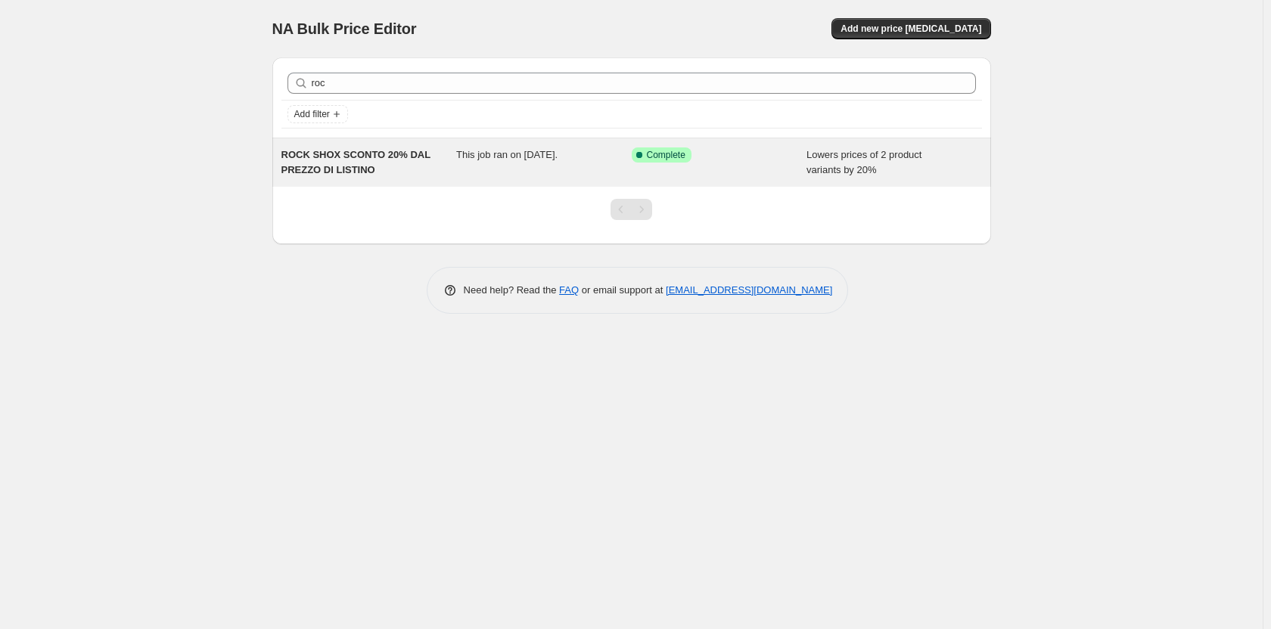
click at [404, 157] on span "ROCK SHOX SCONTO 20% DAL PREZZO DI LISTINO" at bounding box center [355, 162] width 149 height 26
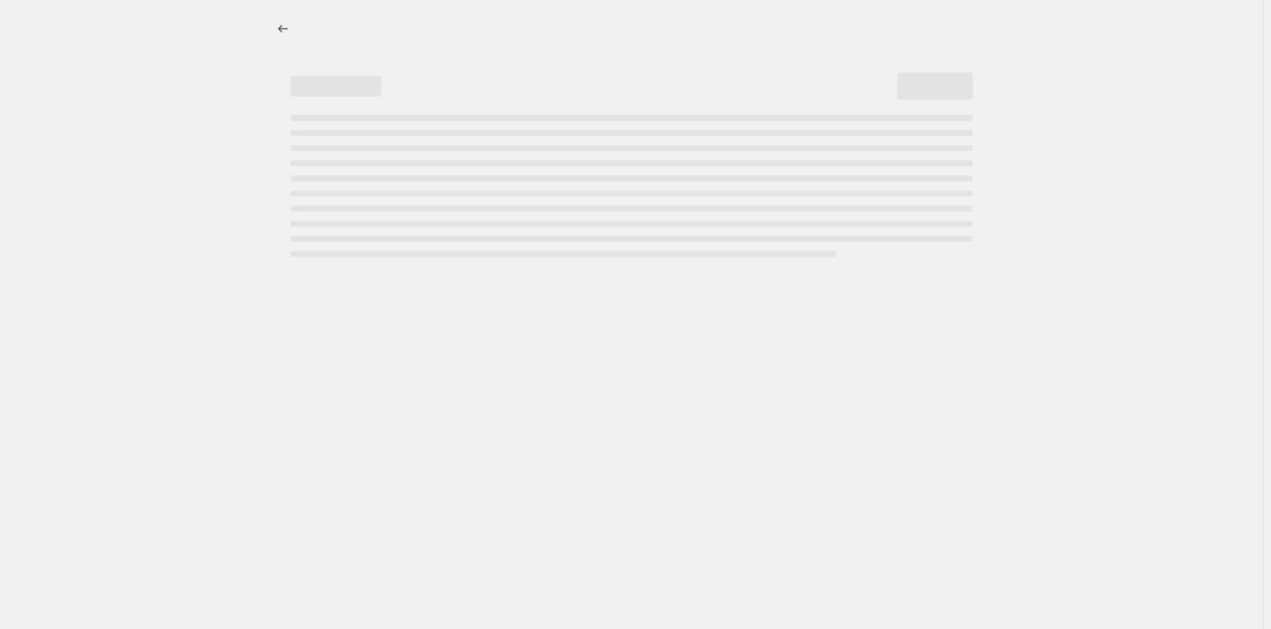
select select "percentage"
select select "vendor"
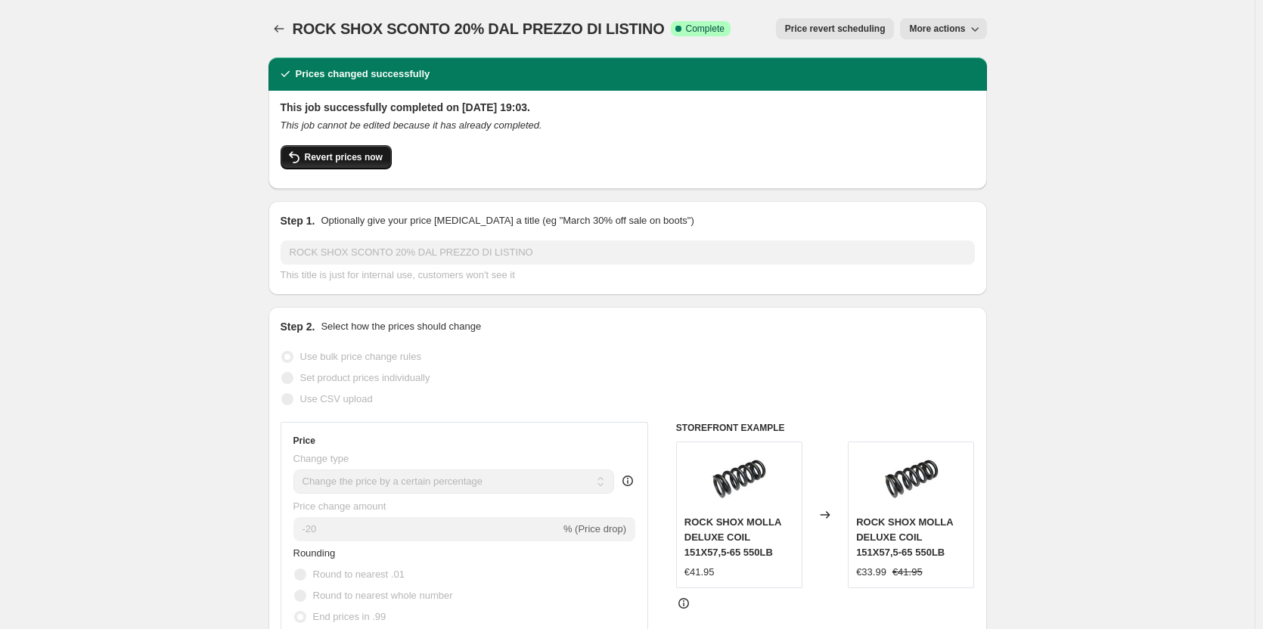
click at [370, 150] on button "Revert prices now" at bounding box center [336, 157] width 111 height 24
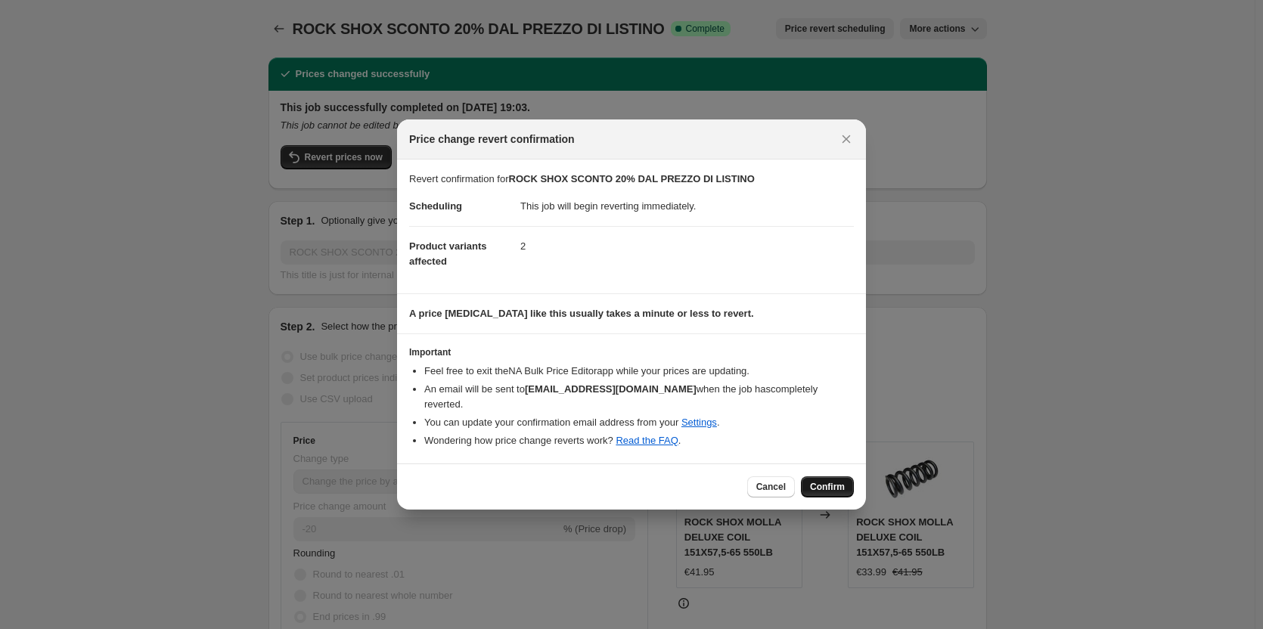
click at [836, 481] on span "Confirm" at bounding box center [827, 487] width 35 height 12
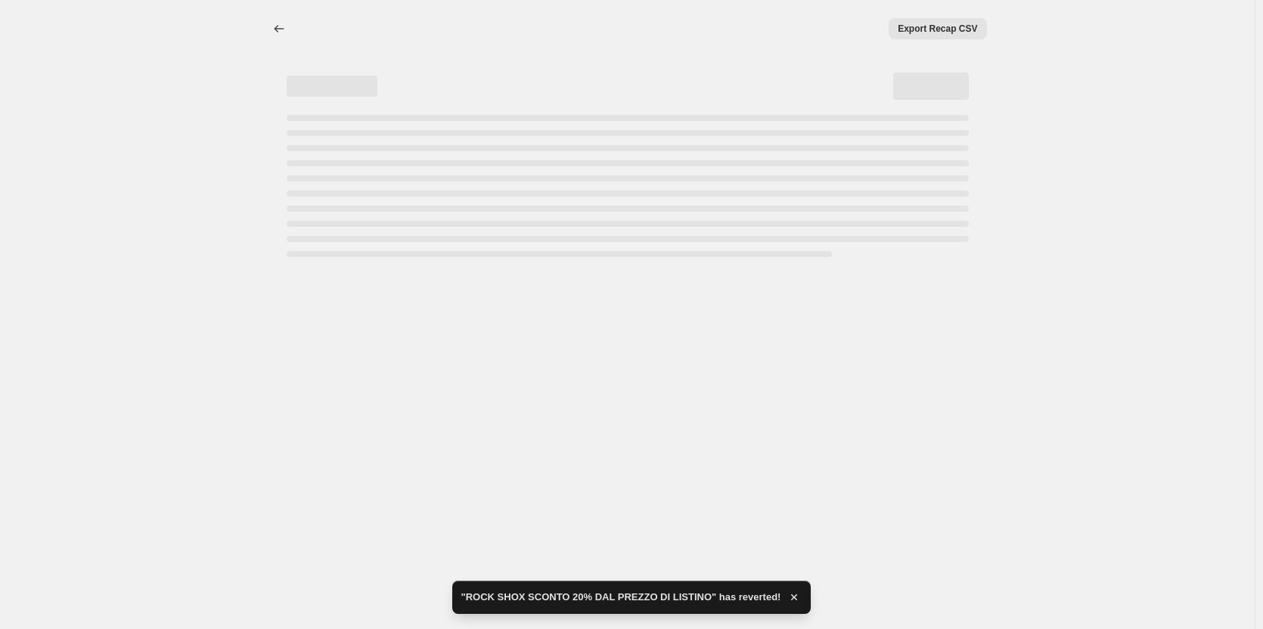
select select "percentage"
select select "vendor"
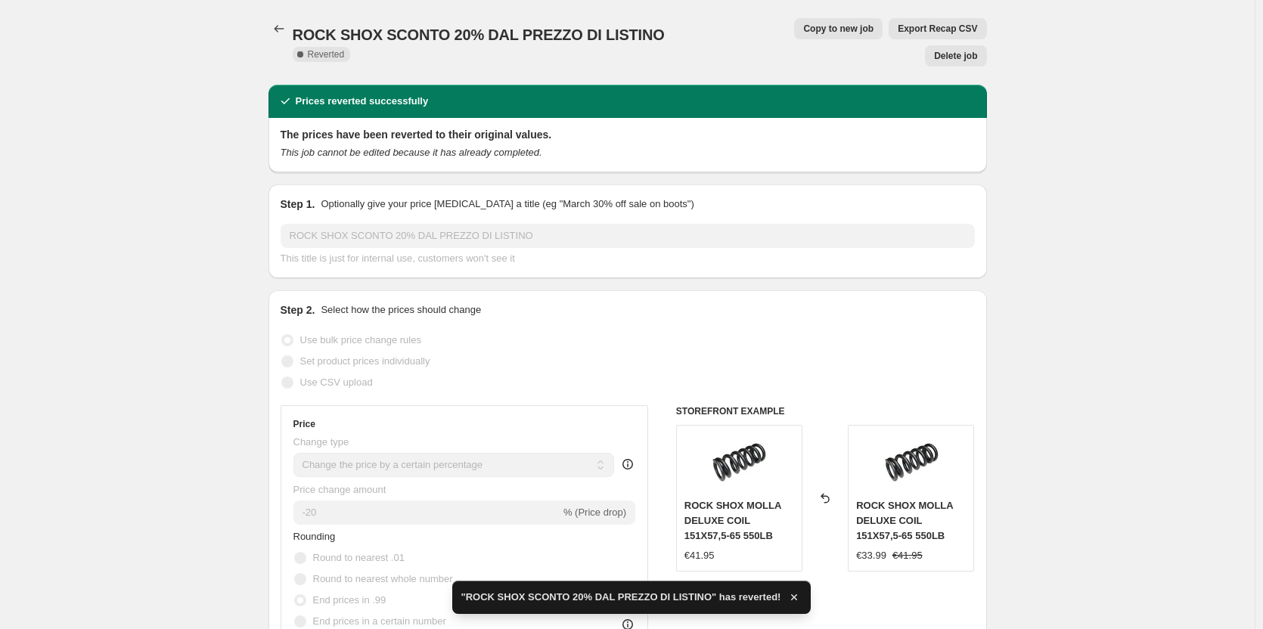
click at [803, 32] on span "Copy to new job" at bounding box center [838, 29] width 70 height 12
select select "percentage"
select select "vendor"
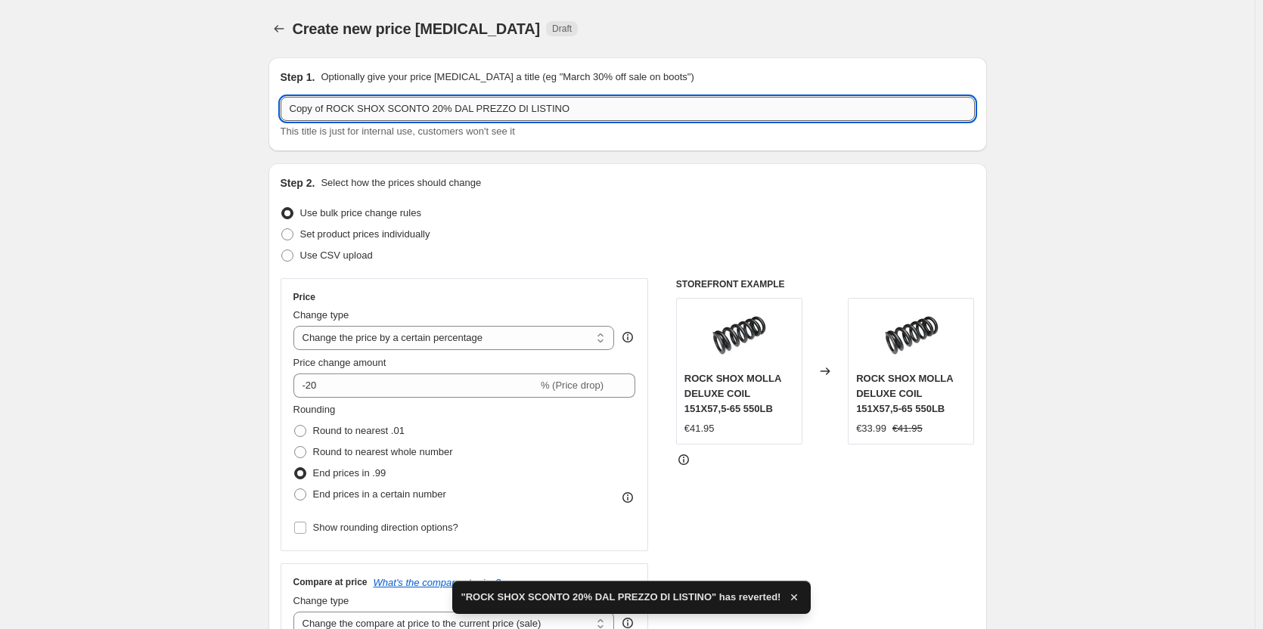
click at [596, 118] on input "Copy of ROCK SHOX SCONTO 20% DAL PREZZO DI LISTINO" at bounding box center [628, 109] width 694 height 24
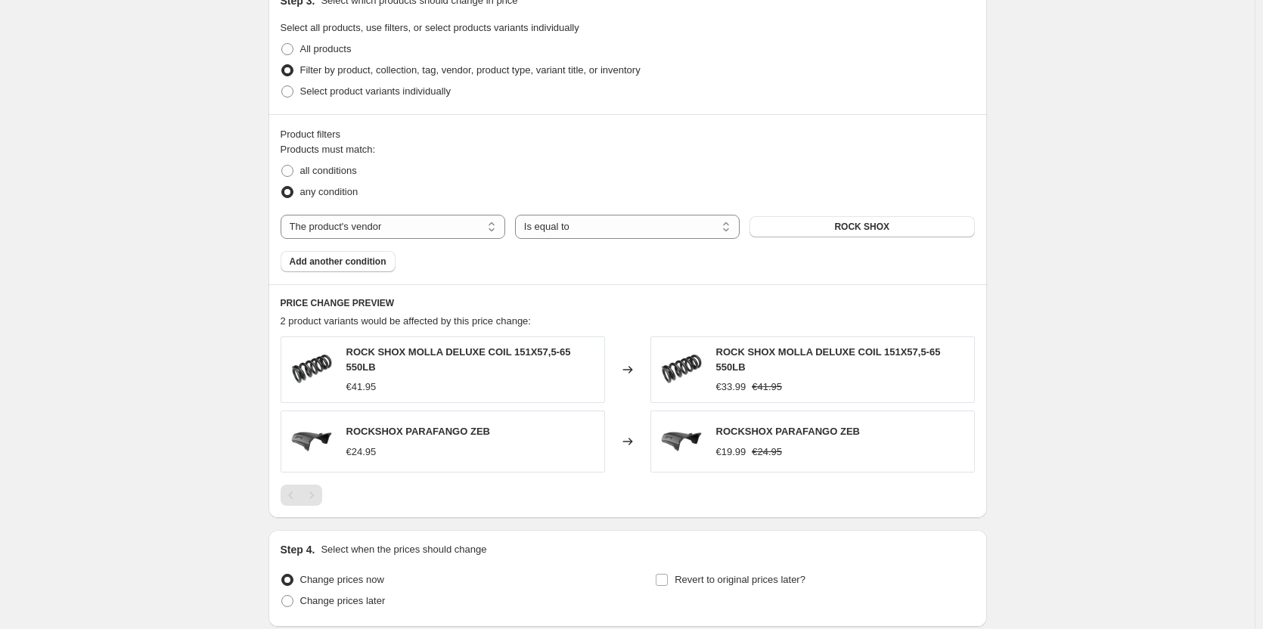
scroll to position [845, 0]
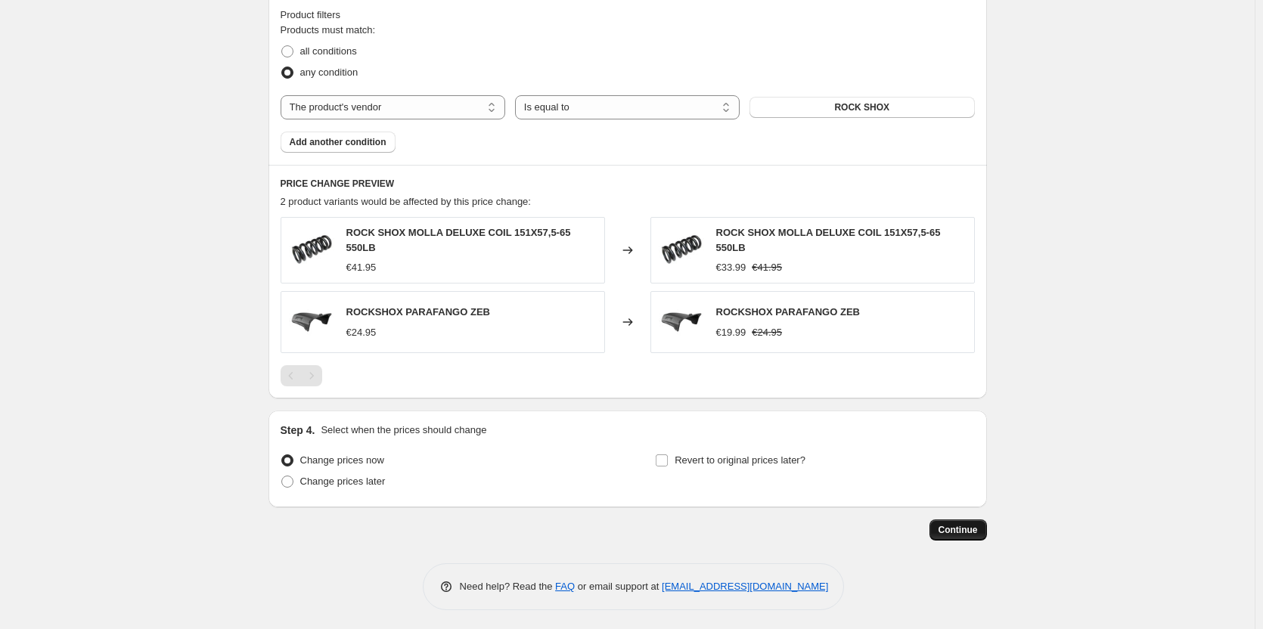
type input "ROCK SHOX SCONTO 20% DAL PREZZO DI LISTINO"
click at [983, 525] on button "Continue" at bounding box center [957, 530] width 57 height 21
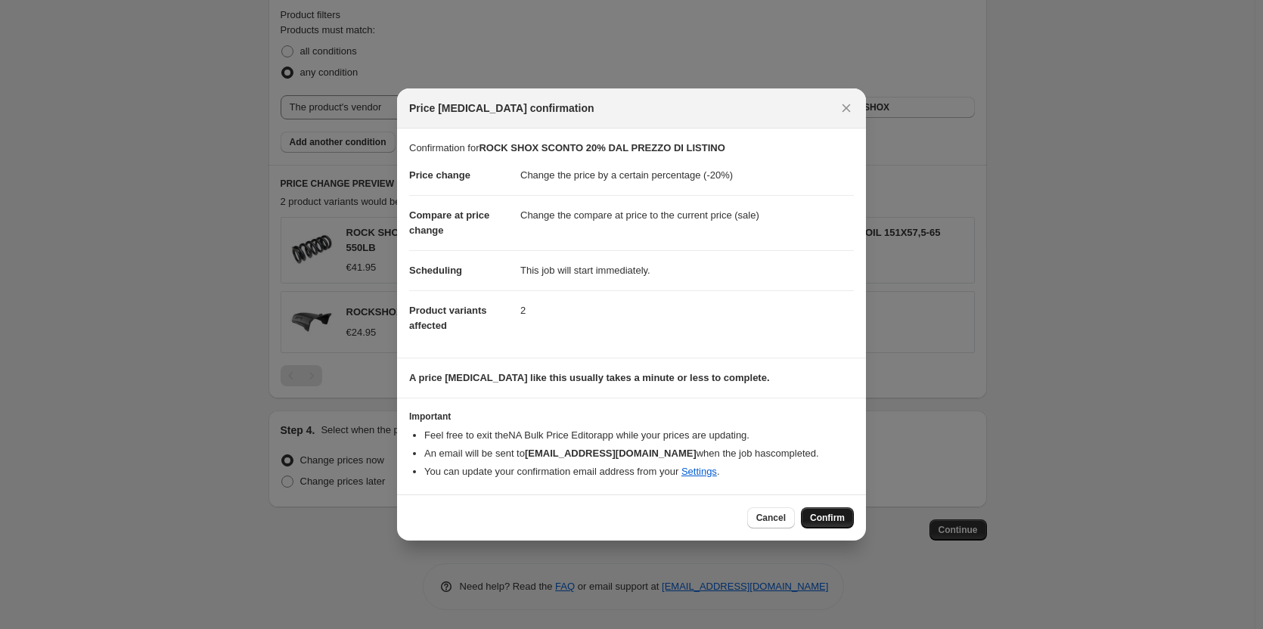
click at [829, 520] on span "Confirm" at bounding box center [827, 518] width 35 height 12
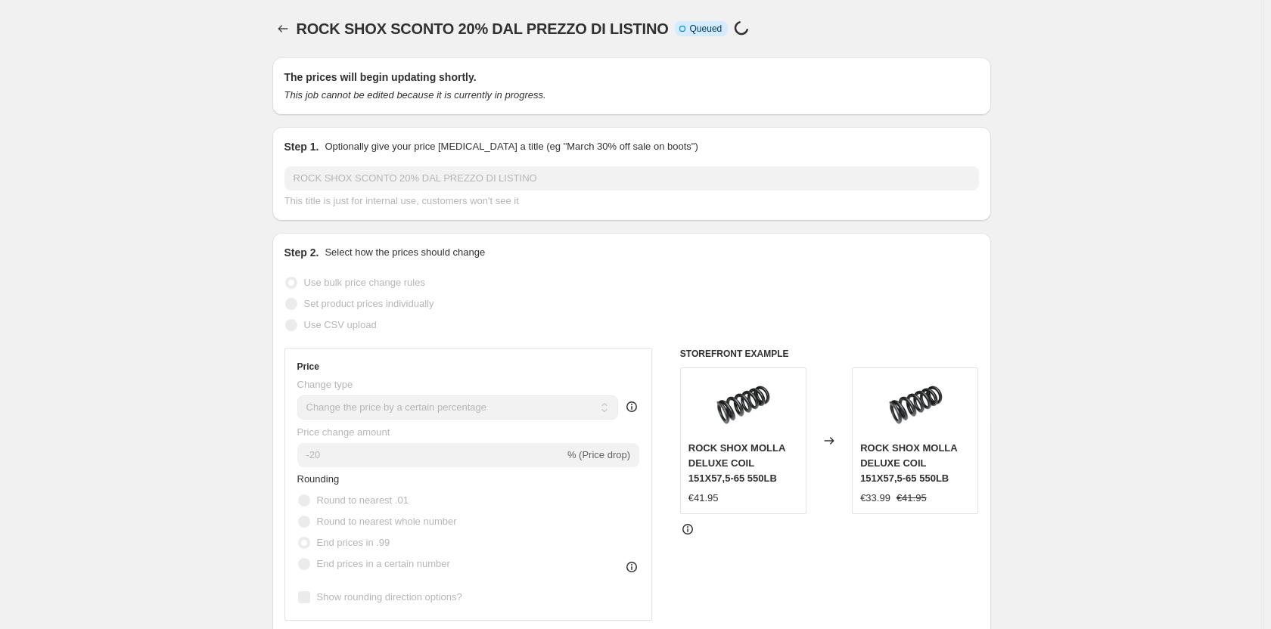
select select "percentage"
select select "vendor"
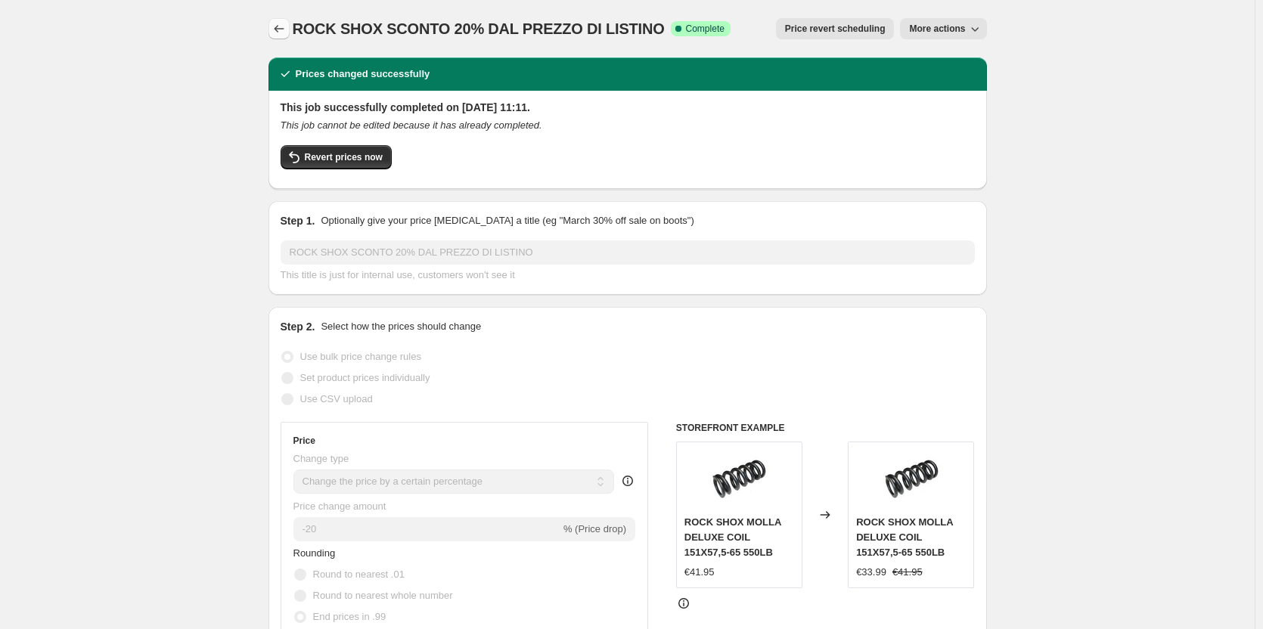
click at [284, 23] on icon "Price change jobs" at bounding box center [278, 28] width 15 height 15
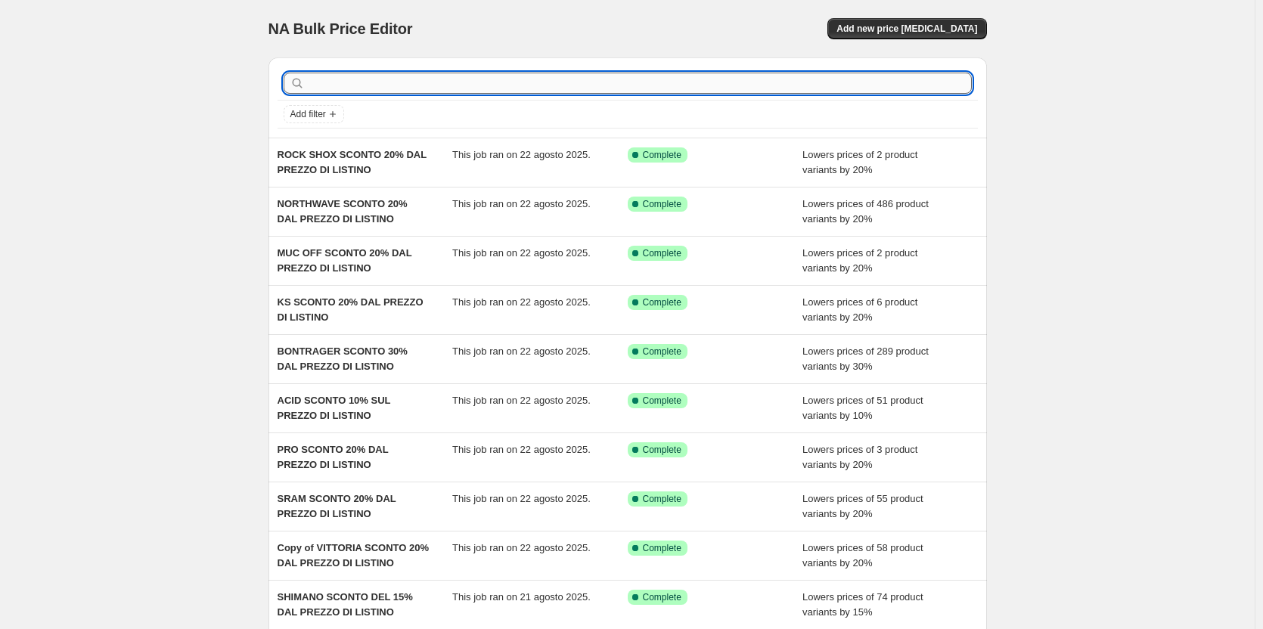
drag, startPoint x: 436, startPoint y: 83, endPoint x: 448, endPoint y: 91, distance: 13.6
click at [436, 83] on input "text" at bounding box center [640, 83] width 664 height 21
type input "roc"
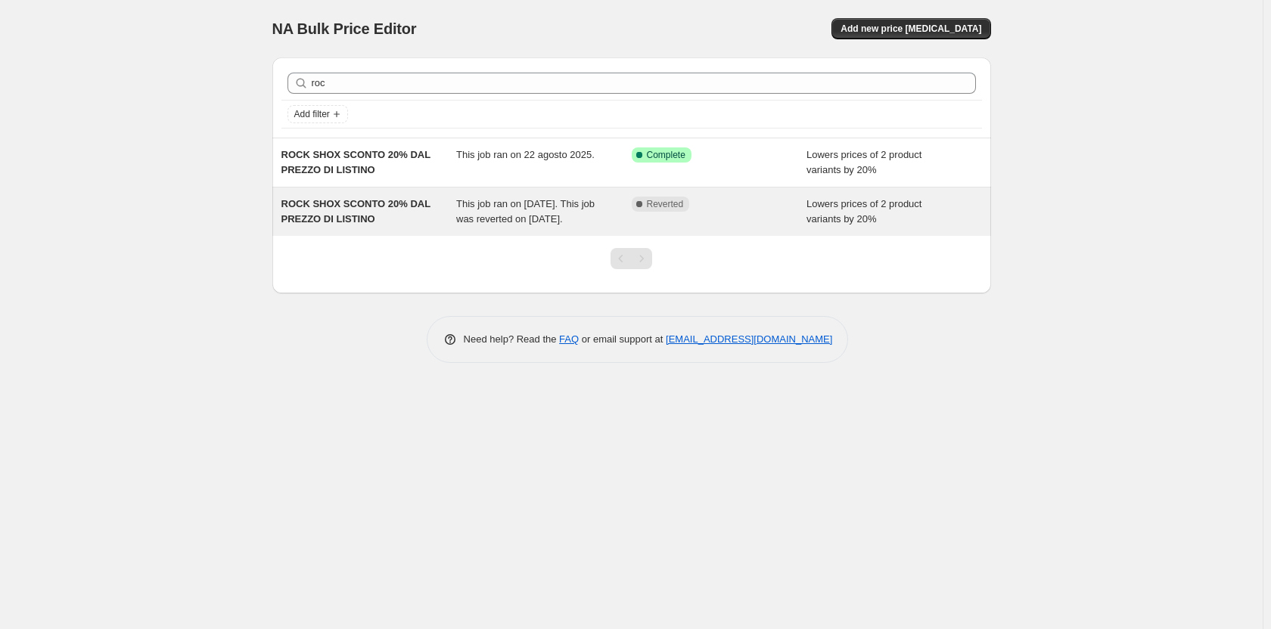
click at [390, 198] on span "ROCK SHOX SCONTO 20% DAL PREZZO DI LISTINO" at bounding box center [355, 211] width 149 height 26
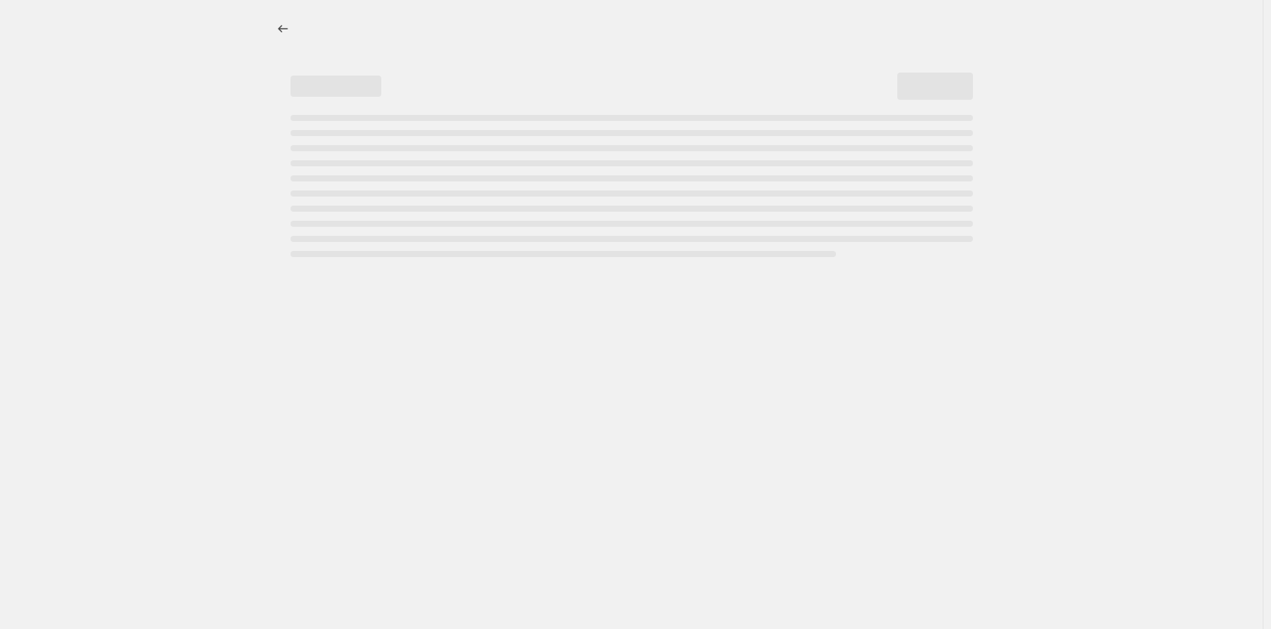
select select "percentage"
select select "vendor"
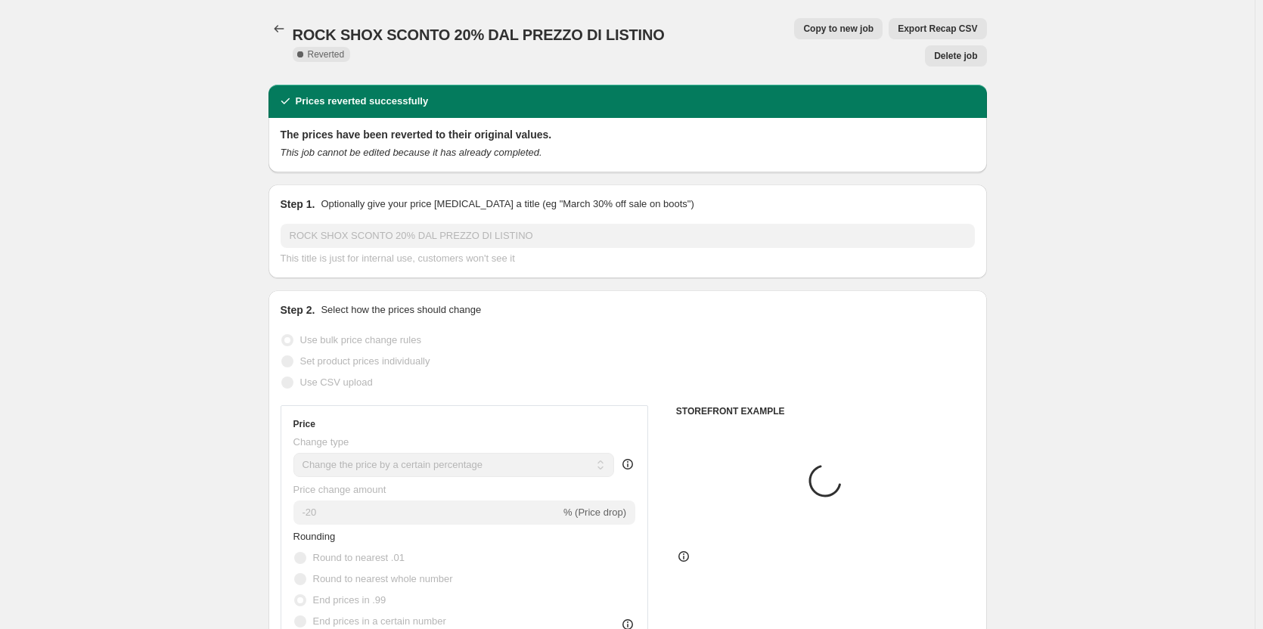
click at [966, 45] on button "Delete job" at bounding box center [955, 55] width 61 height 21
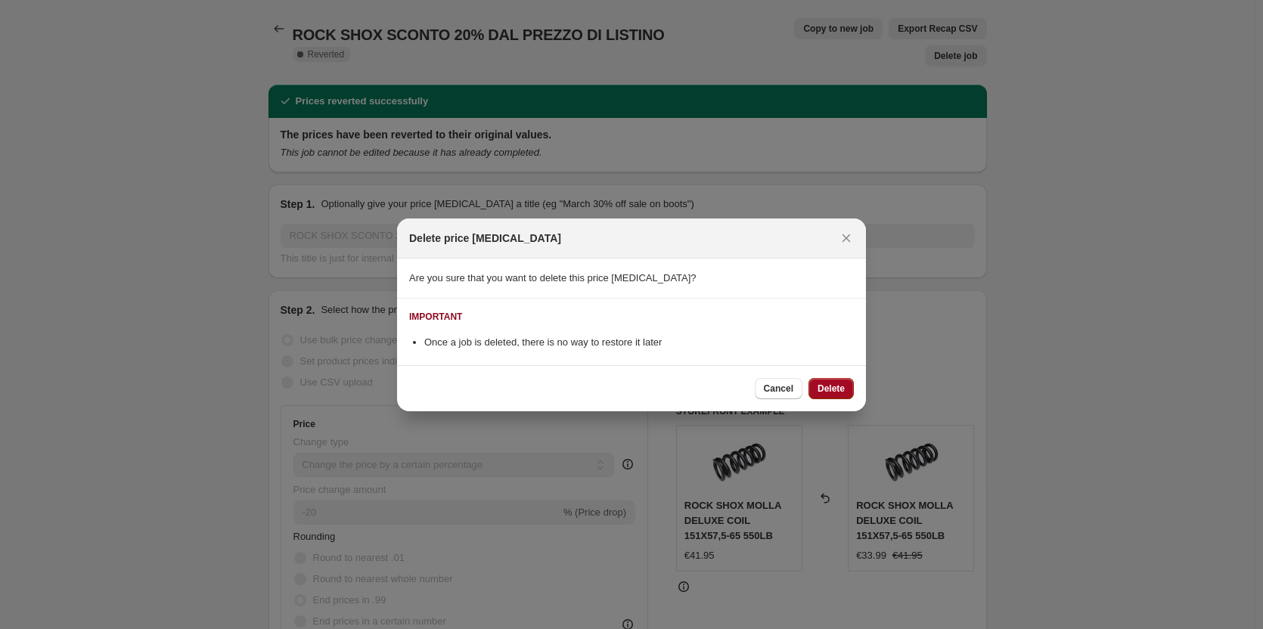
click at [837, 389] on span "Delete" at bounding box center [831, 389] width 27 height 12
